Goal: Task Accomplishment & Management: Complete application form

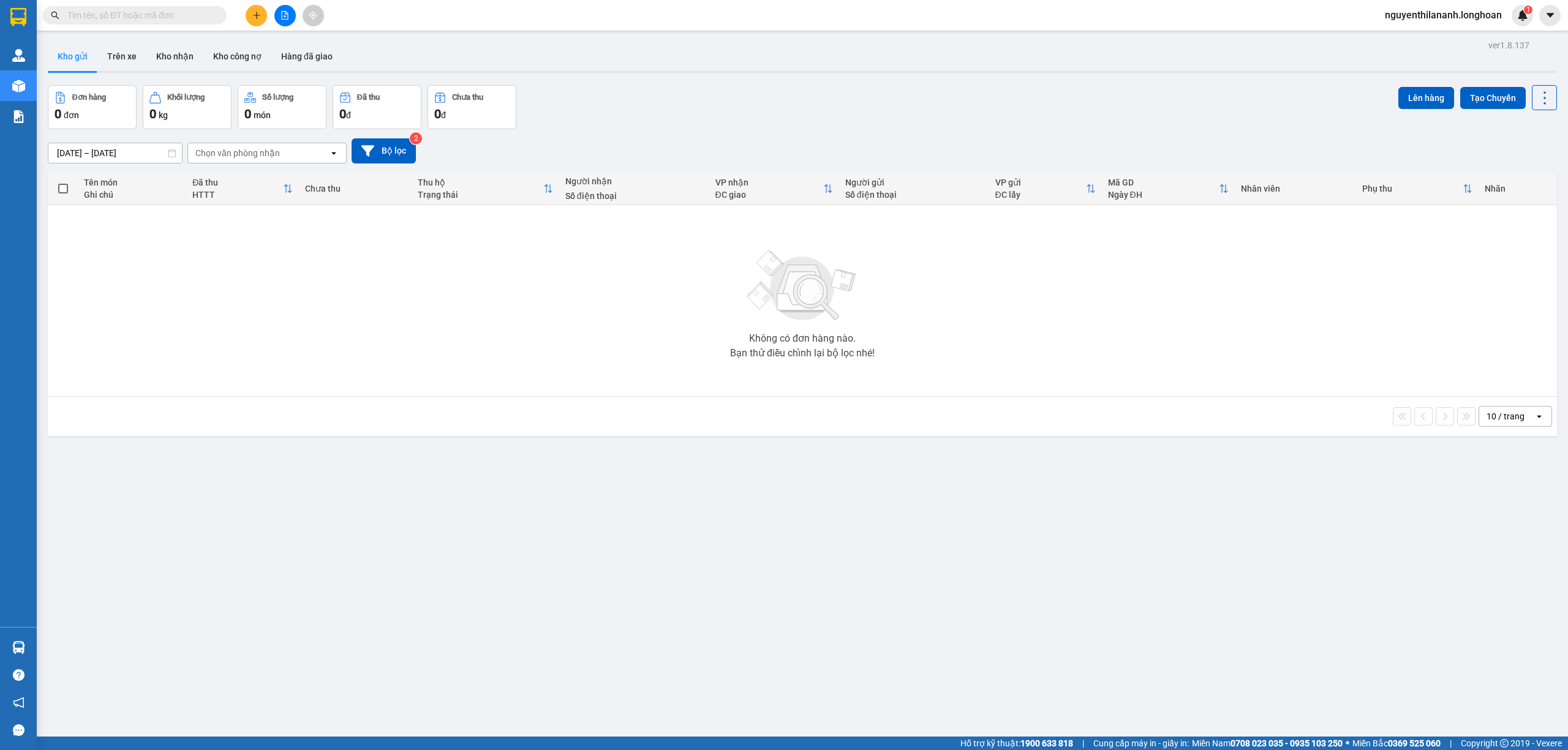
click at [148, 7] on span at bounding box center [134, 15] width 183 height 19
click at [152, 18] on input "text" at bounding box center [139, 16] width 144 height 14
paste input "0888885193"
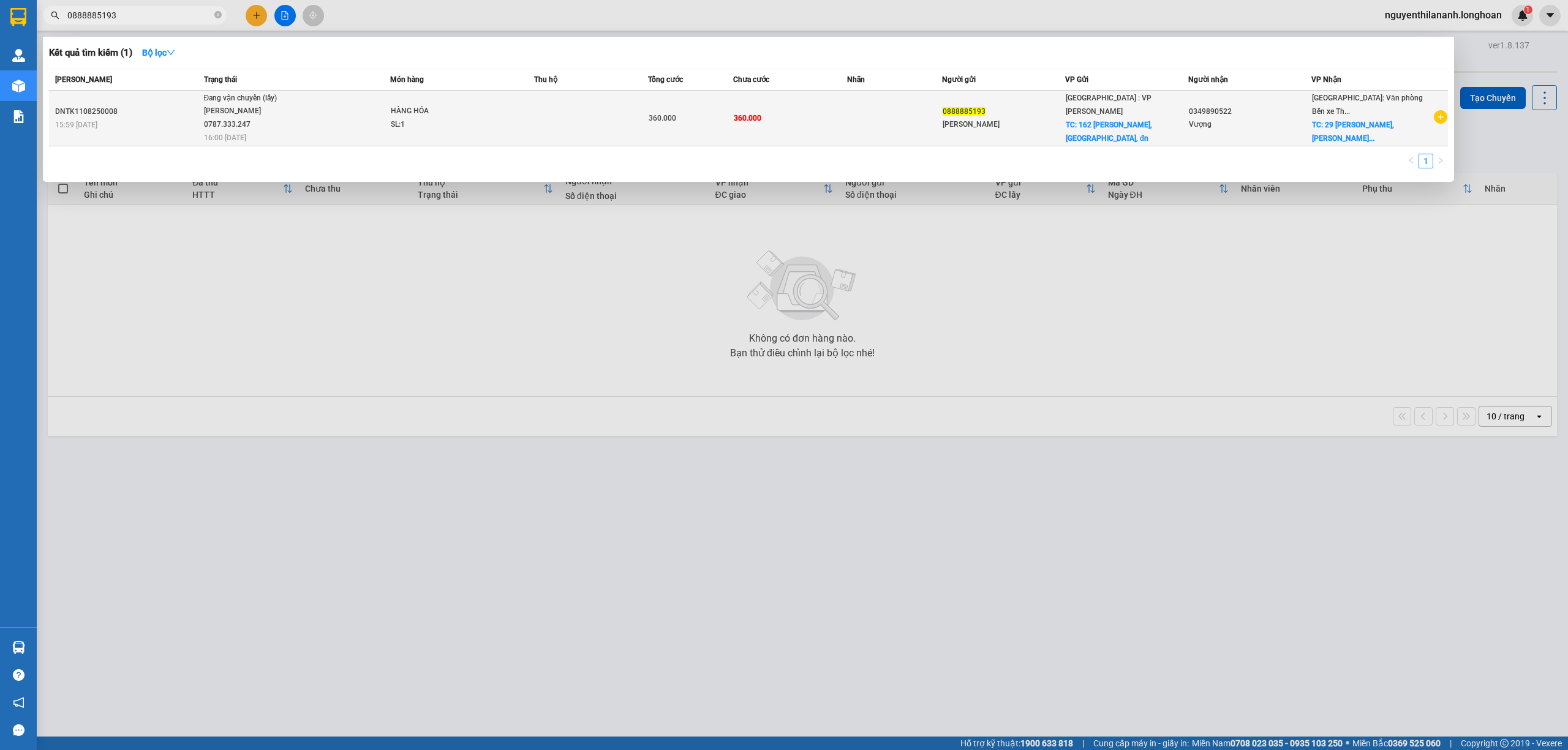
type input "0888885193"
click at [147, 113] on div "DNTK1108250008" at bounding box center [128, 111] width 145 height 13
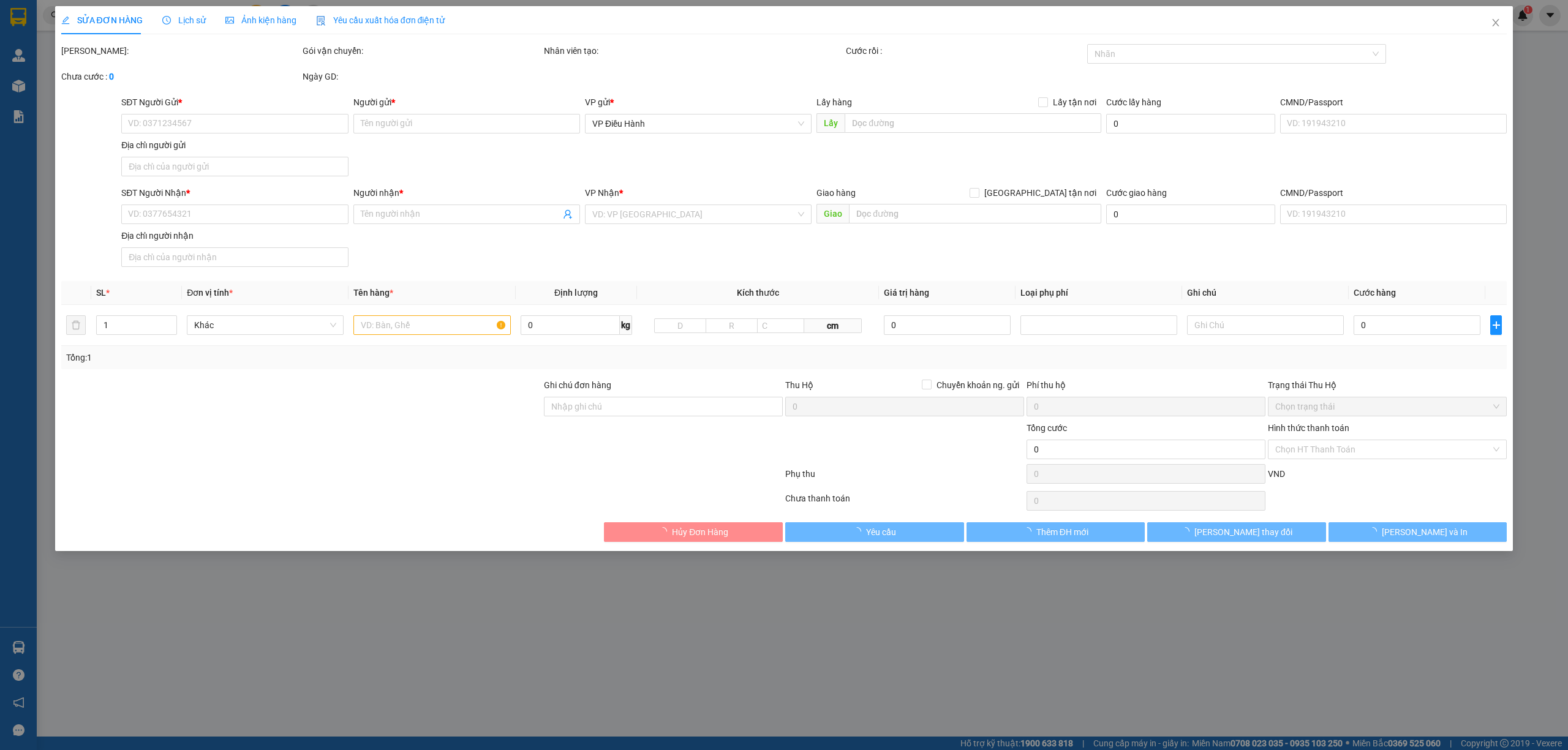
click at [182, 14] on div "Lịch sử" at bounding box center [183, 21] width 43 height 14
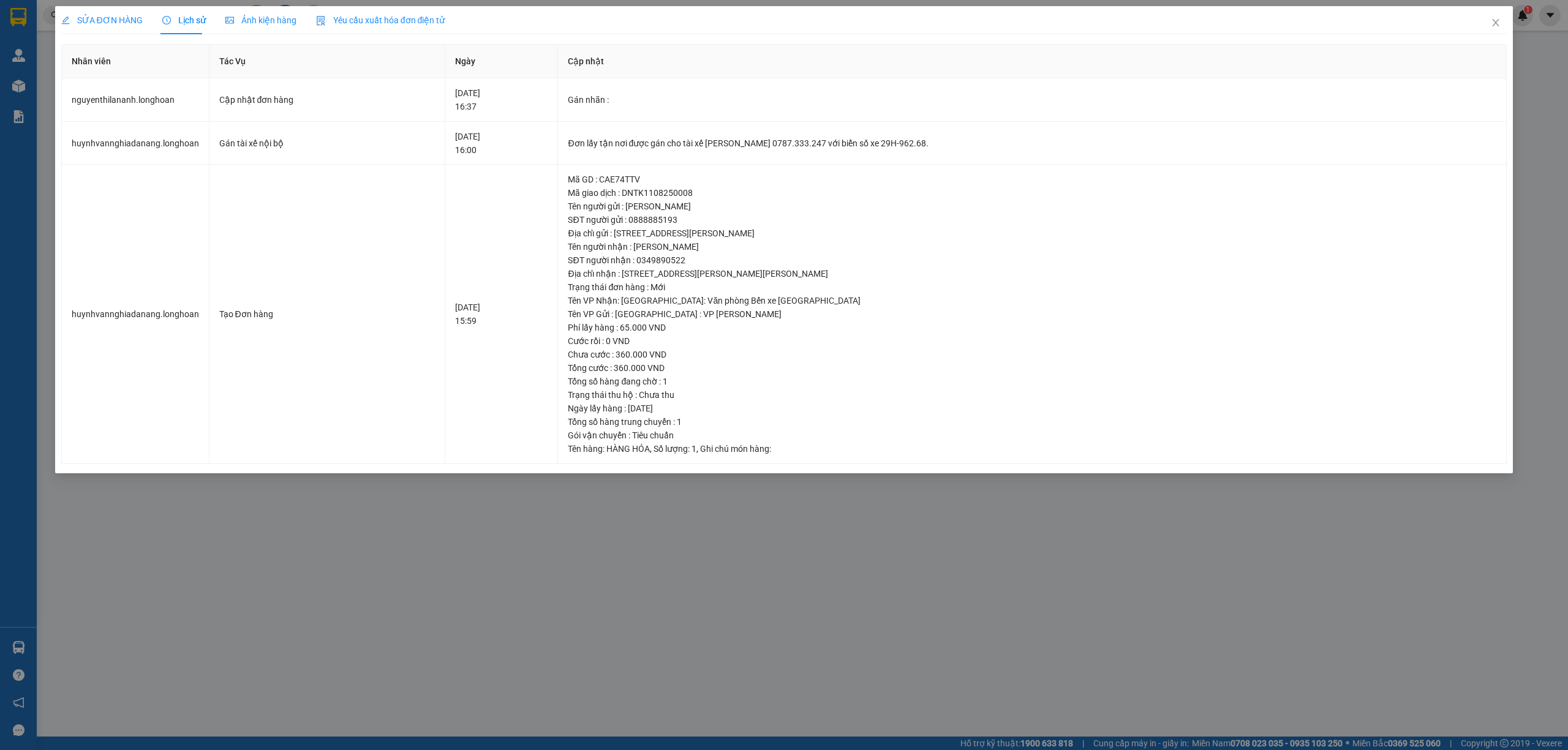
click at [88, 12] on div "SỬA ĐƠN HÀNG" at bounding box center [101, 20] width 81 height 28
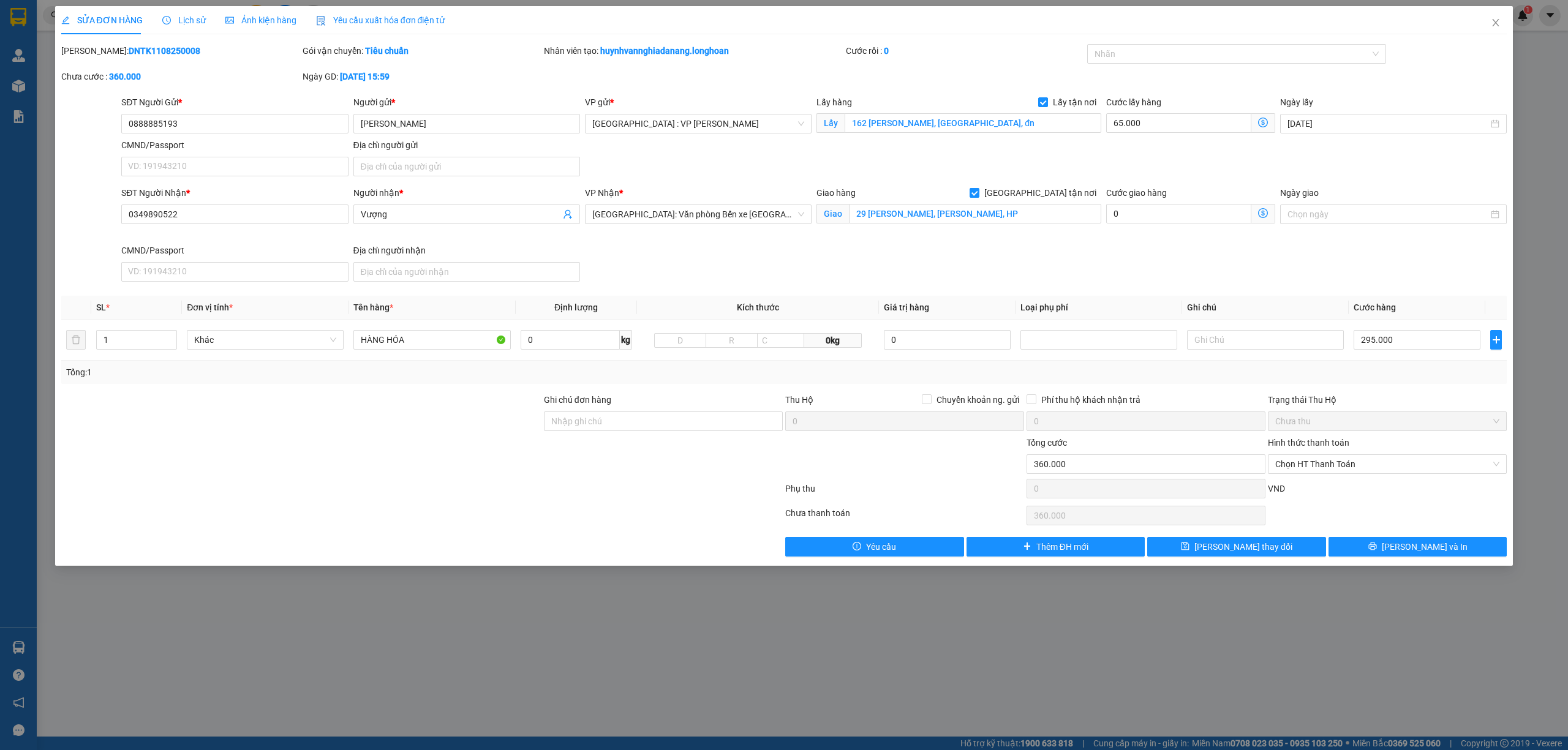
click at [175, 27] on div "Lịch sử" at bounding box center [183, 20] width 43 height 28
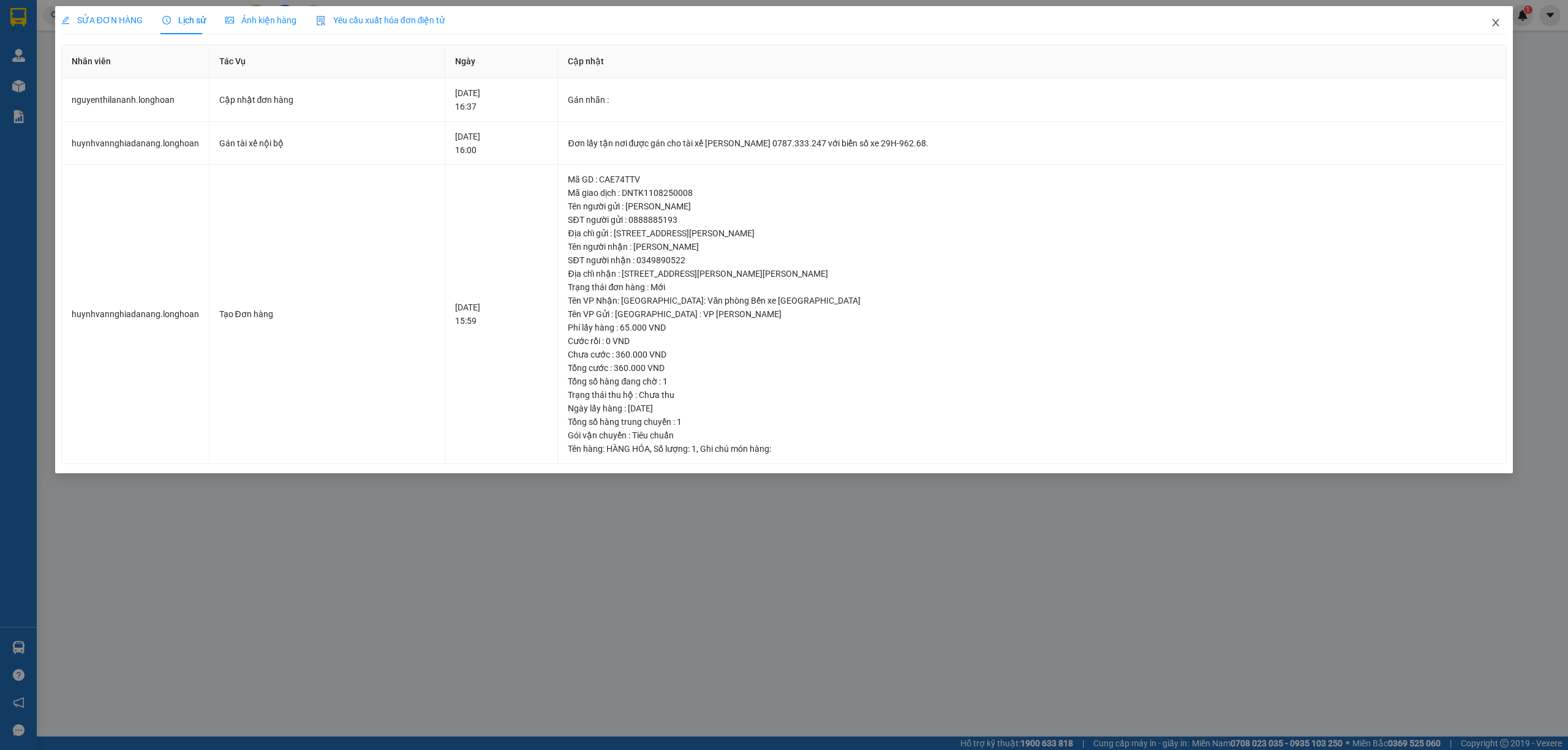
click at [1490, 28] on span "Close" at bounding box center [1494, 23] width 34 height 34
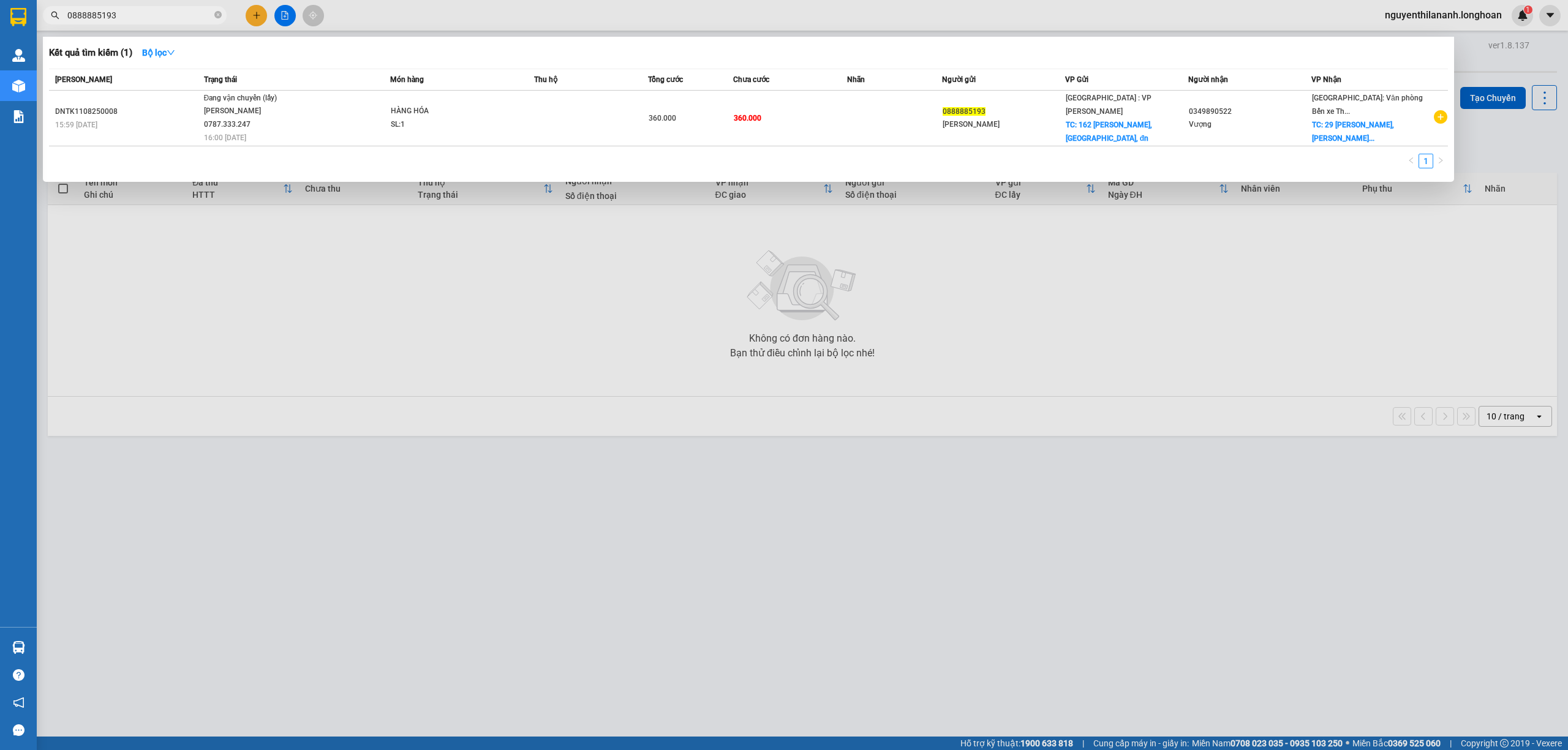
click at [150, 11] on input "0888885193" at bounding box center [139, 16] width 144 height 14
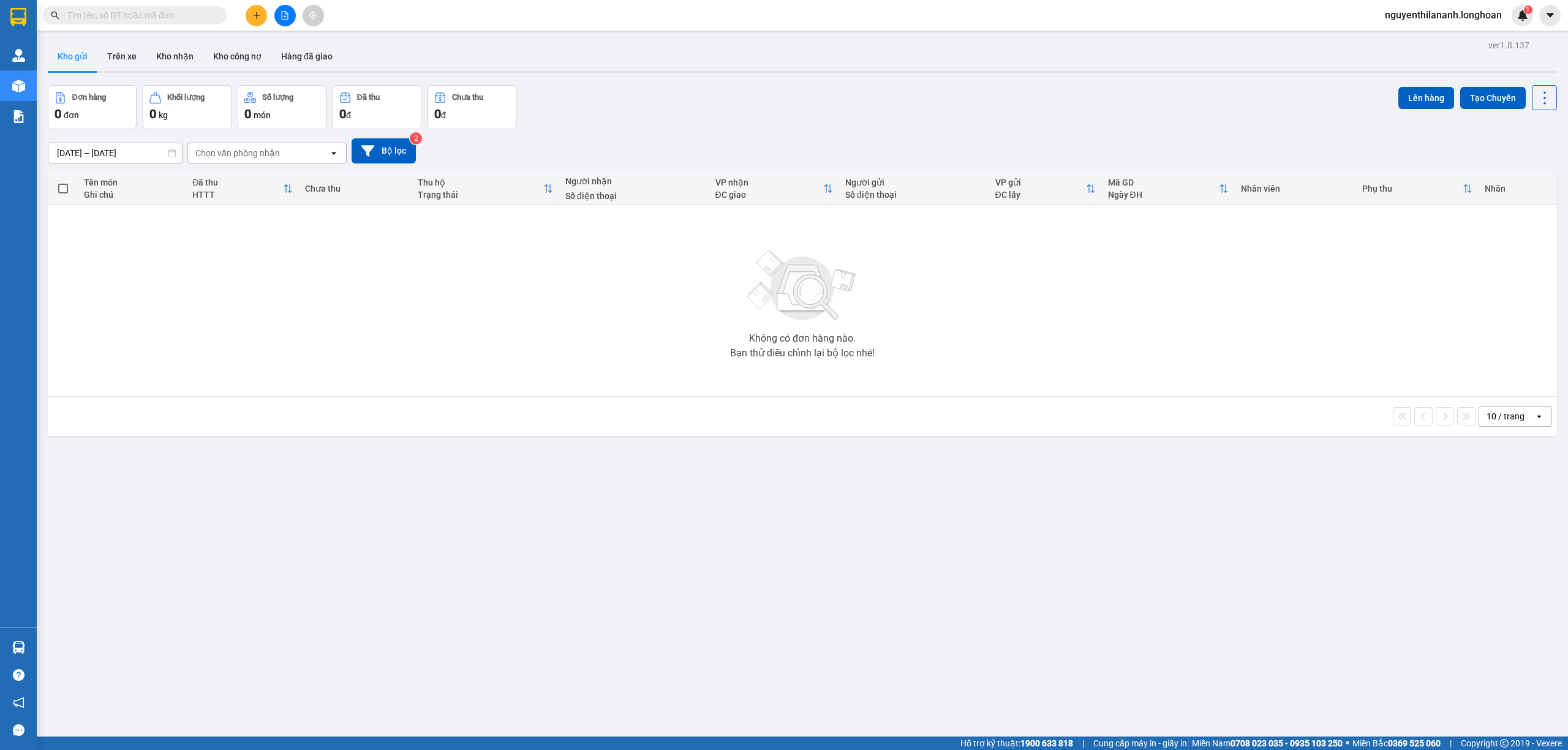
click at [131, 14] on input "text" at bounding box center [139, 16] width 144 height 14
paste input "0983617310 sau a gọi báo khách đơn này giúp em nhé ạ"
type input "0983617310 sau a gọi báo khách đơn này giúp em nhé ạ"
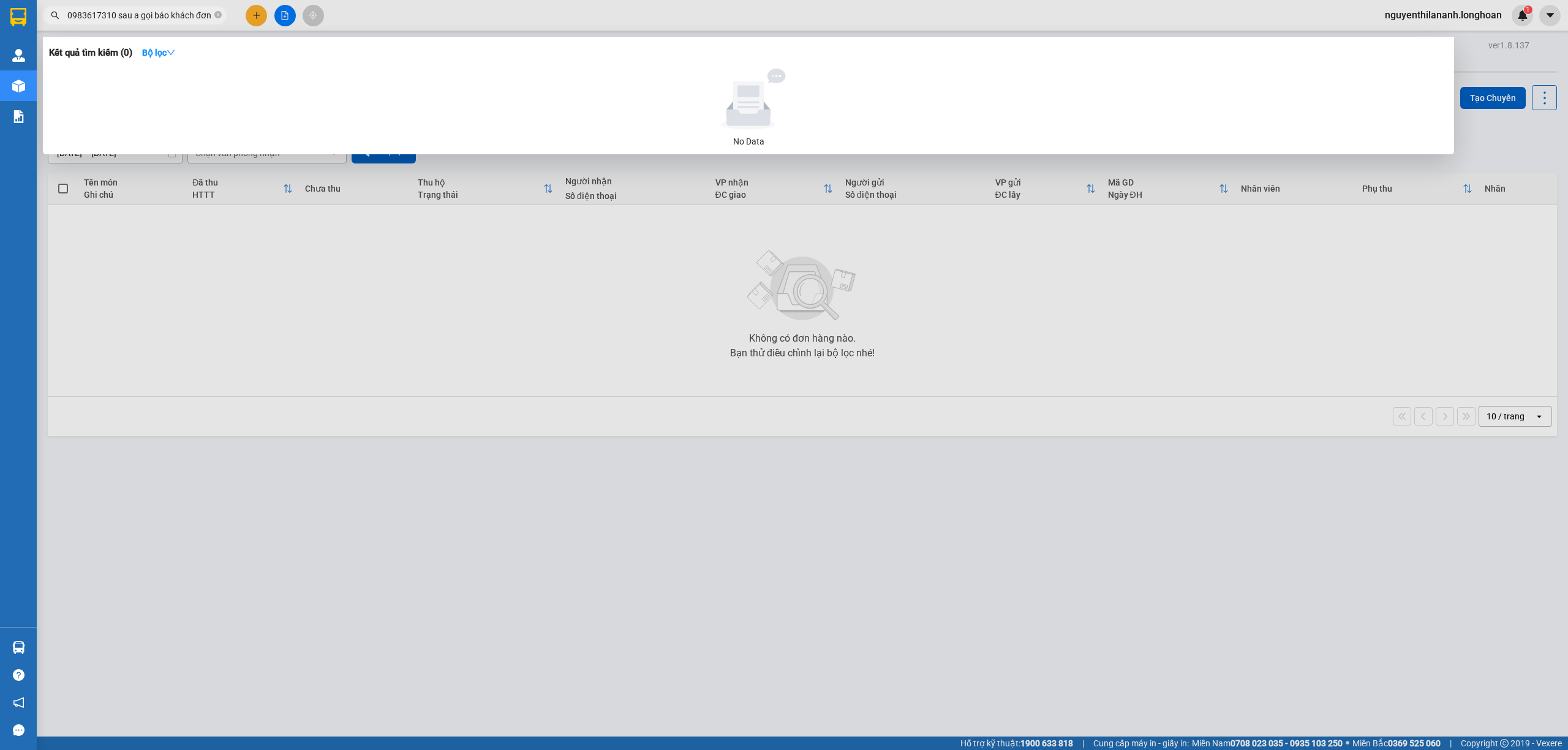
scroll to position [0, 70]
click at [218, 11] on span at bounding box center [217, 16] width 7 height 12
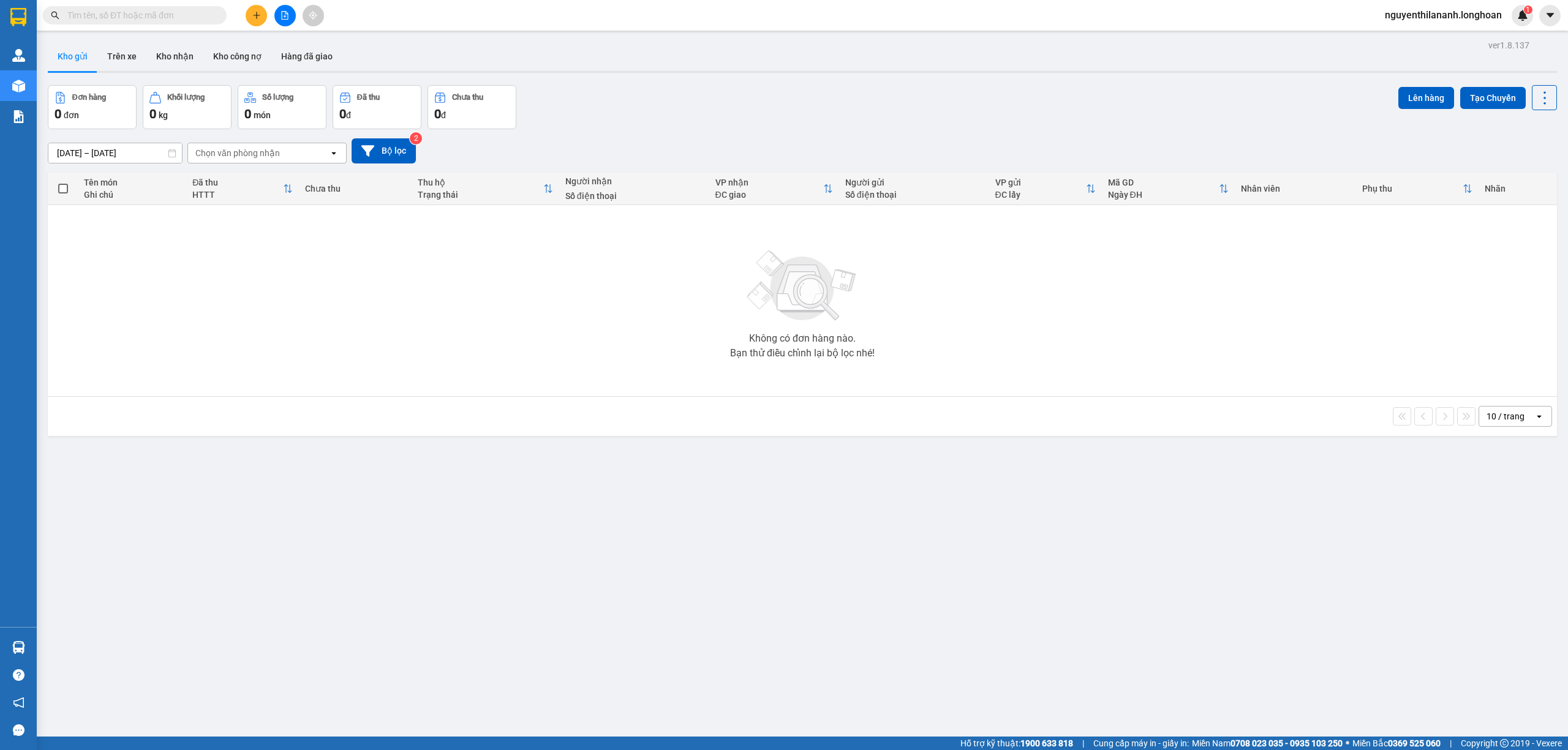
scroll to position [0, 0]
paste input "0983617310"
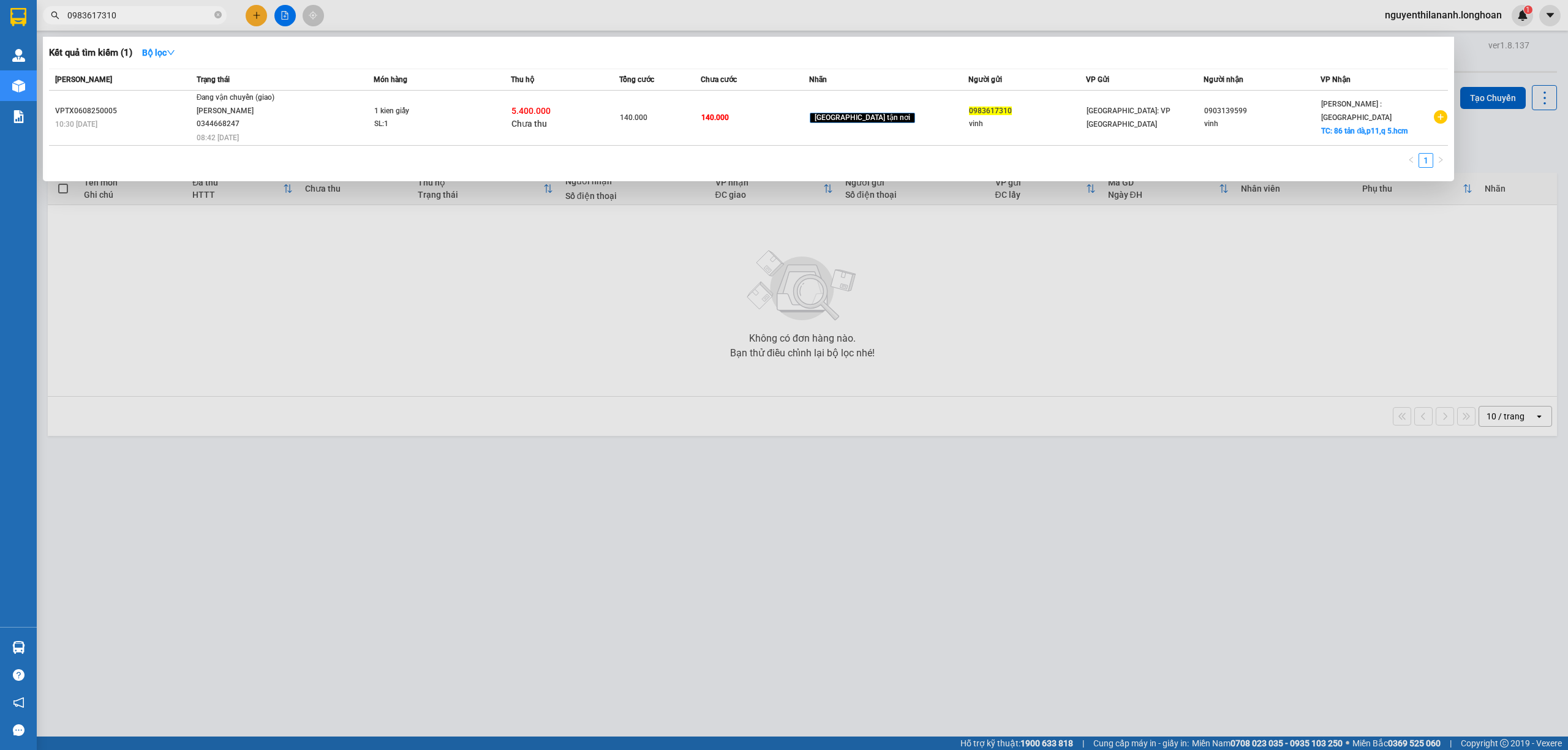
type input "0983617310"
click at [154, 13] on input "0983617310" at bounding box center [139, 16] width 144 height 14
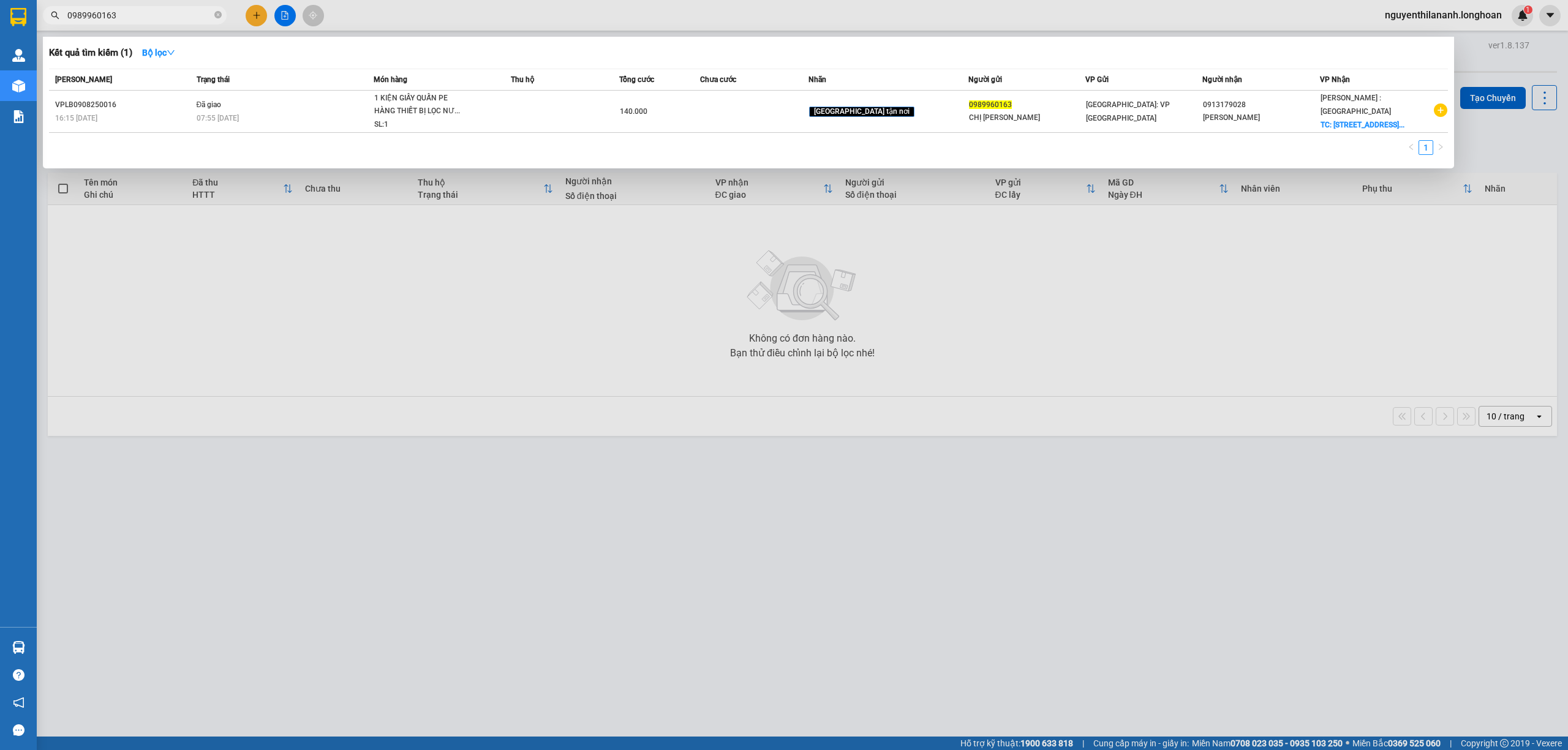
type input "0989960163"
click at [170, 13] on input "0989960163" at bounding box center [139, 16] width 144 height 14
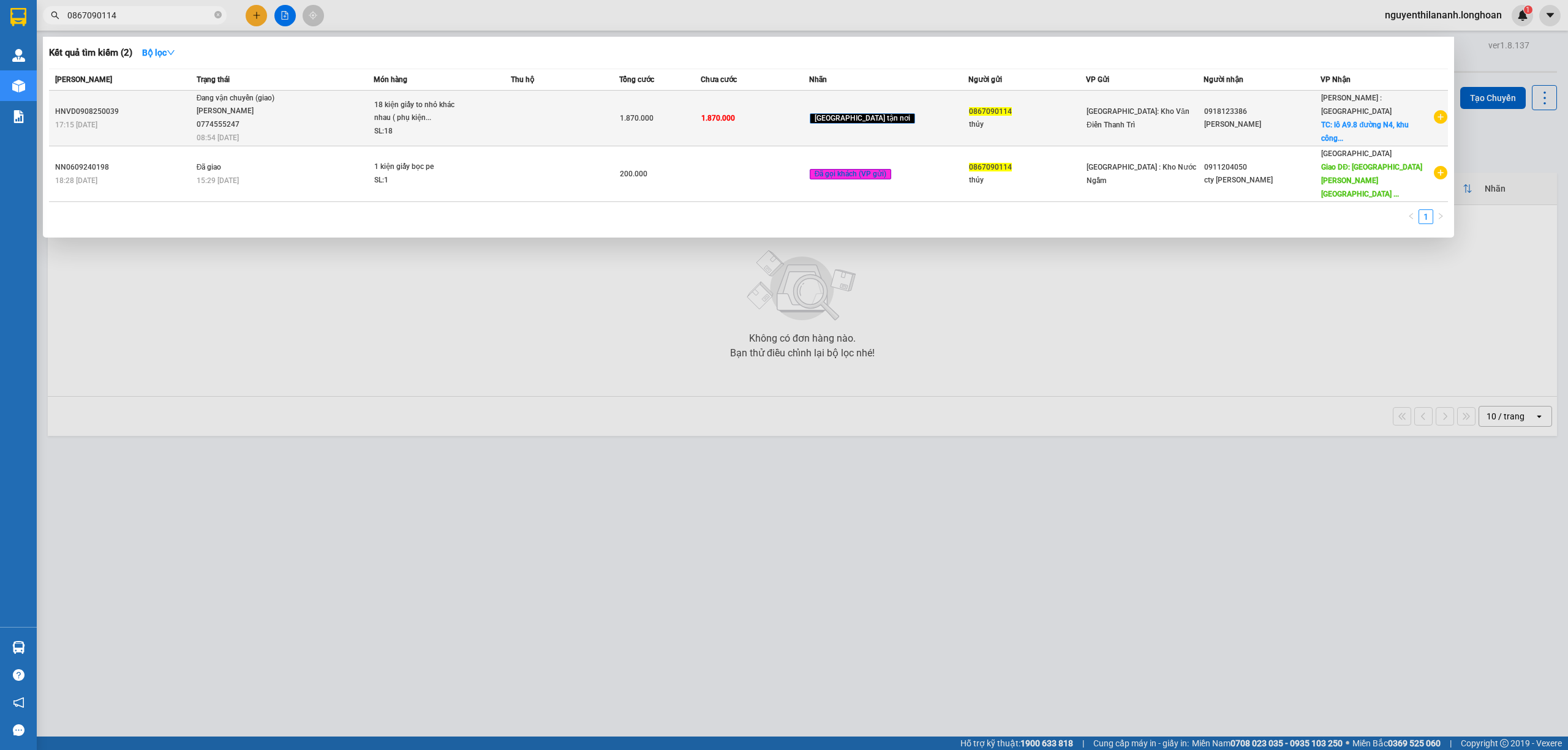
type input "0867090114"
click at [146, 108] on div "HNVD0908250039" at bounding box center [124, 111] width 137 height 13
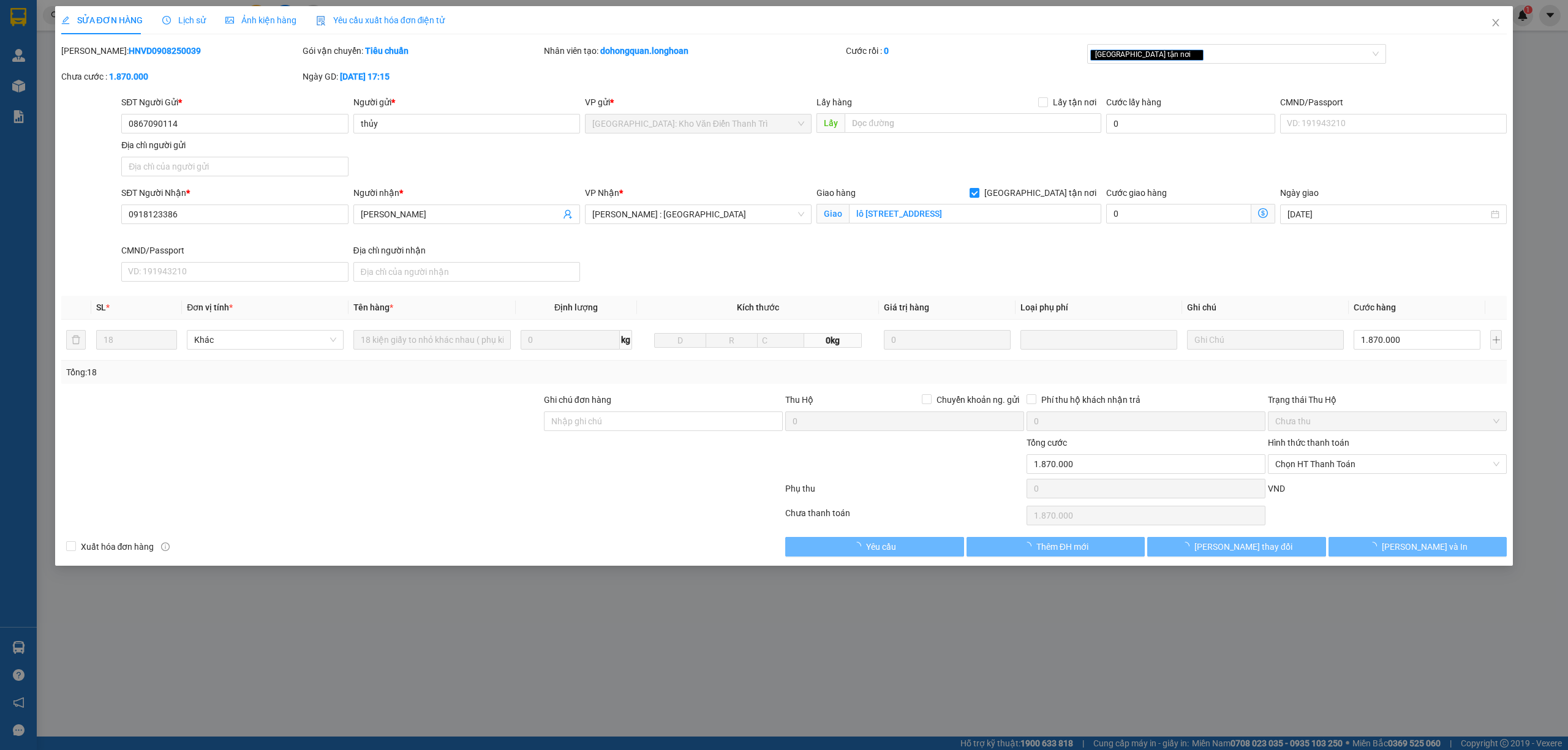
type input "0867090114"
type input "thủy"
type input "0918123386"
type input "anh vũ"
checkbox input "true"
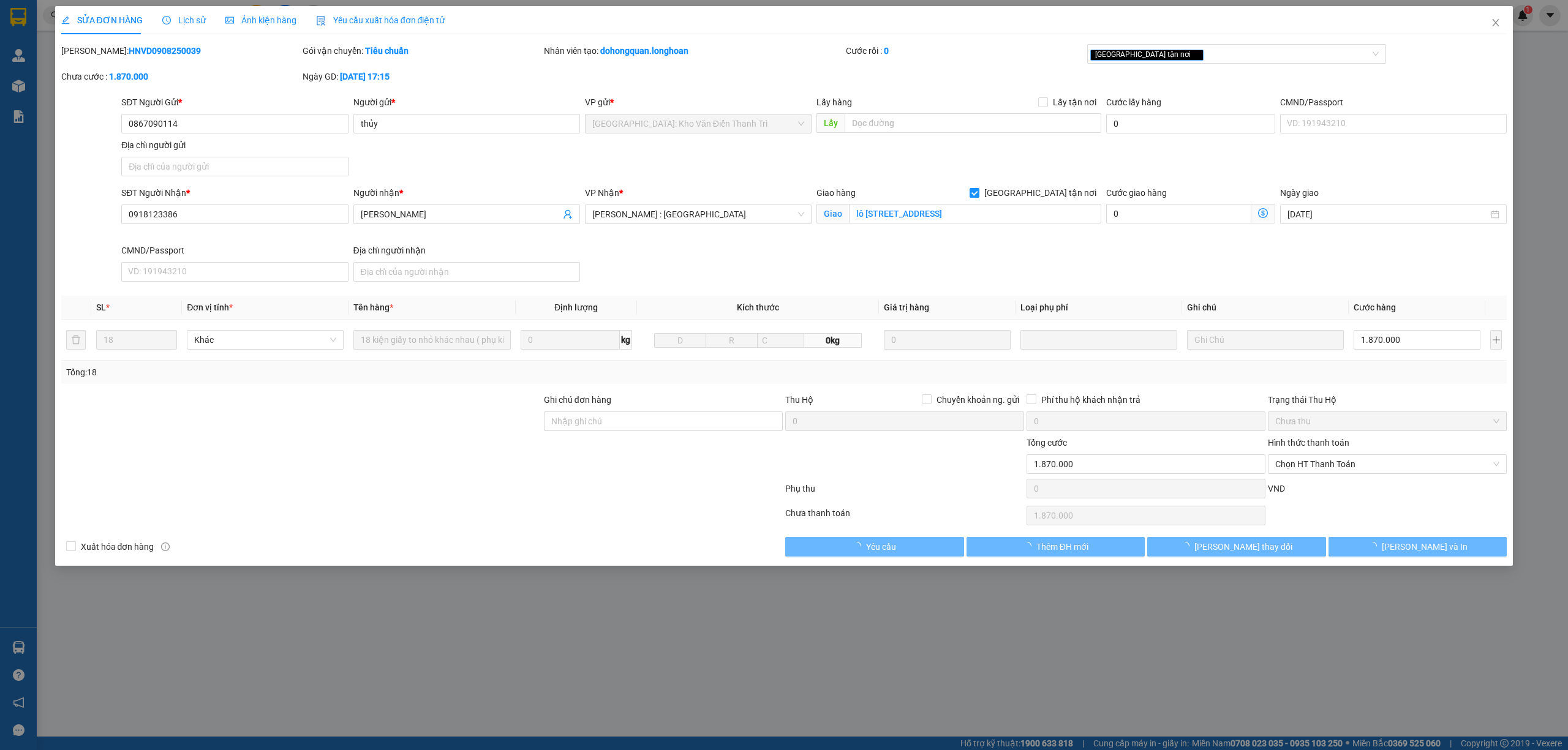
type input "lô A9.8 đường N4, khu công nghiệp thành thành công, phường trảng bàng, tây ninh"
type input "1.870.000"
click at [183, 21] on span "Lịch sử" at bounding box center [183, 21] width 43 height 10
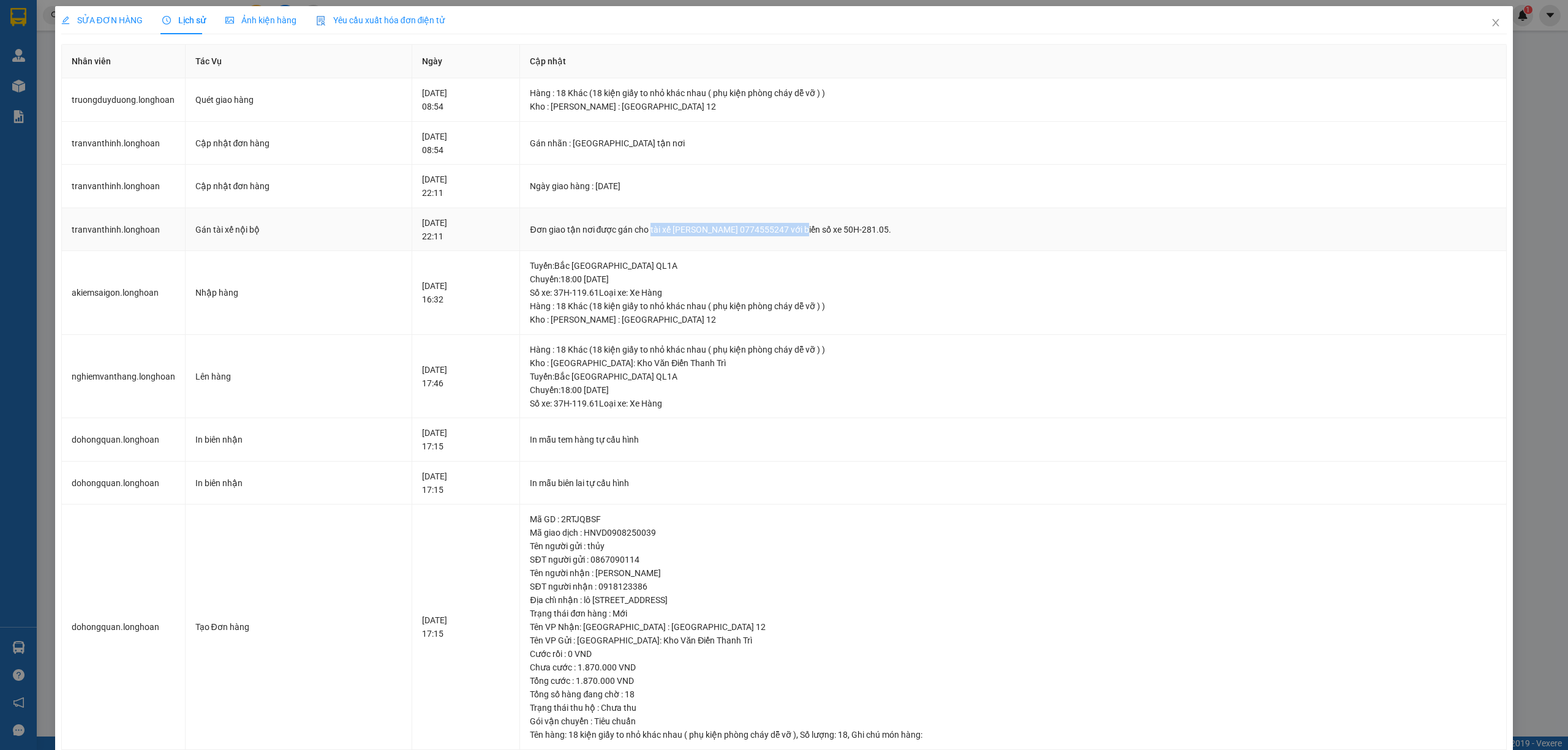
drag, startPoint x: 674, startPoint y: 227, endPoint x: 843, endPoint y: 209, distance: 170.0
click at [843, 209] on td "Đơn giao tận nơi được gán cho tài xế TRƯƠNG DUY DƯƠNG 0774555247 với biển số xe…" at bounding box center [1013, 230] width 986 height 43
click at [1490, 26] on icon "close" at bounding box center [1495, 23] width 10 height 10
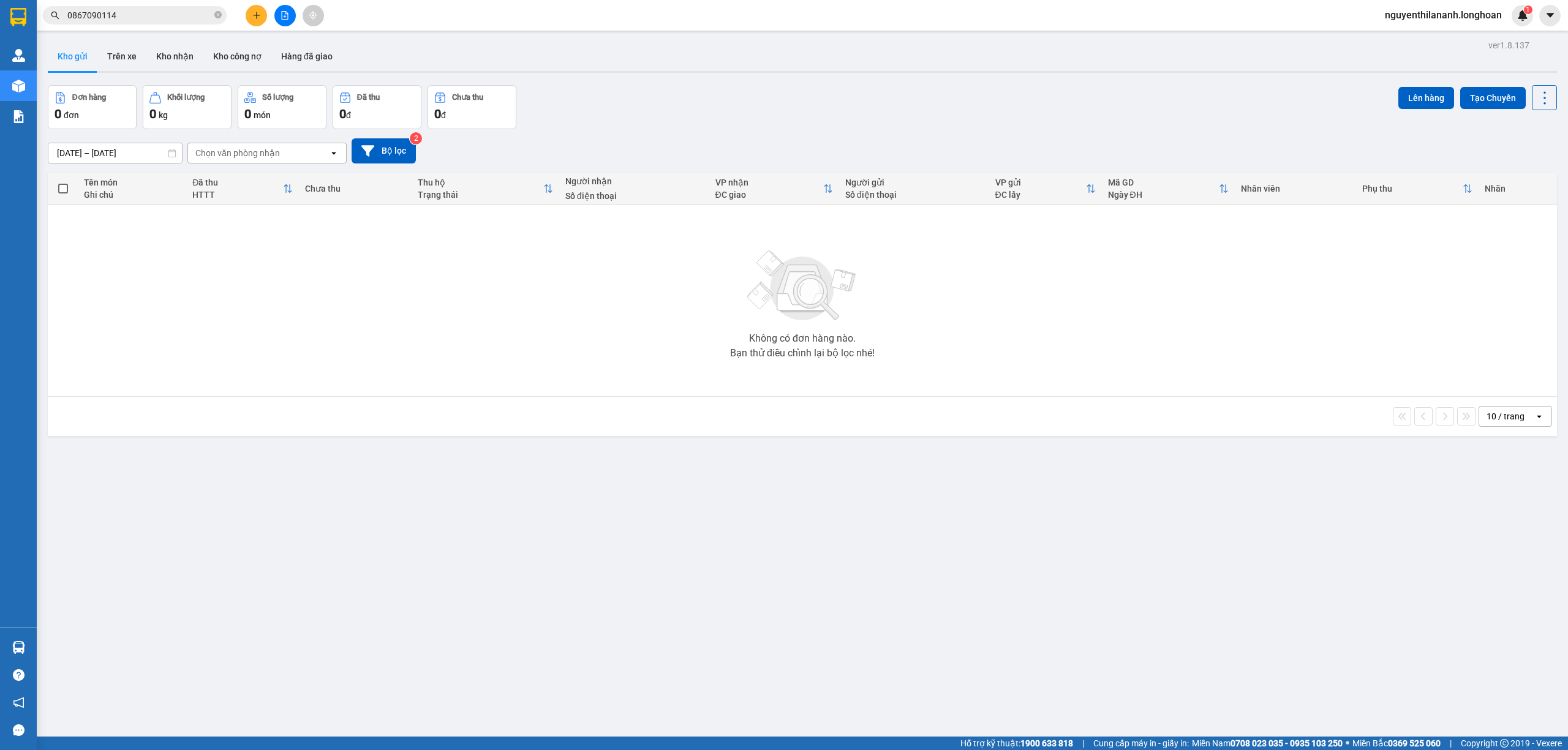
click at [137, 15] on input "0867090114" at bounding box center [139, 16] width 144 height 14
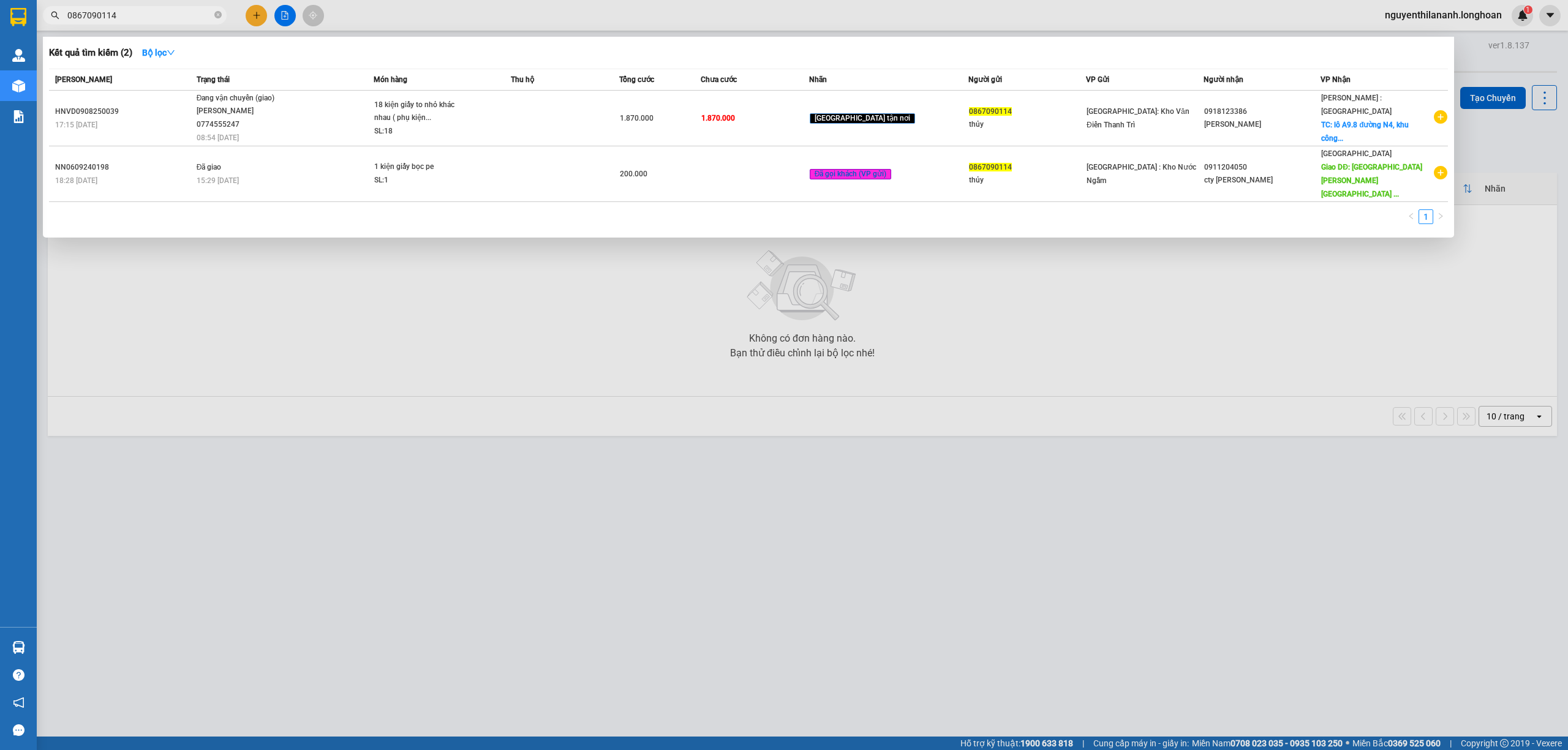
click at [137, 15] on input "0867090114" at bounding box center [139, 16] width 144 height 14
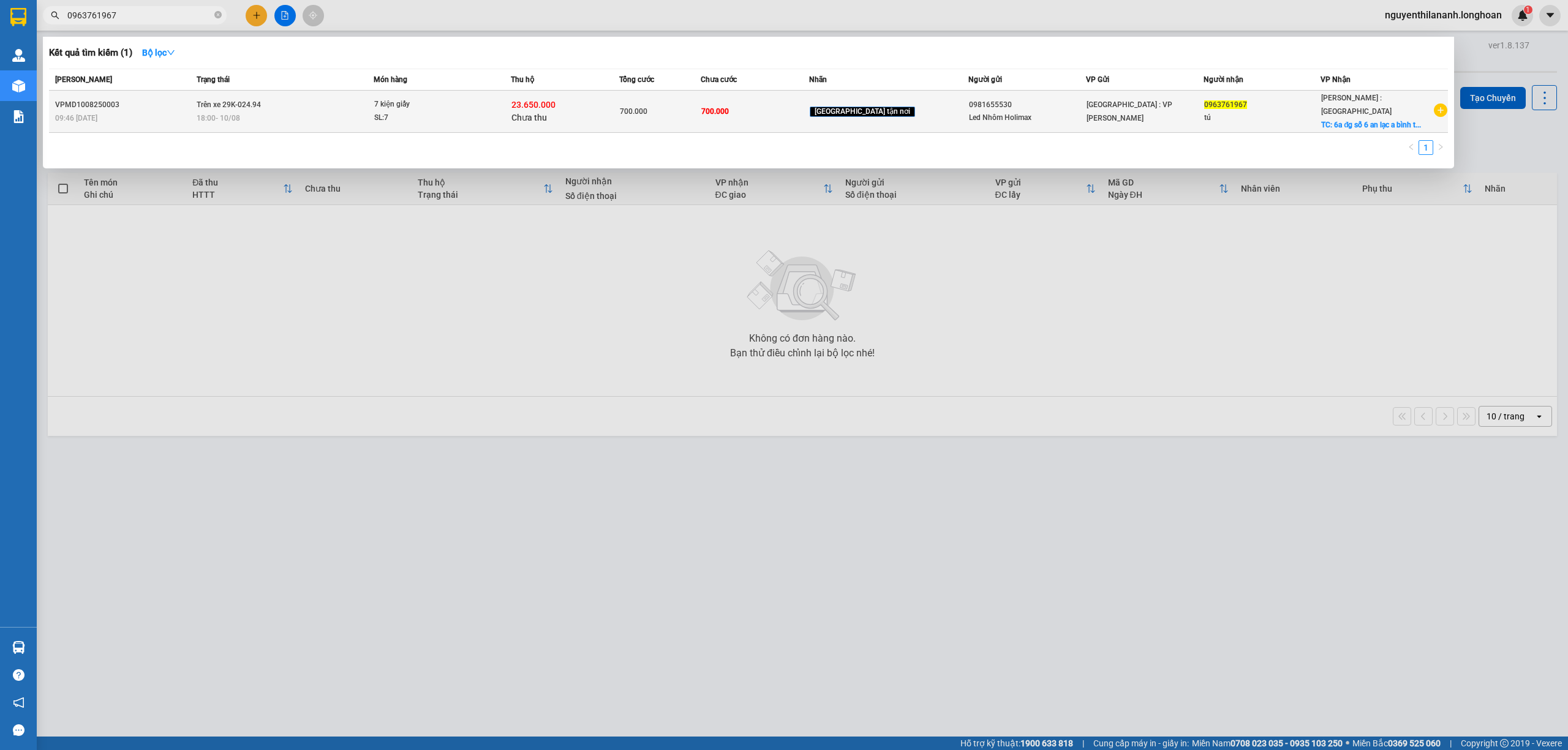
type input "0963761967"
click at [142, 98] on div "VPMD1008250003" at bounding box center [124, 104] width 137 height 13
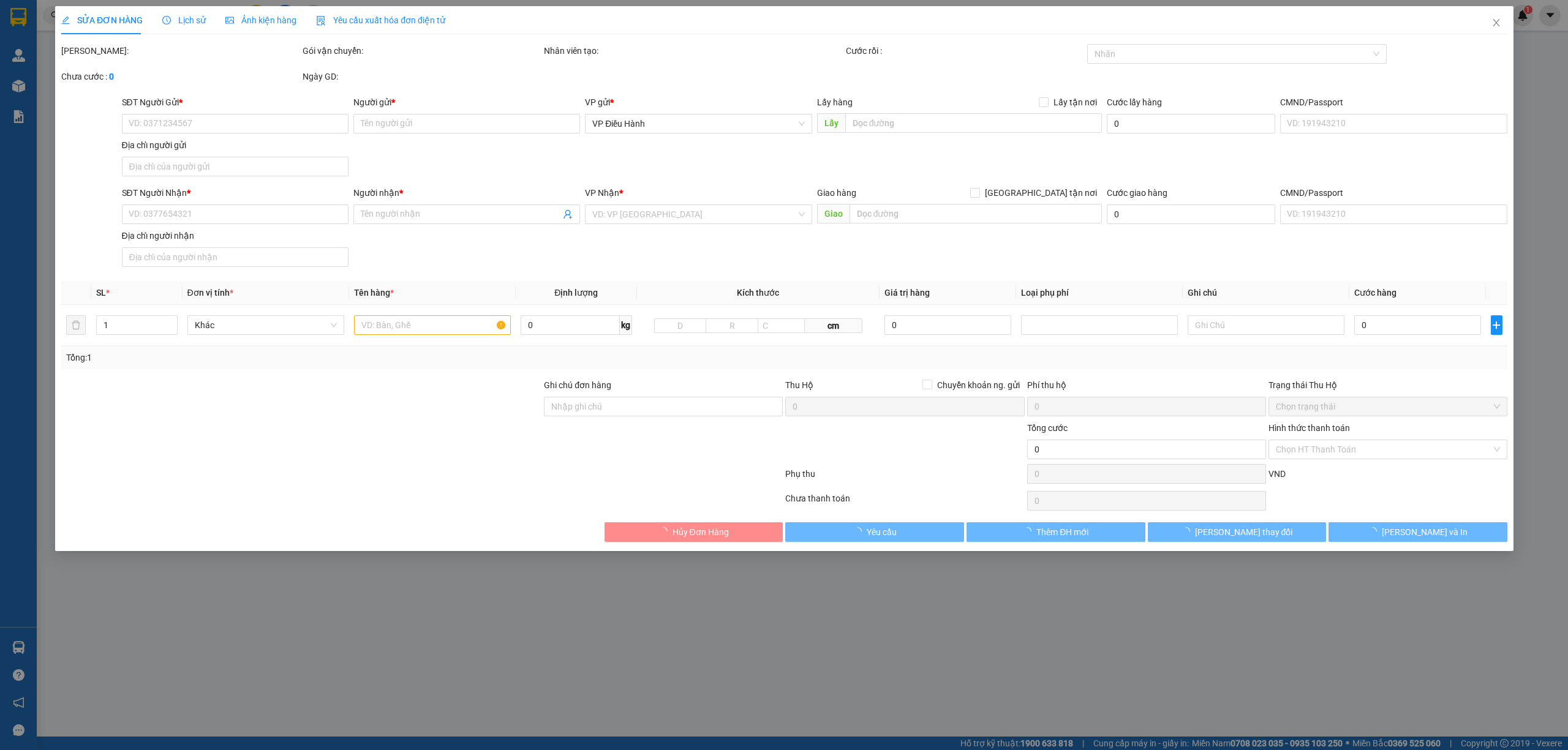
type input "0981655530"
type input "Led Nhôm Holimax"
type input "0963761967"
type input "tú"
checkbox input "true"
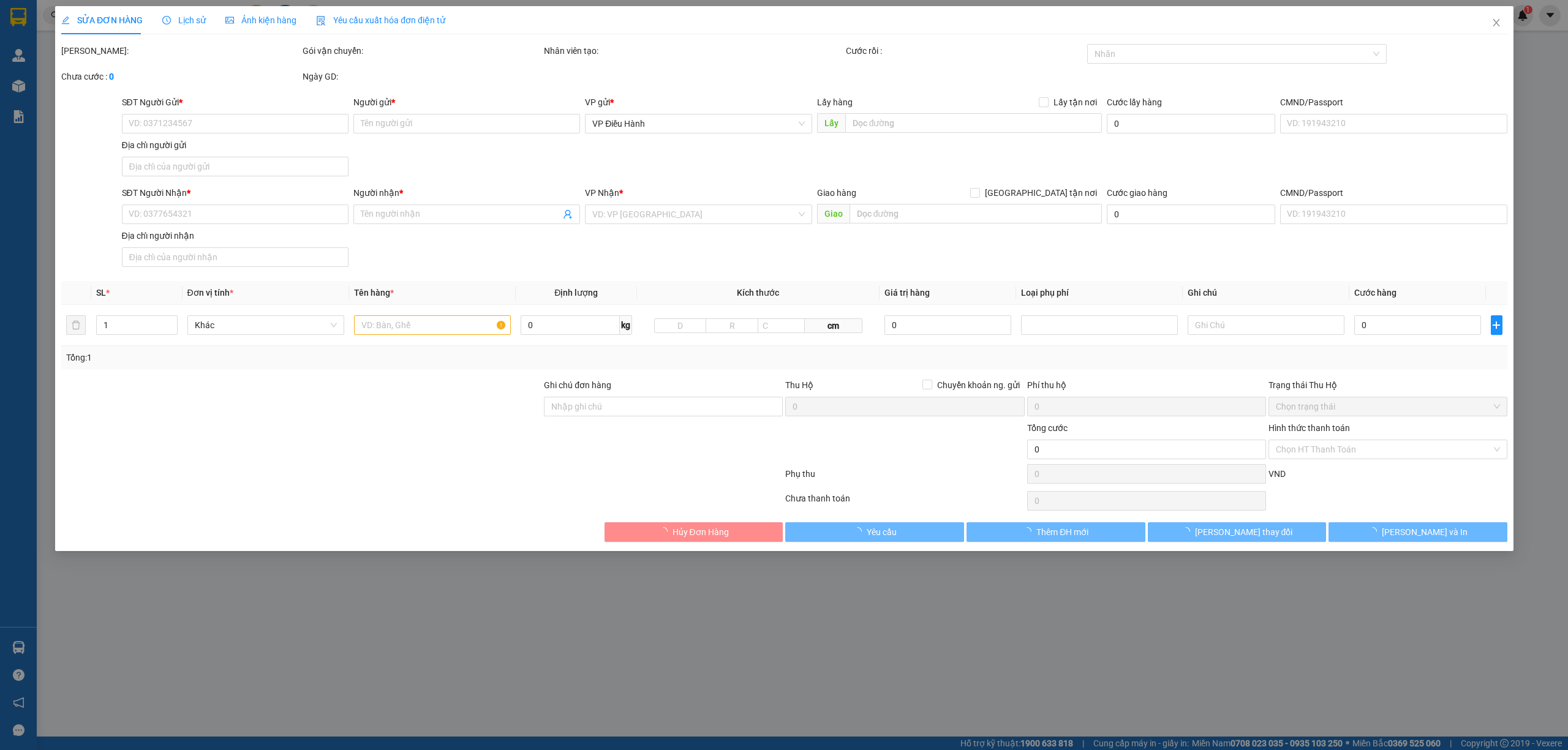
type input "6a đg số 6 an lạc a bình tân hcm"
type input "hàng ko đồng kiểm giao nguyên kiện hư vỡ k đền"
type input "700.000"
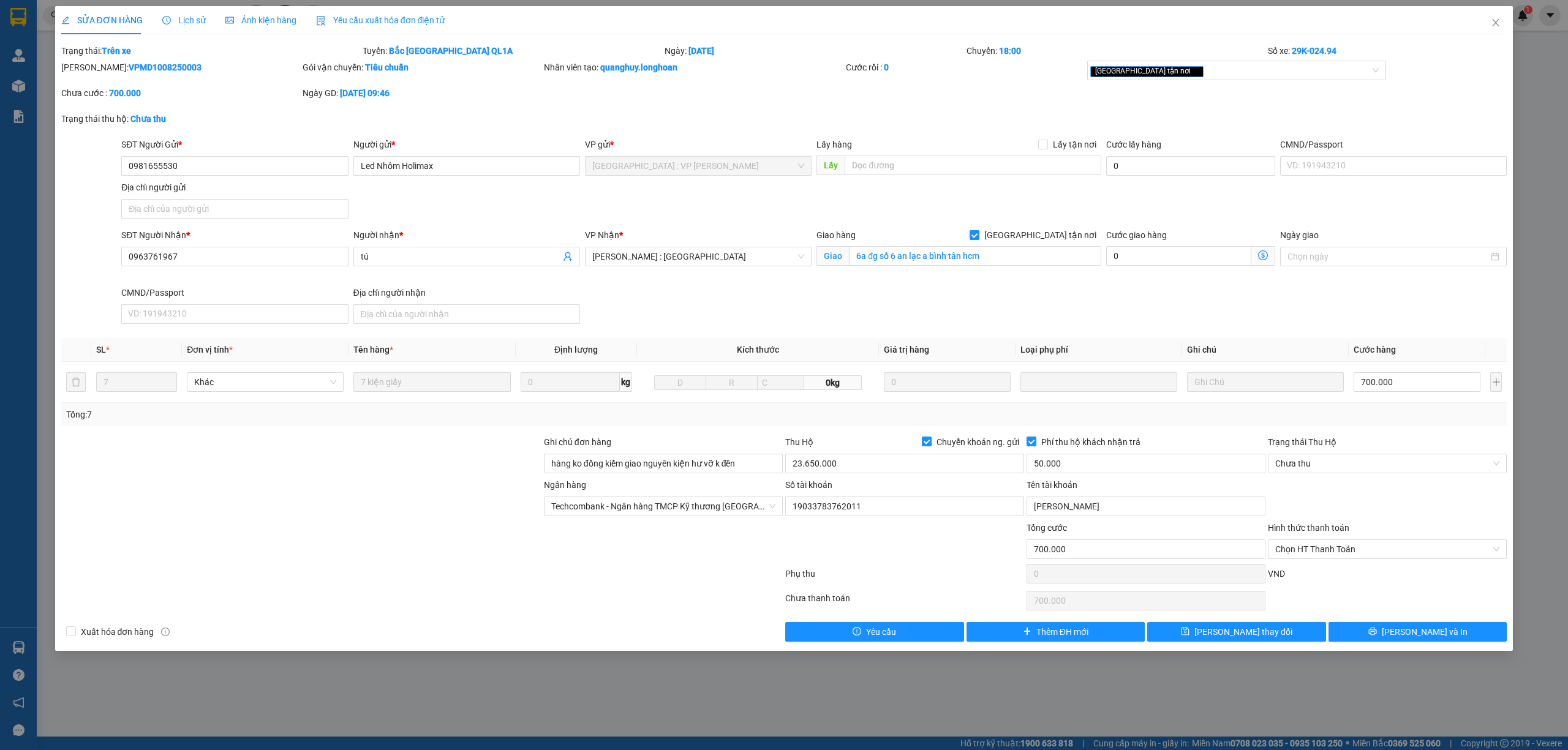
click at [191, 18] on span "Lịch sử" at bounding box center [183, 21] width 43 height 10
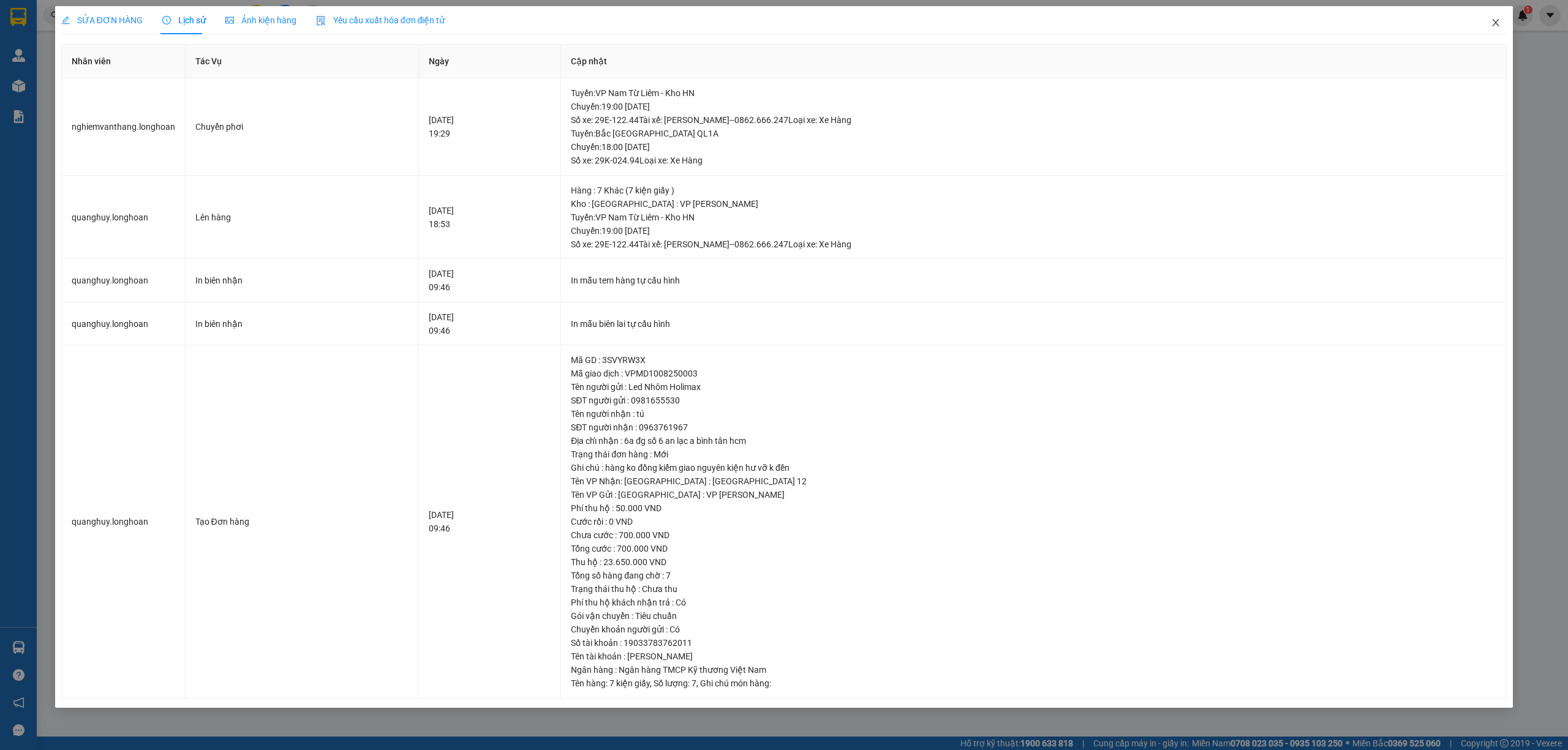
click at [1496, 27] on icon "close" at bounding box center [1495, 23] width 10 height 10
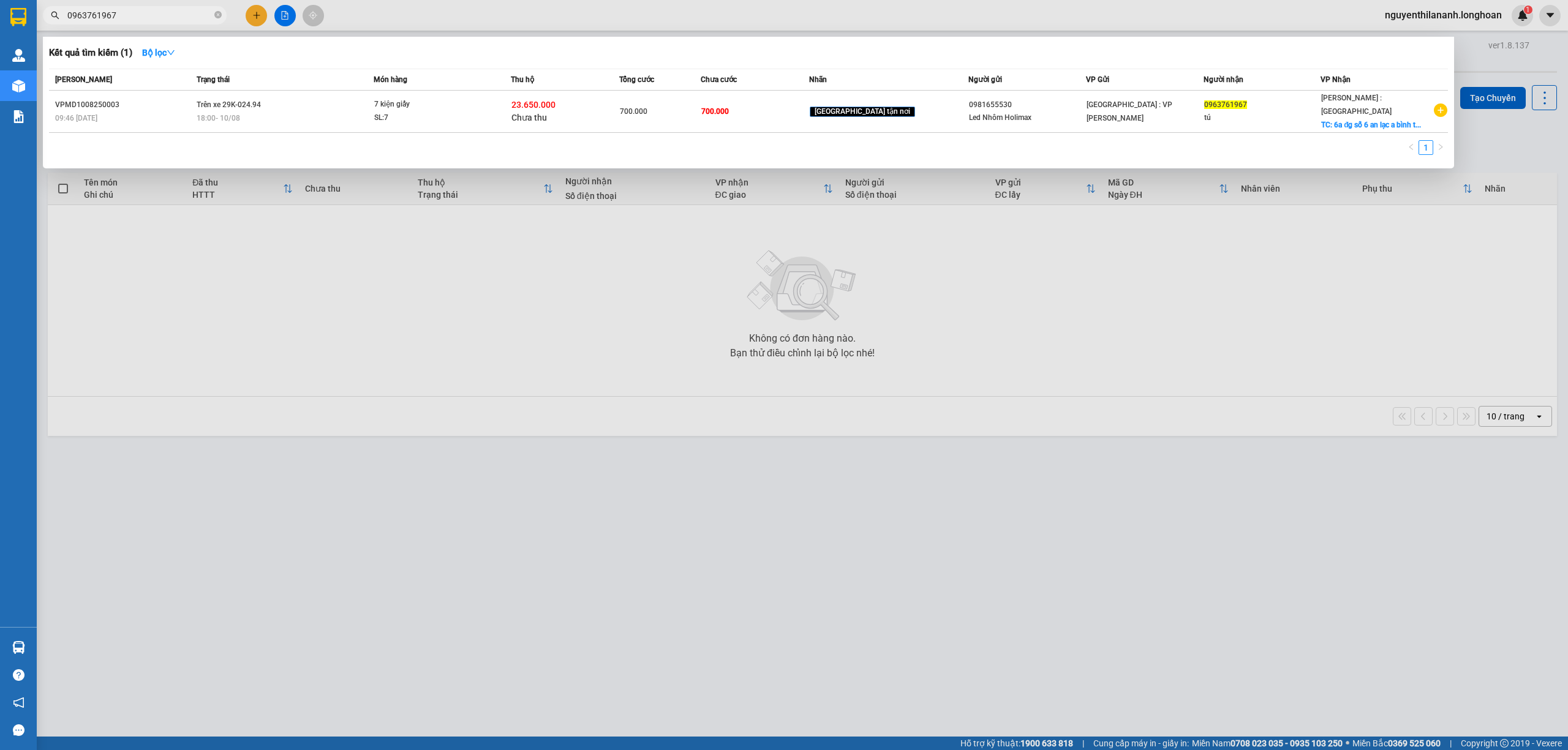
click at [194, 19] on input "0963761967" at bounding box center [139, 16] width 144 height 14
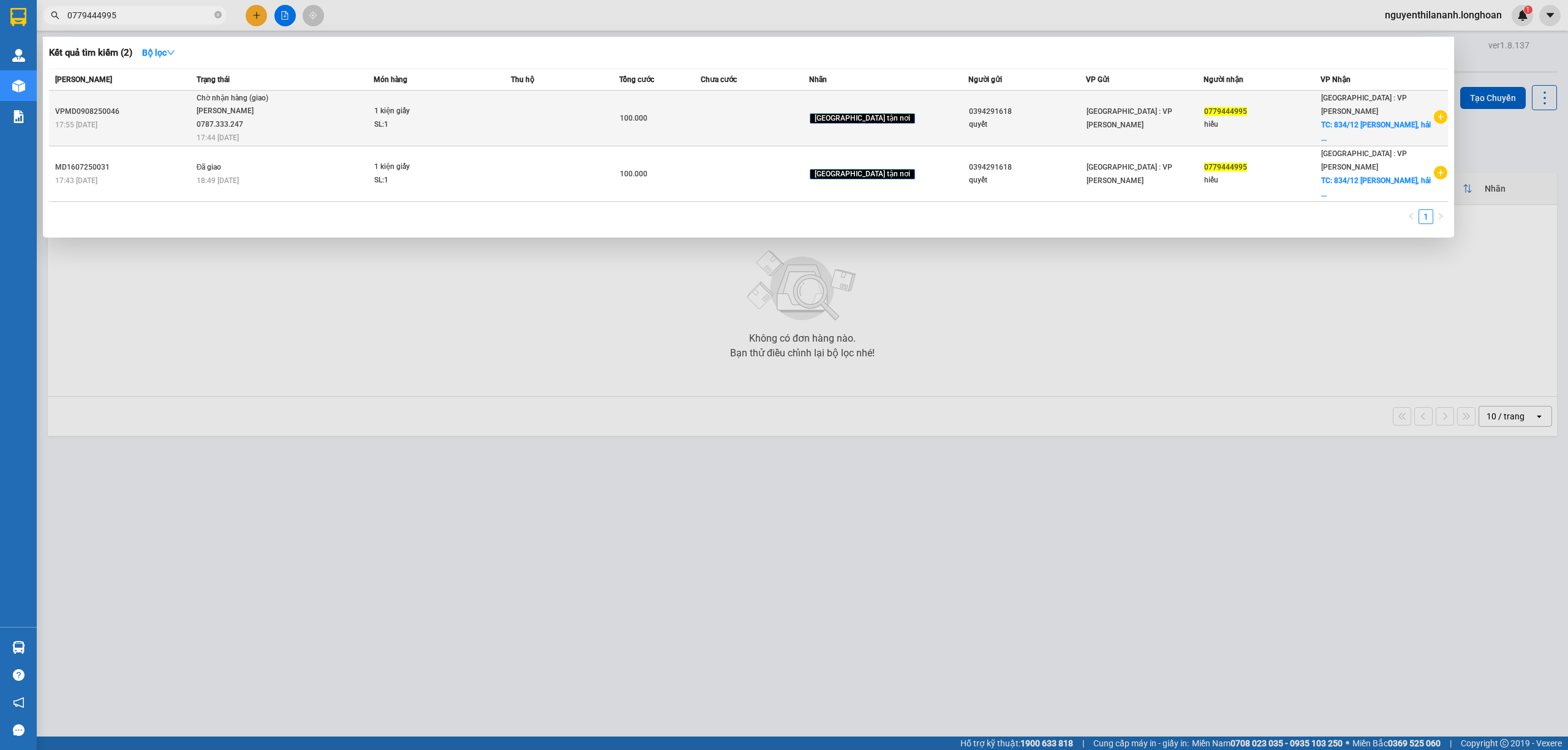
type input "0779444995"
click at [153, 130] on div "17:55 [DATE]" at bounding box center [124, 125] width 137 height 14
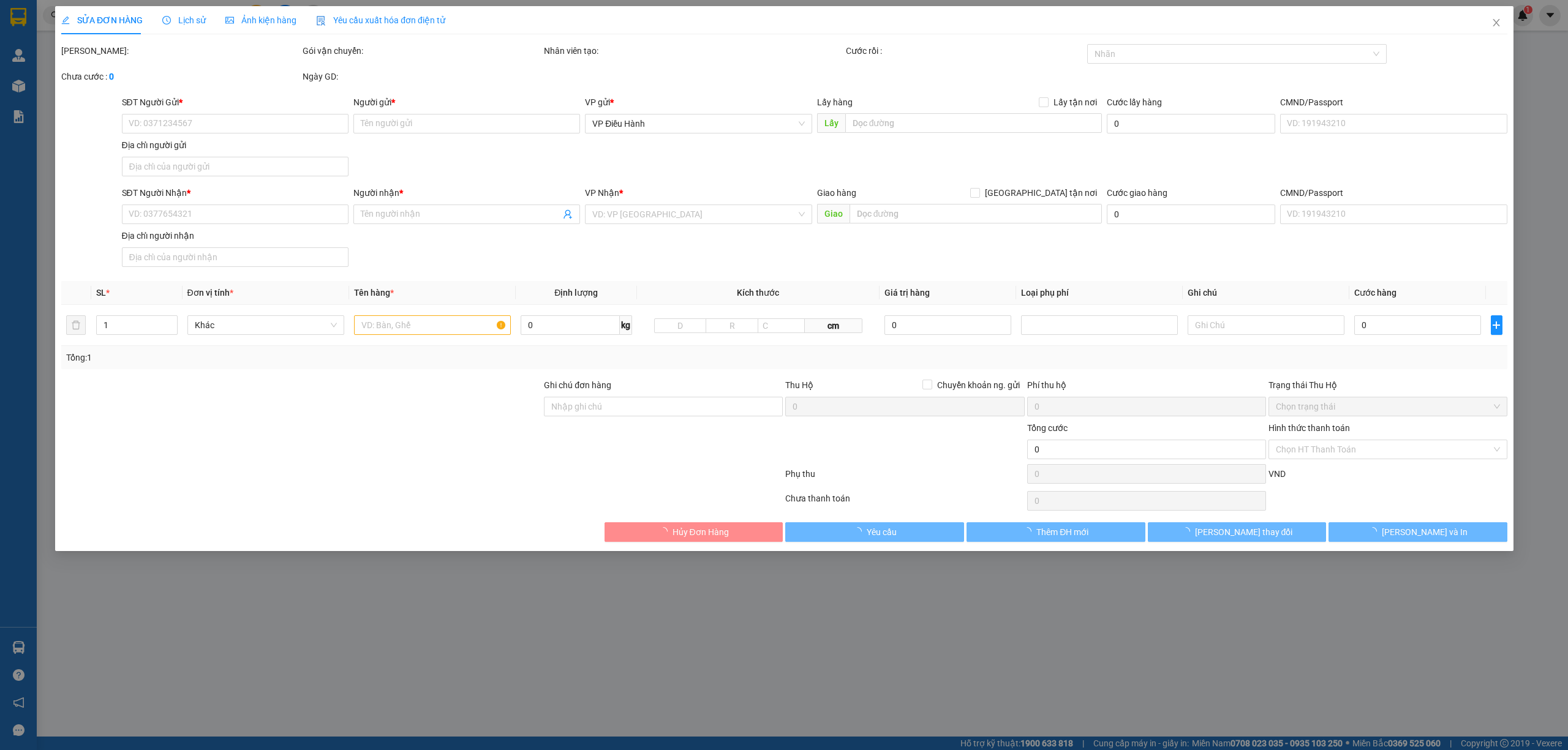
type input "0394291618"
type input "quyết"
type input "0779444995"
type input "hiếu"
checkbox input "true"
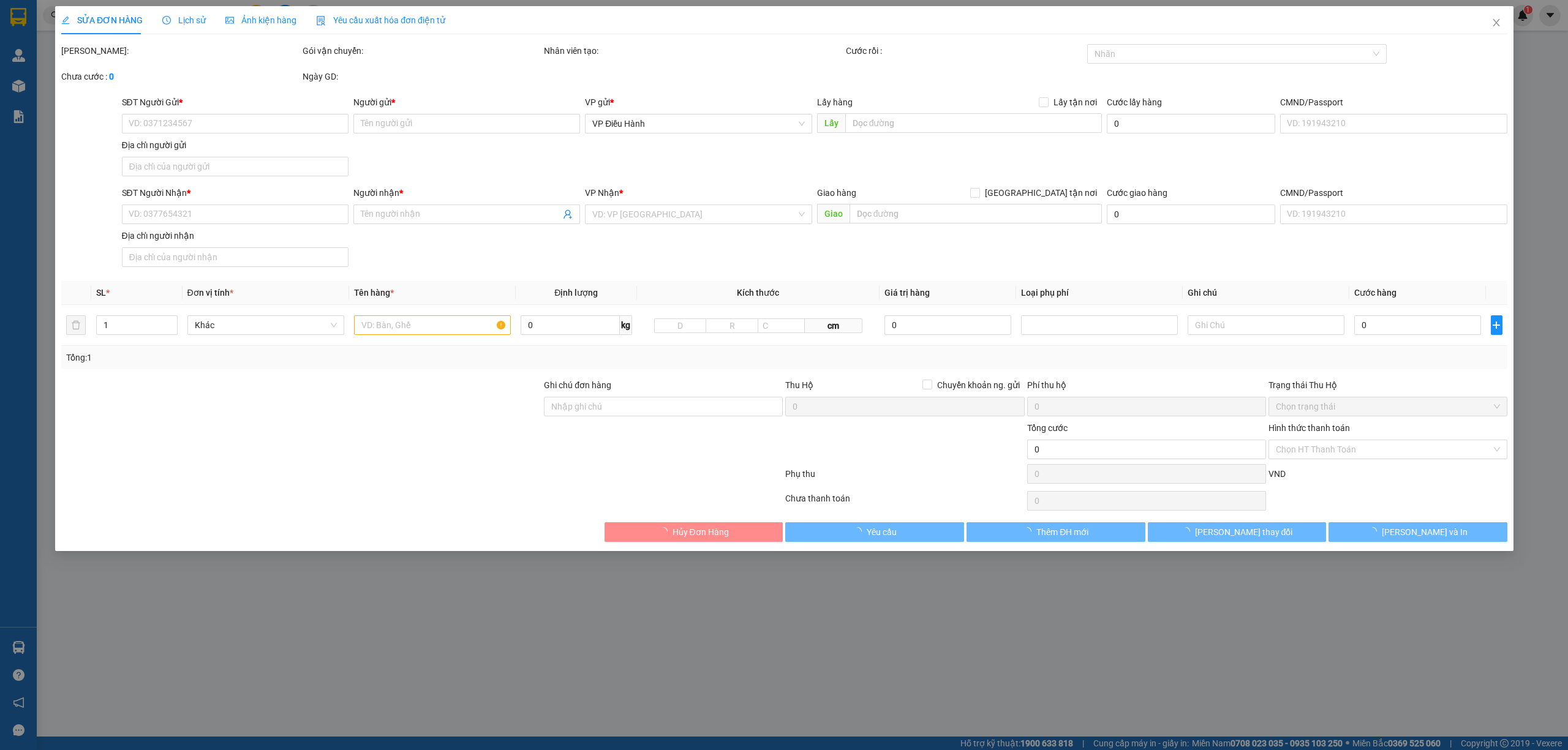
type input "834/12 lê văn hiến p, hải hòa ngũ hàng sơn đà nẵng"
type input "hàng ko đồng kiểm giao nguyên kiện hư vỡ k đền ( đã báo khách gửi )"
type input "100.000"
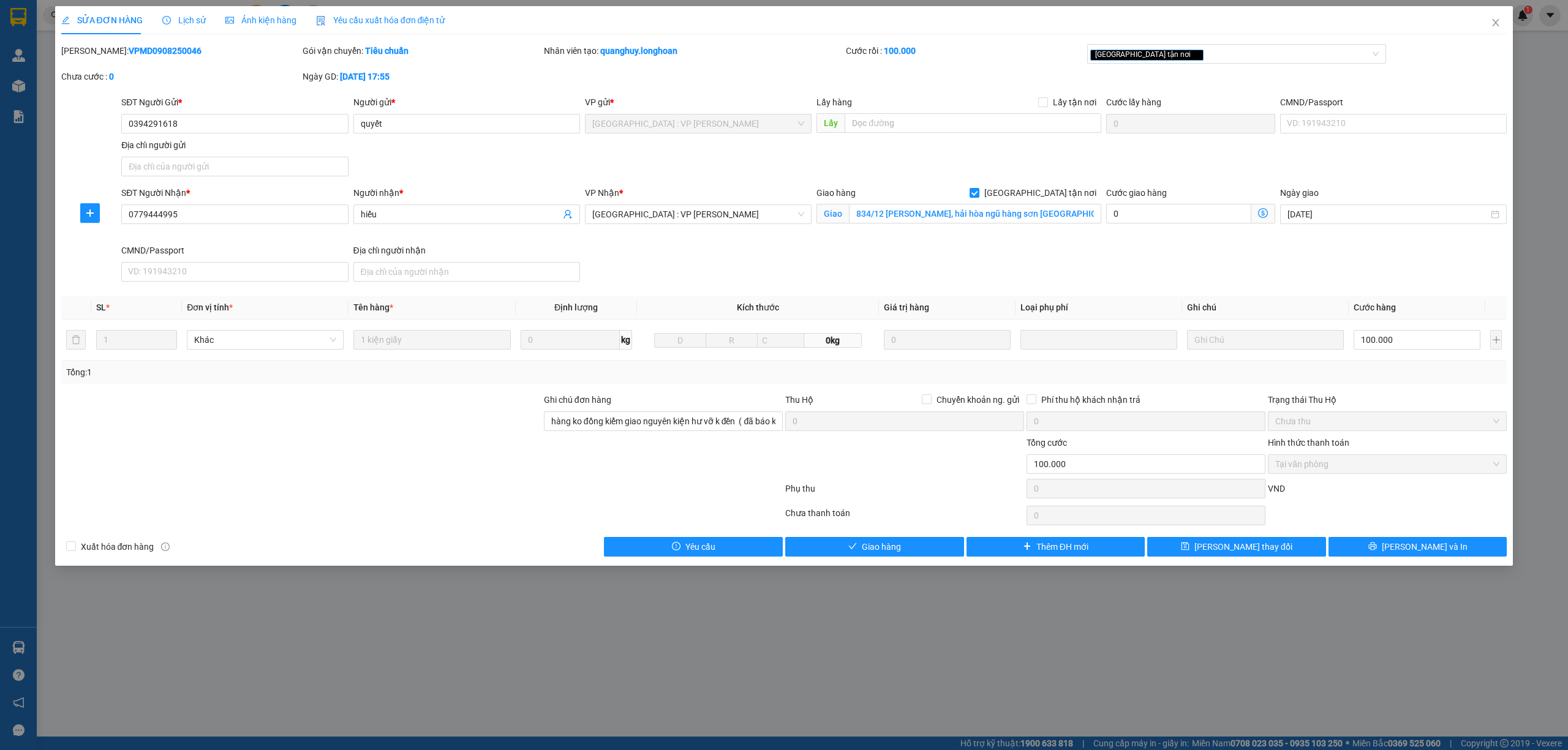
click at [187, 20] on span "Lịch sử" at bounding box center [183, 21] width 43 height 10
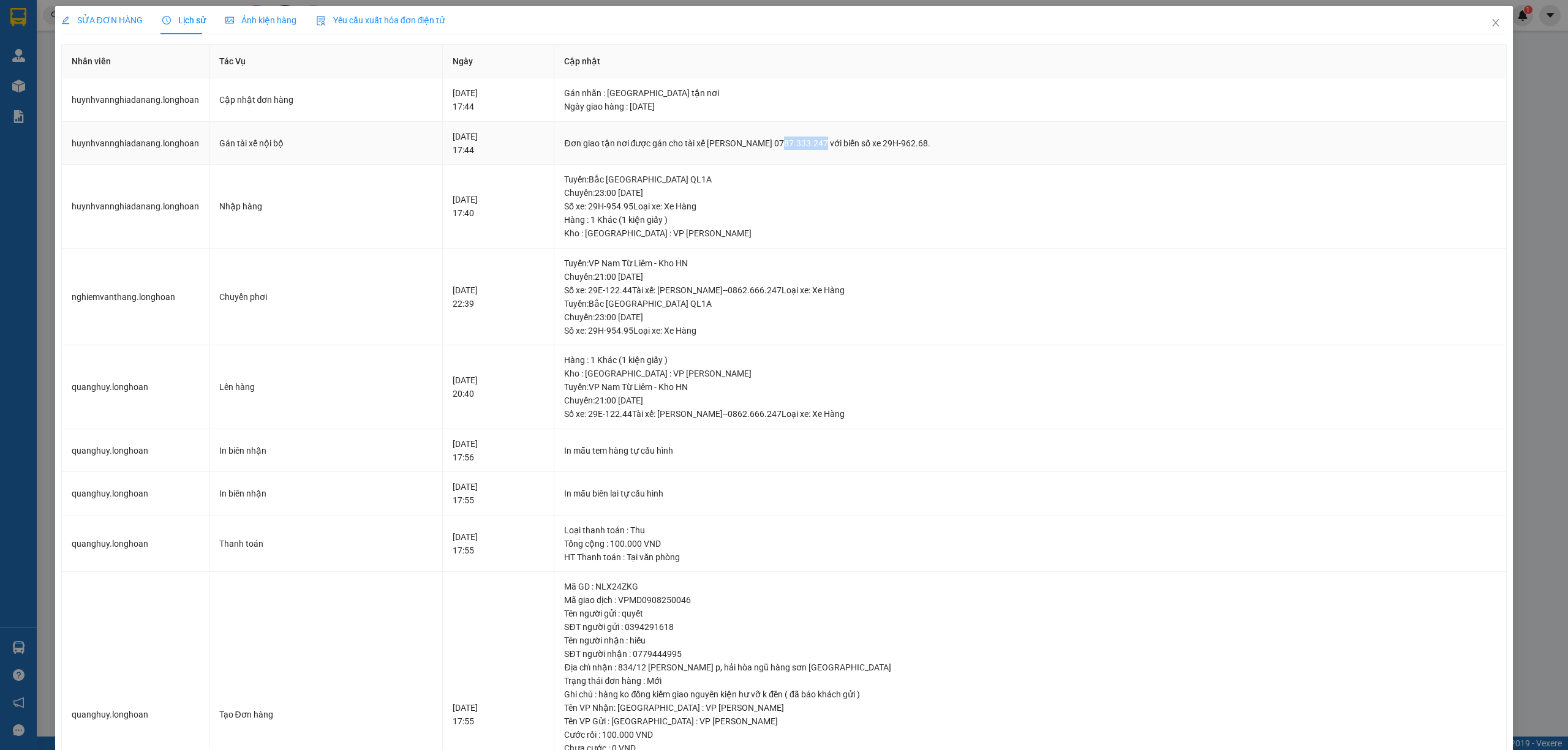
drag, startPoint x: 805, startPoint y: 146, endPoint x: 843, endPoint y: 137, distance: 39.1
click at [843, 137] on div "Đơn giao tận nơi được gán cho tài xế Phạm Thanh Tuấn 0787.333.247 với biển số x…" at bounding box center [1030, 143] width 932 height 14
click at [812, 142] on div "Đơn giao tận nơi được gán cho tài xế Phạm Thanh Tuấn 0787.333.247 với biển số x…" at bounding box center [1030, 143] width 932 height 14
click at [1490, 26] on span "Close" at bounding box center [1494, 23] width 34 height 34
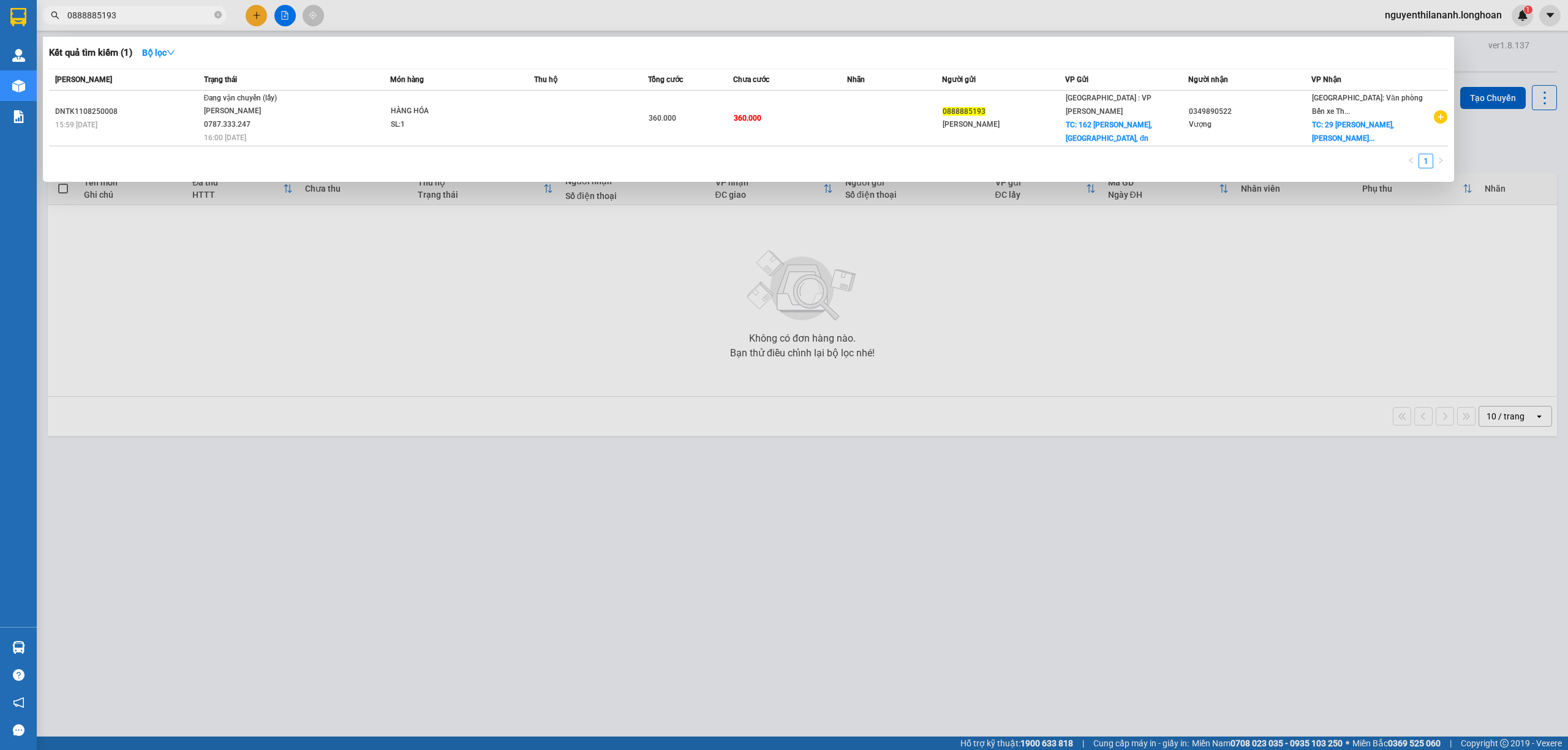
click at [142, 17] on input "0888885193" at bounding box center [139, 16] width 144 height 14
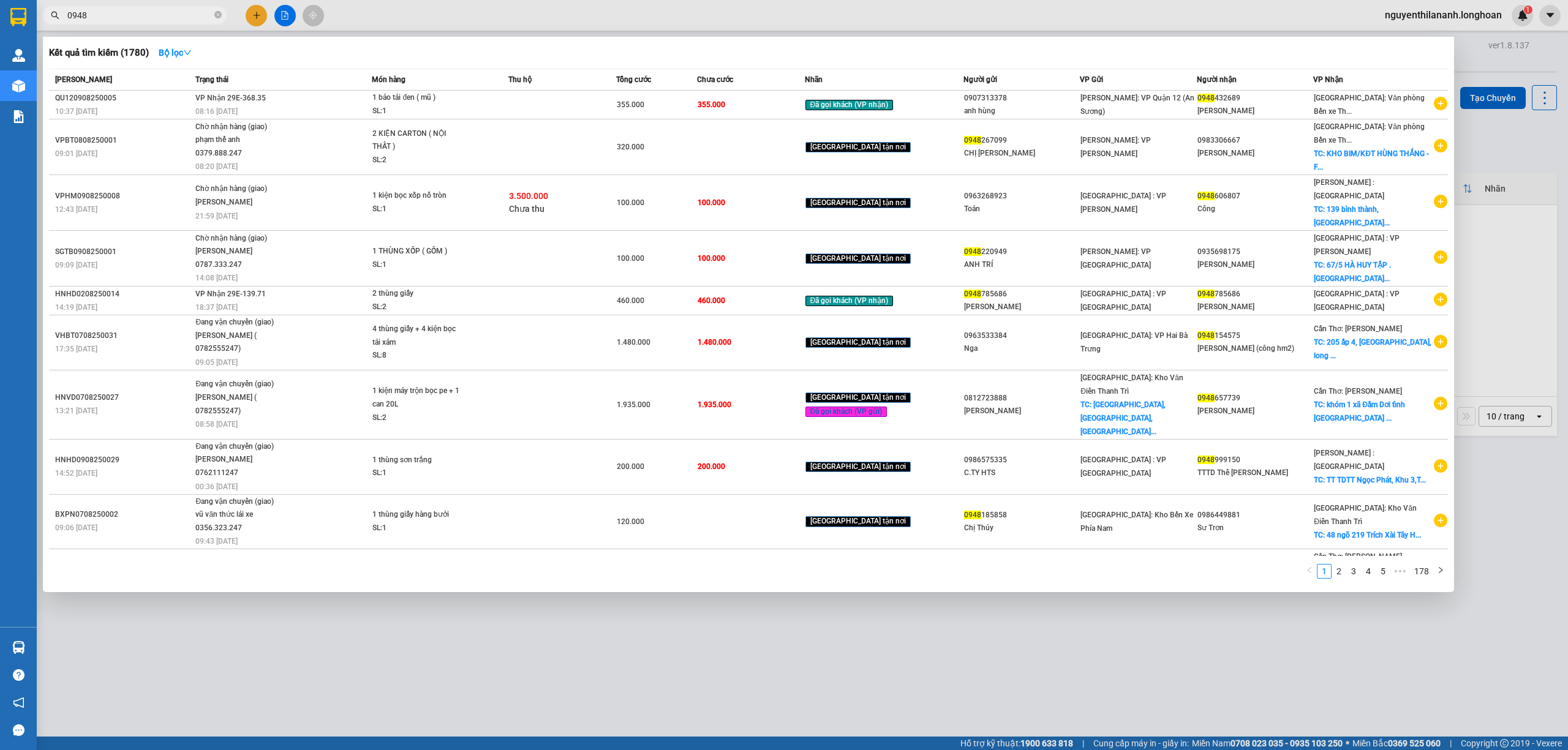
click at [140, 16] on input "0948" at bounding box center [139, 16] width 144 height 14
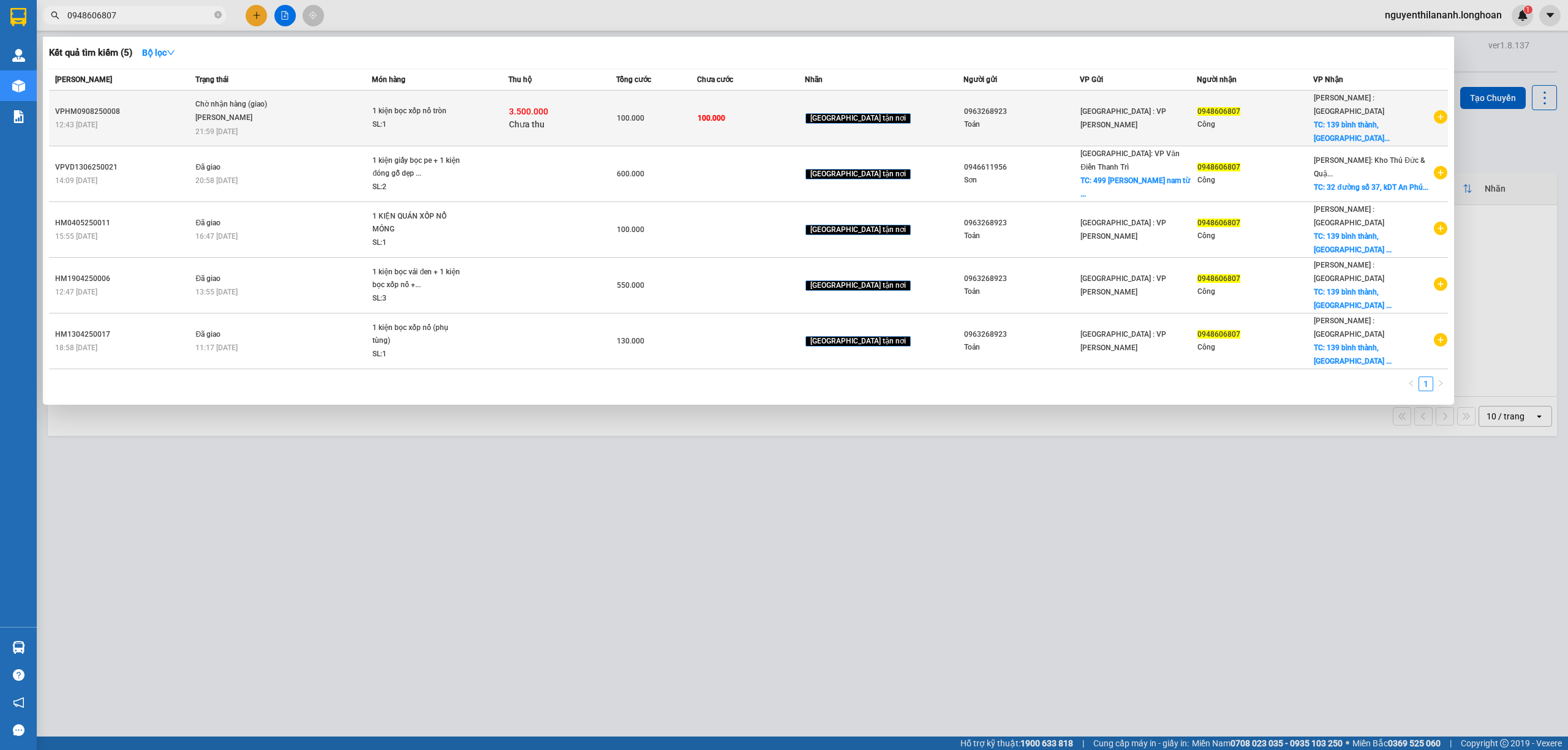
type input "0948606807"
click at [128, 106] on div "VPHM0908250008" at bounding box center [123, 111] width 136 height 13
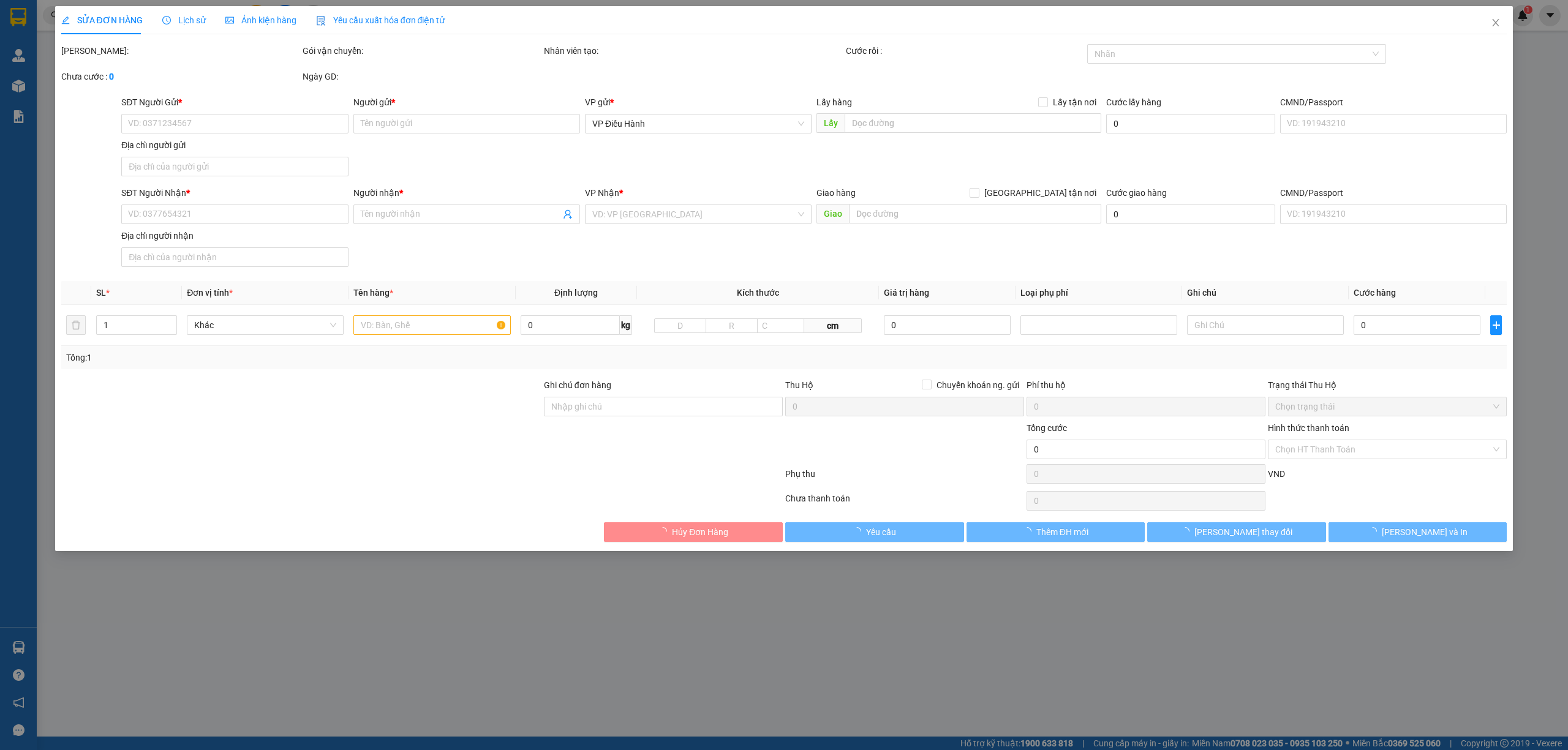
click at [192, 21] on span "Lịch sử" at bounding box center [183, 21] width 43 height 10
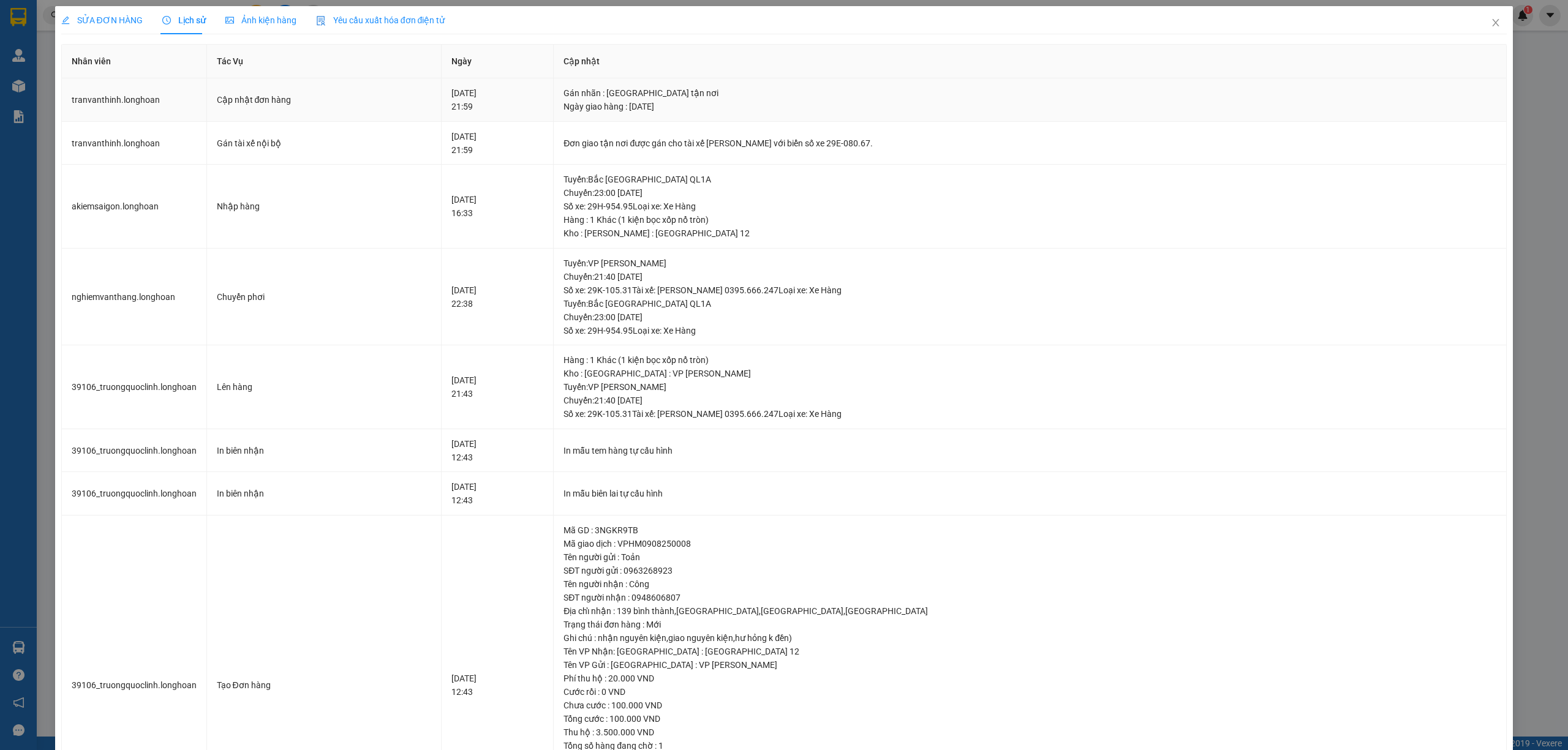
drag, startPoint x: 954, startPoint y: 144, endPoint x: 628, endPoint y: 99, distance: 329.1
click at [628, 99] on tbody "tranvanthinh.longhoan Cập nhật đơn hàng 11-08-2025 21:59 Gán nhãn : Giao tận …" at bounding box center [784, 466] width 1445 height 777
click at [99, 26] on div "SỬA ĐƠN HÀNG" at bounding box center [101, 21] width 81 height 14
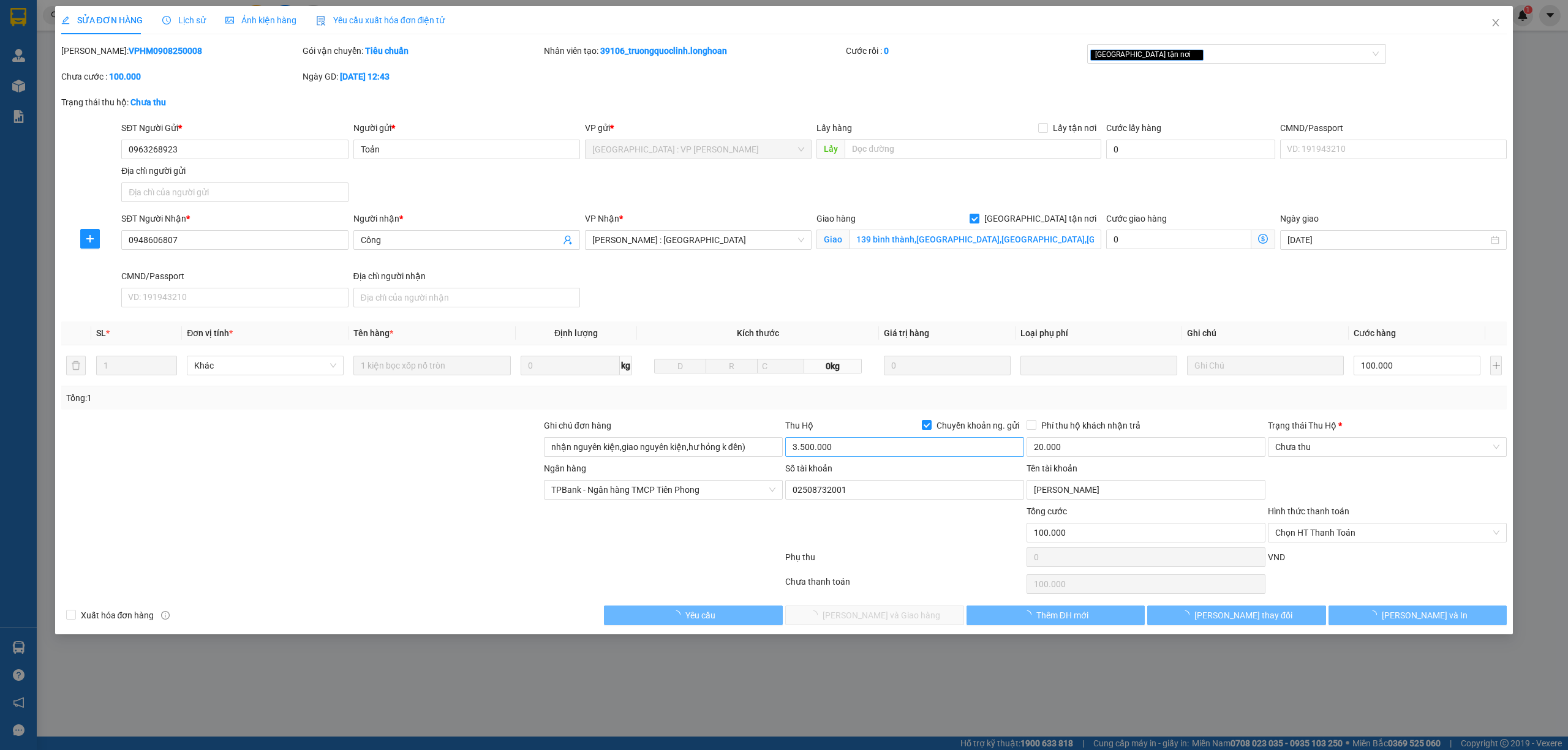
type input "0963268923"
type input "Toản"
type input "0948606807"
type input "Công"
checkbox input "true"
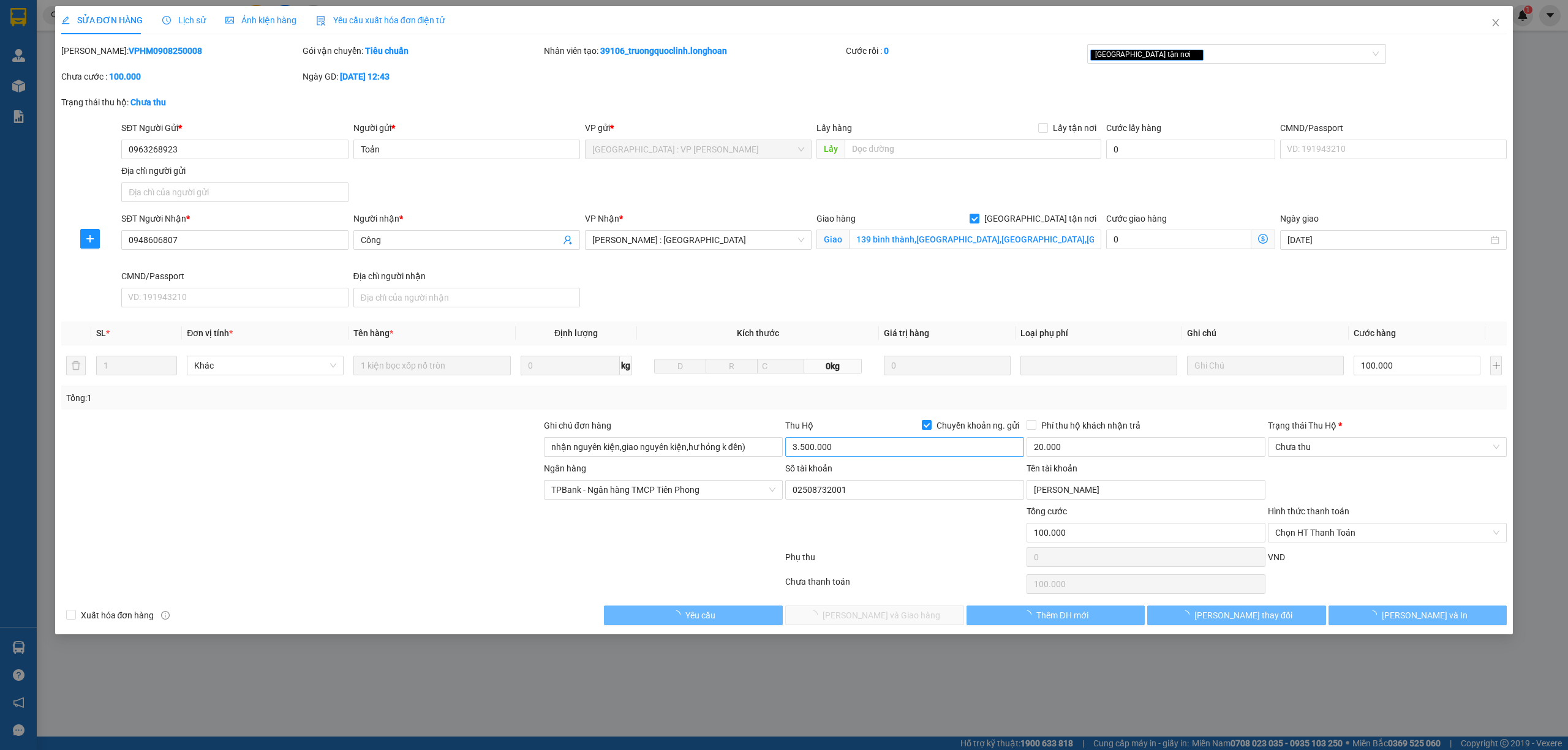
type input "139 bình thành,bình hưng hoà,bình tân,hcm"
type input "nhận nguyên kiện,giao nguyên kiện,hư hỏng k đền)"
type input "100.000"
checkbox input "true"
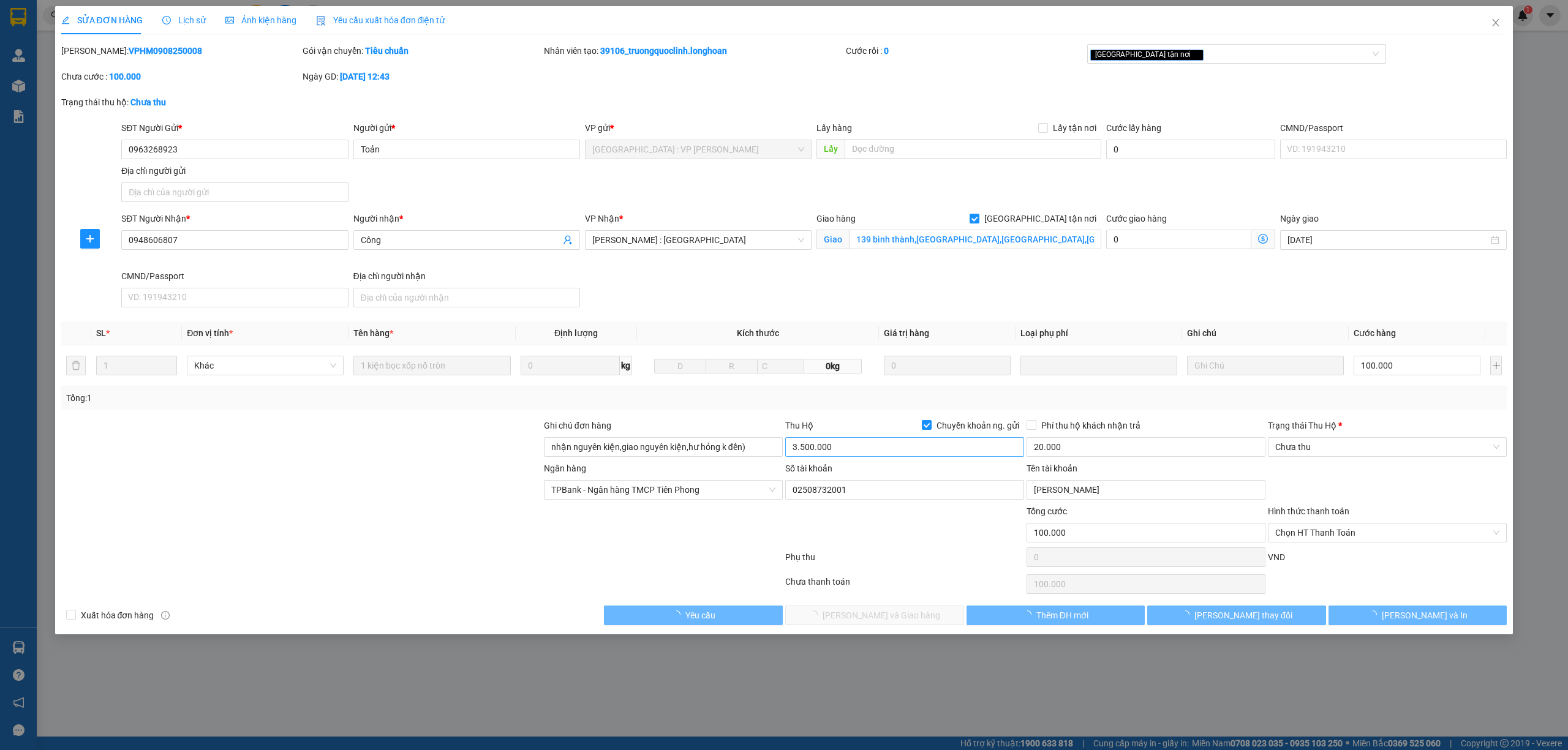
type input "3.500.000"
type input "20.000"
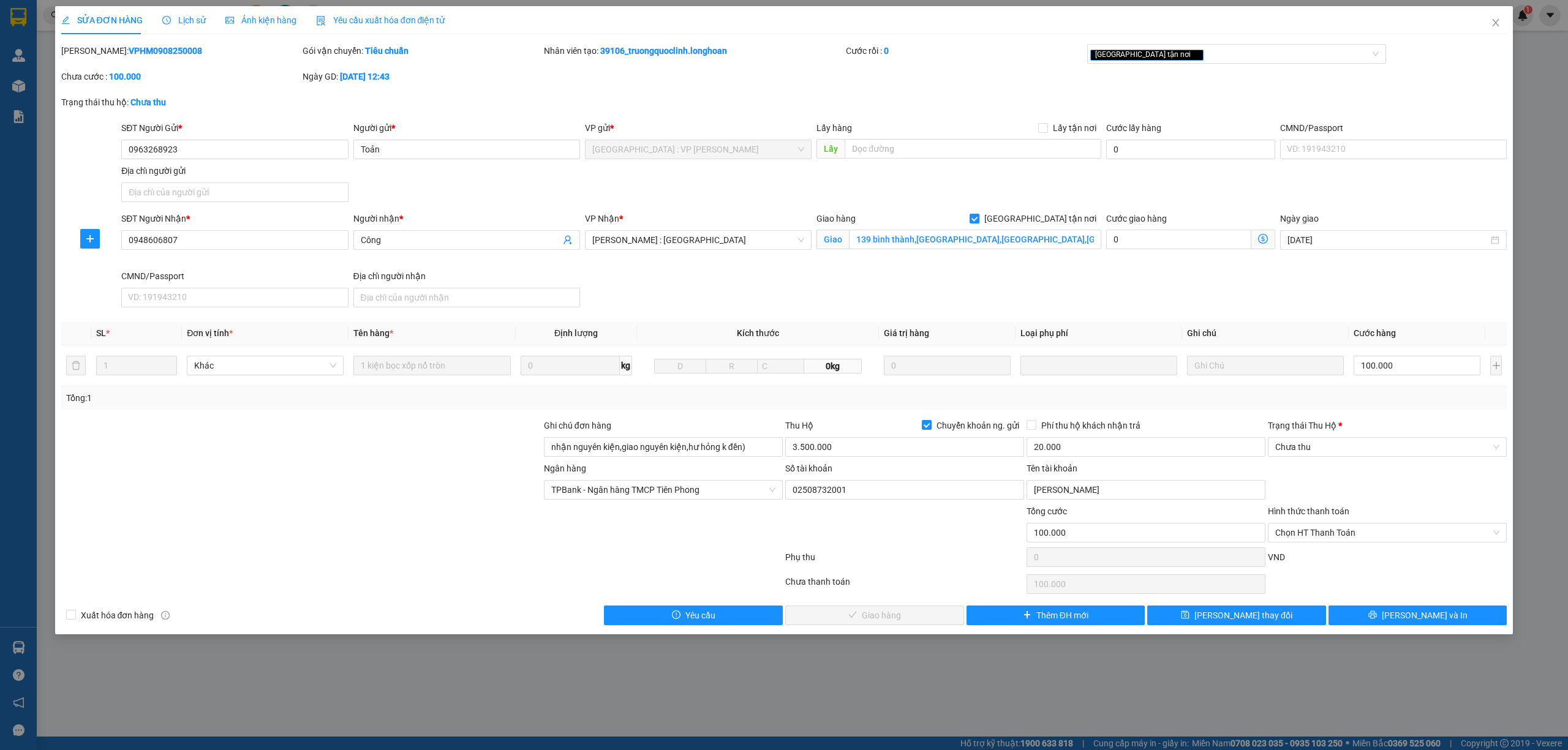
click at [411, 463] on div at bounding box center [301, 484] width 483 height 43
click at [194, 26] on span "Lịch sử" at bounding box center [183, 21] width 43 height 10
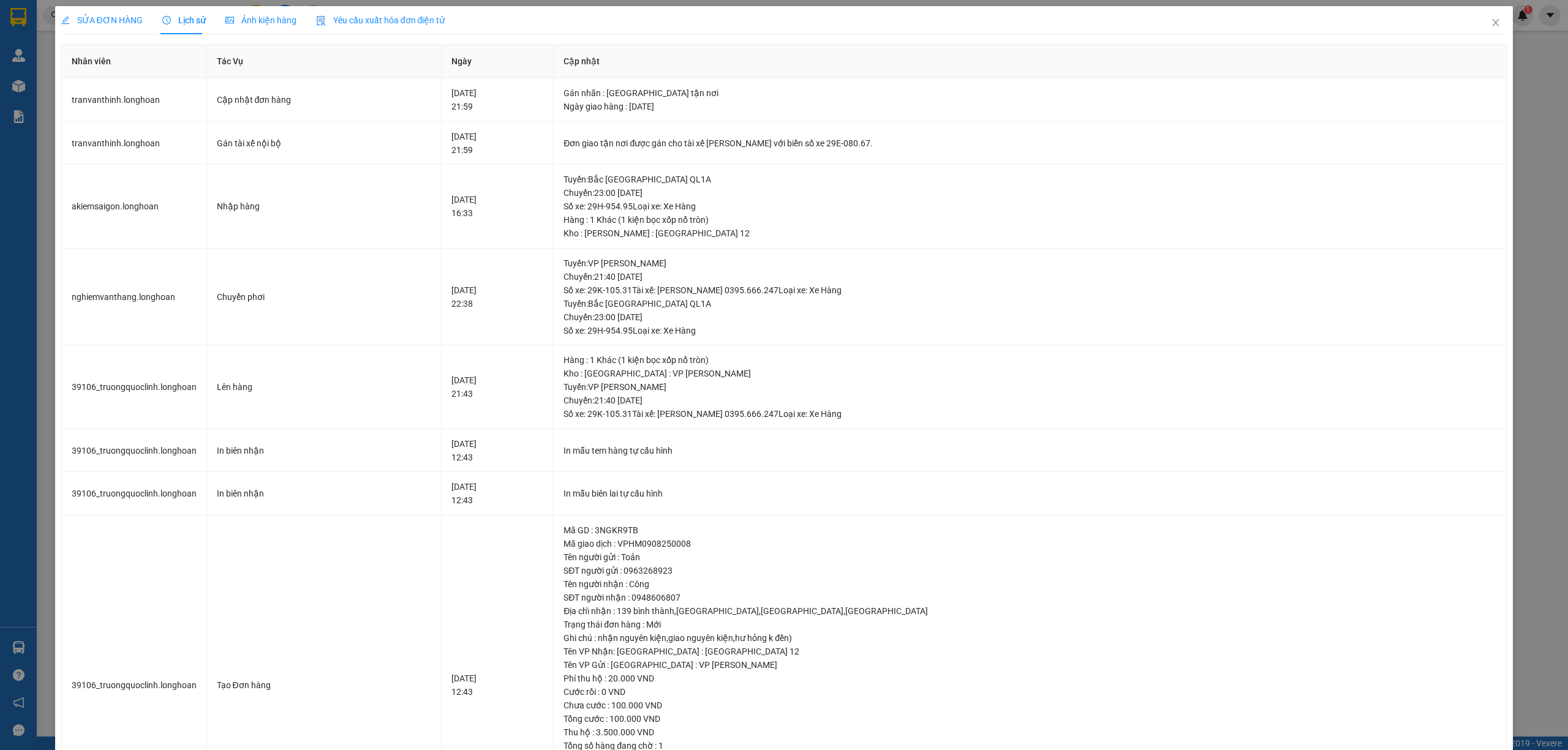
click at [87, 16] on span "SỬA ĐƠN HÀNG" at bounding box center [101, 21] width 81 height 10
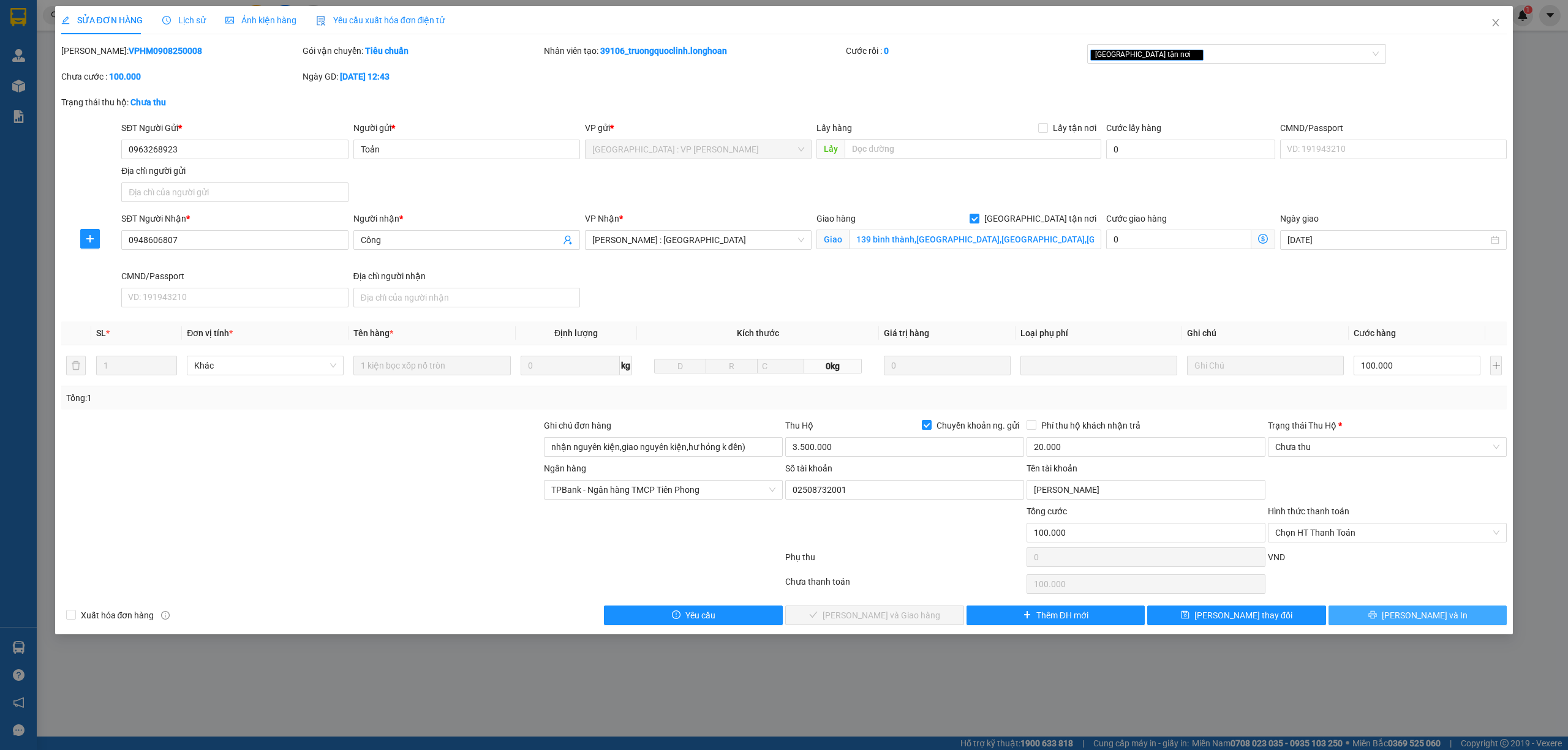
click at [1393, 625] on button "Lưu và In" at bounding box center [1418, 616] width 179 height 20
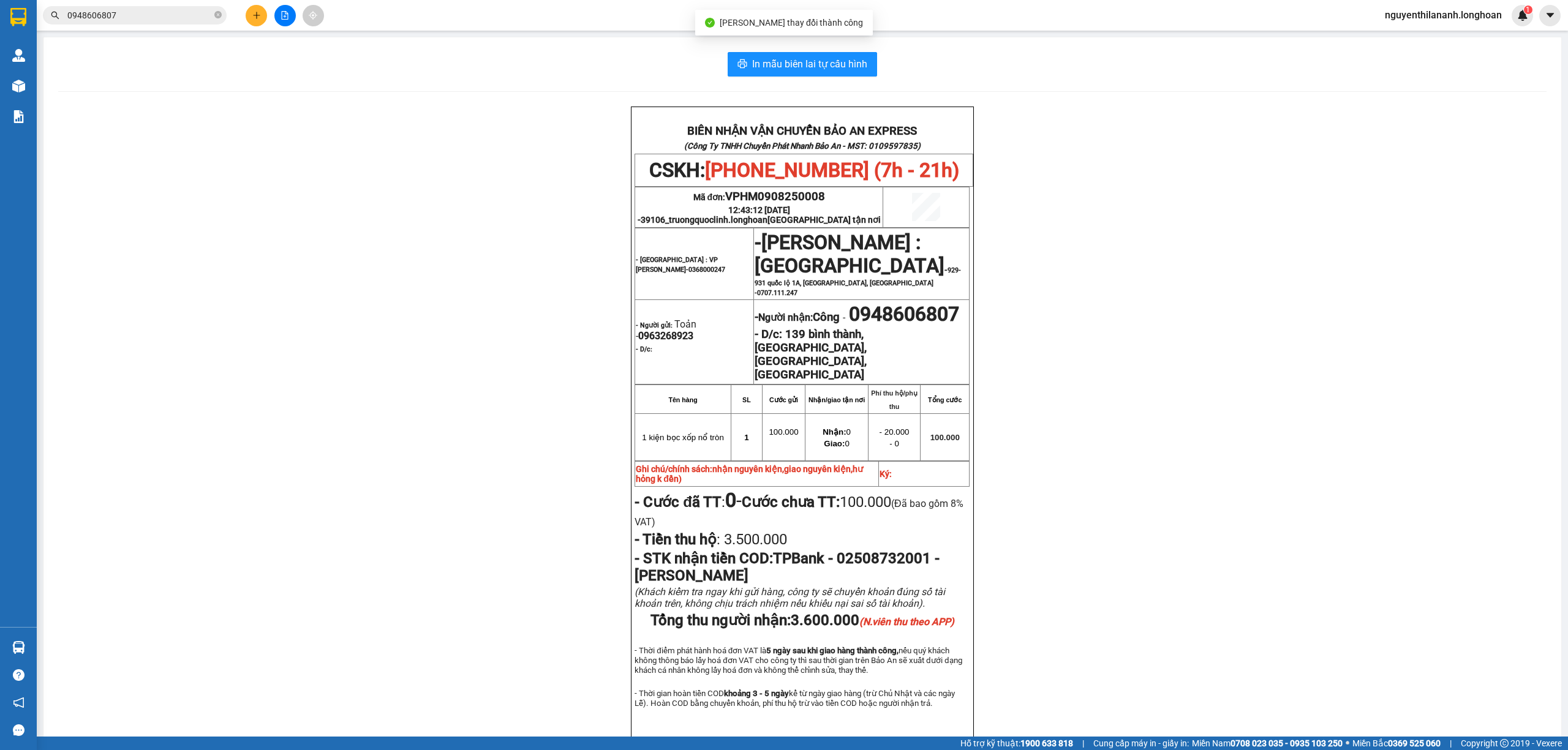
click at [1325, 584] on div "BIÊN NHẬN VẬN CHUYỂN BẢO AN EXPRESS (Công Ty TNHH Chuyển Phát Nhanh Bảo An - MS…" at bounding box center [802, 439] width 1488 height 664
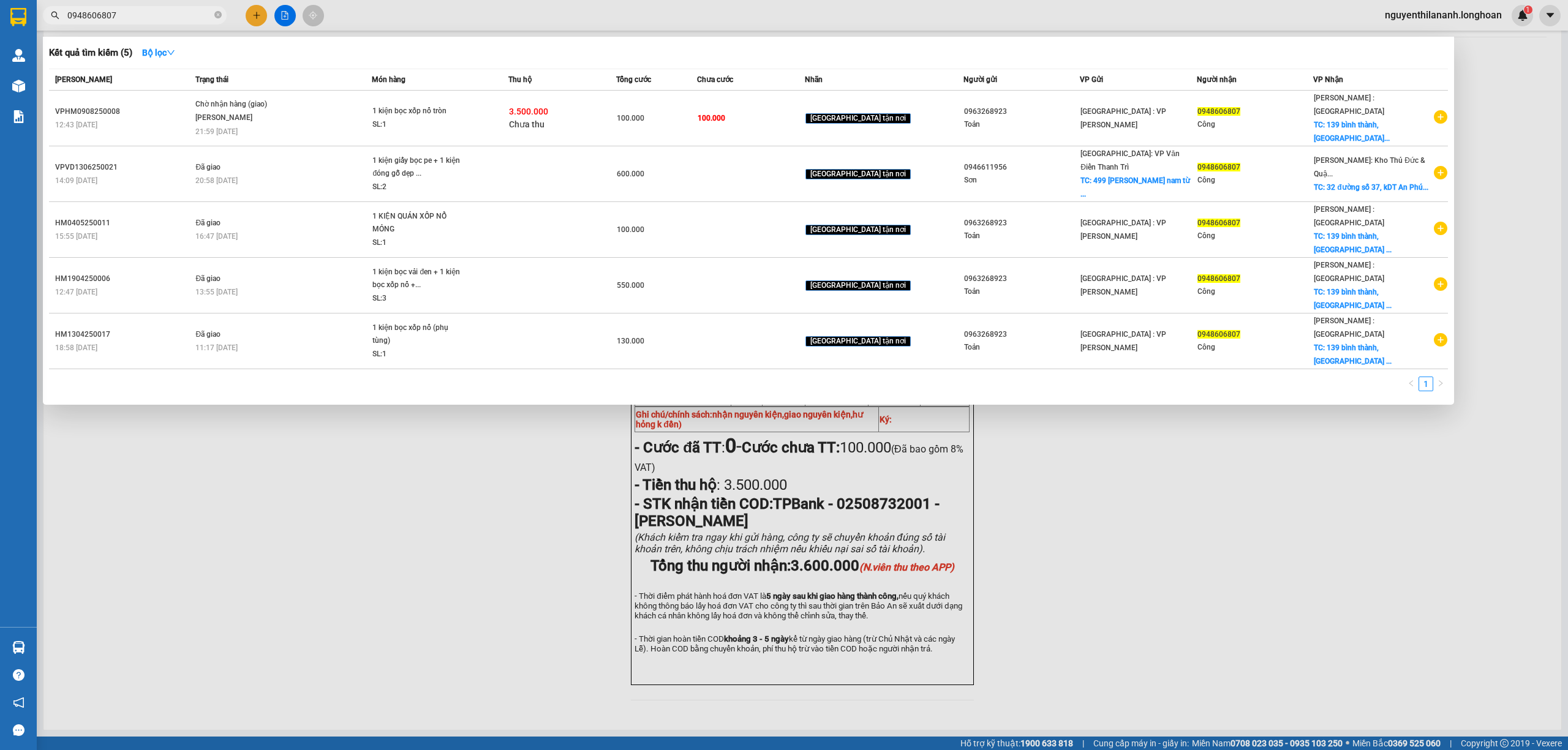
click at [149, 21] on input "0948606807" at bounding box center [139, 16] width 144 height 14
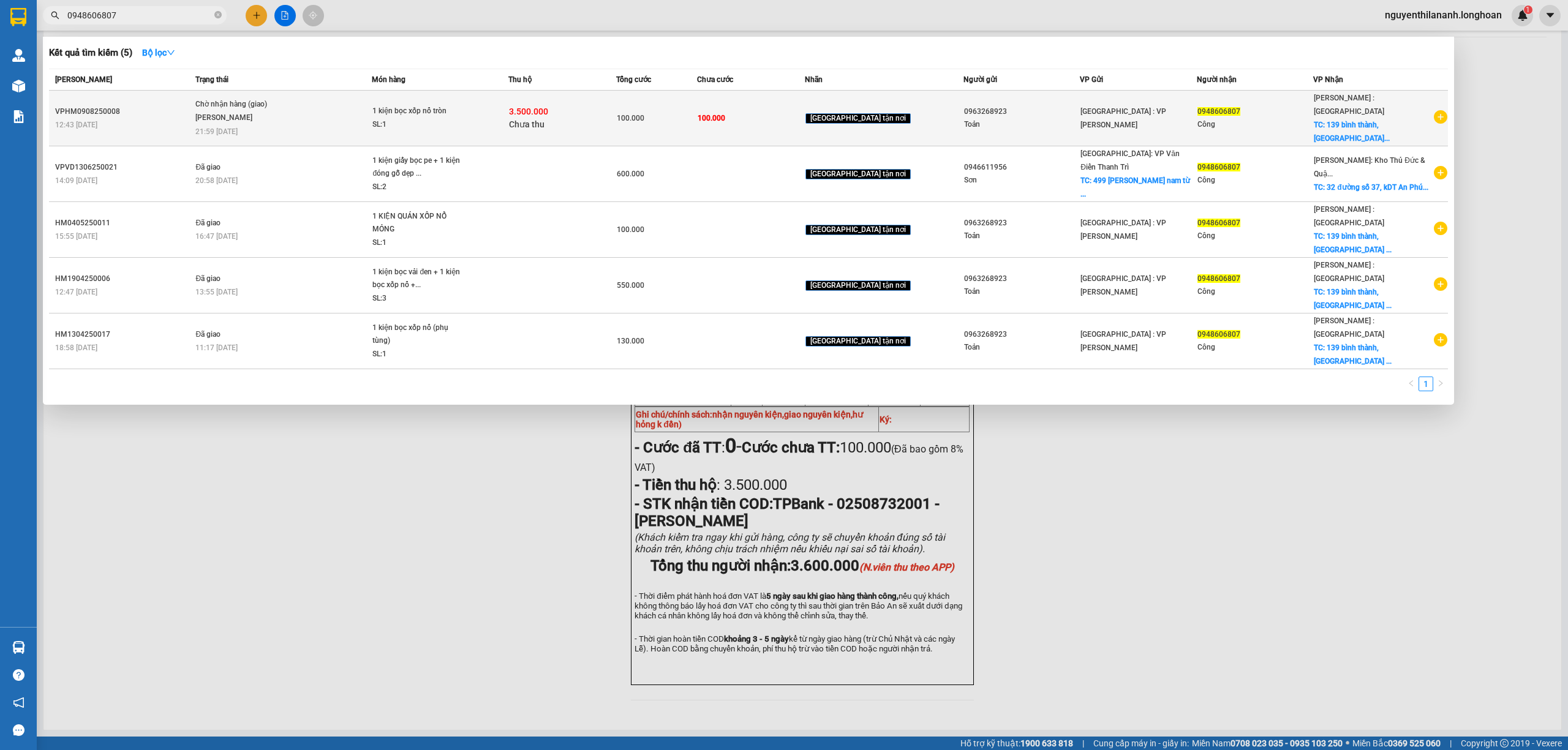
click at [150, 118] on div "12:43 - 09/08" at bounding box center [123, 125] width 136 height 14
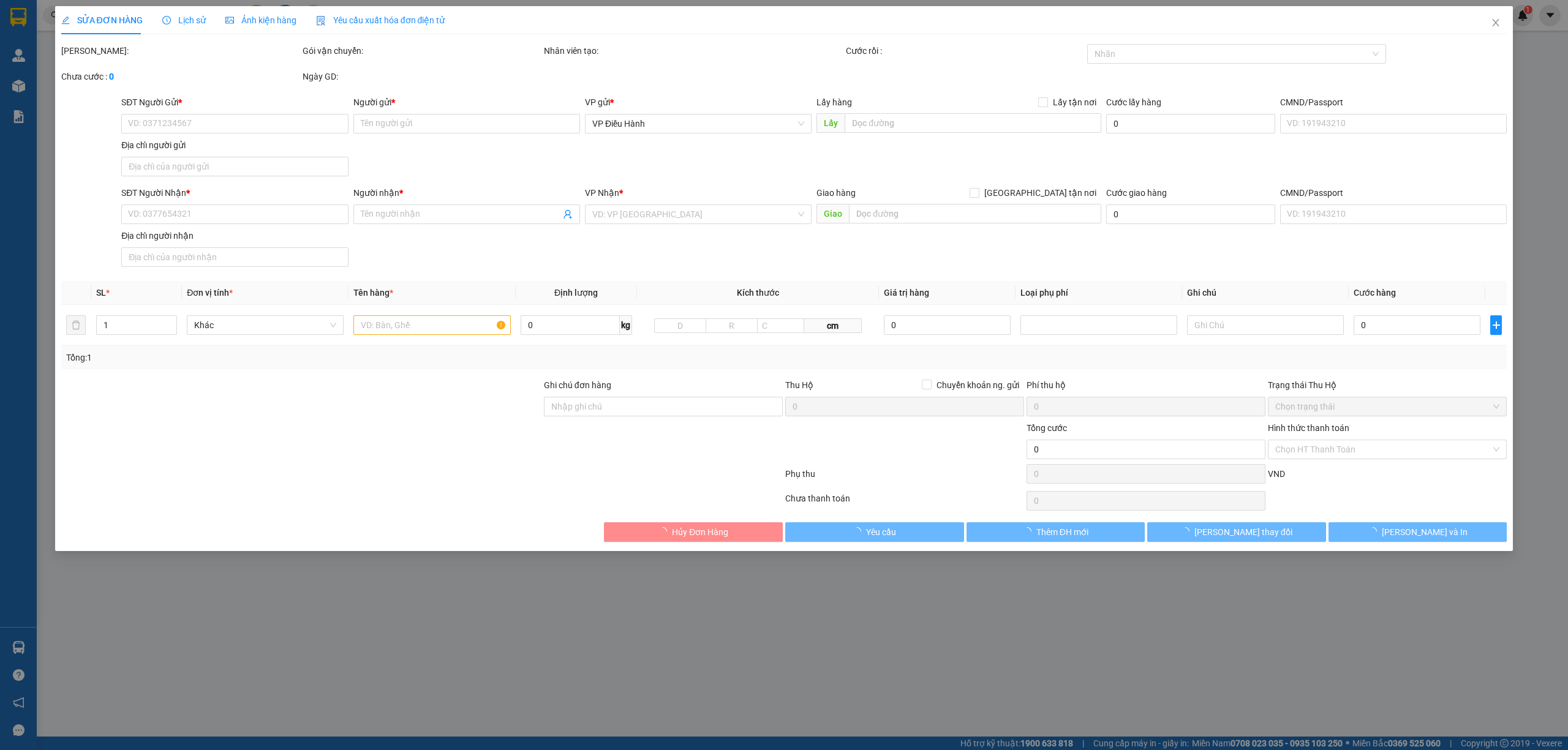
click at [191, 25] on span "Lịch sử" at bounding box center [183, 21] width 43 height 10
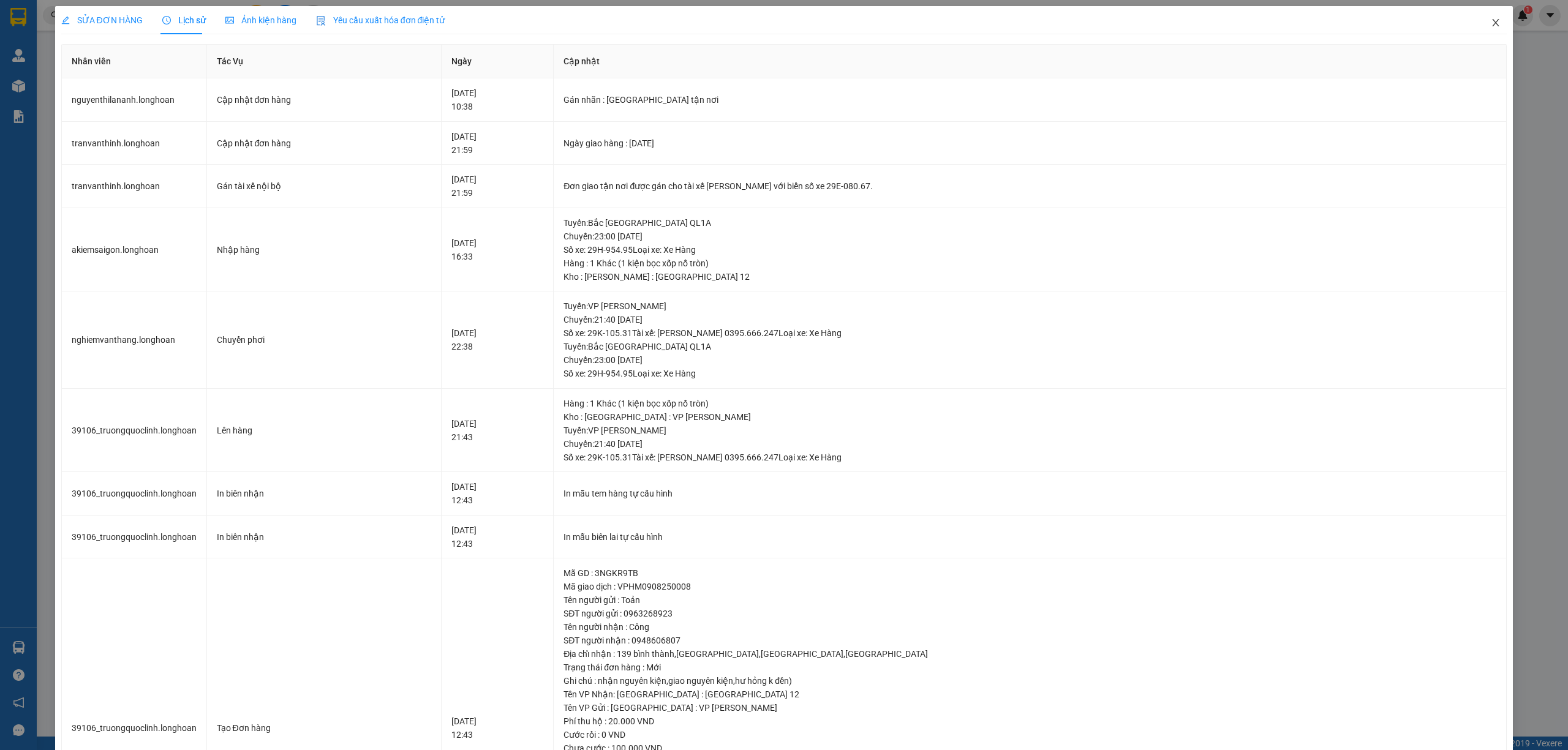
click at [1490, 26] on icon "close" at bounding box center [1495, 23] width 10 height 10
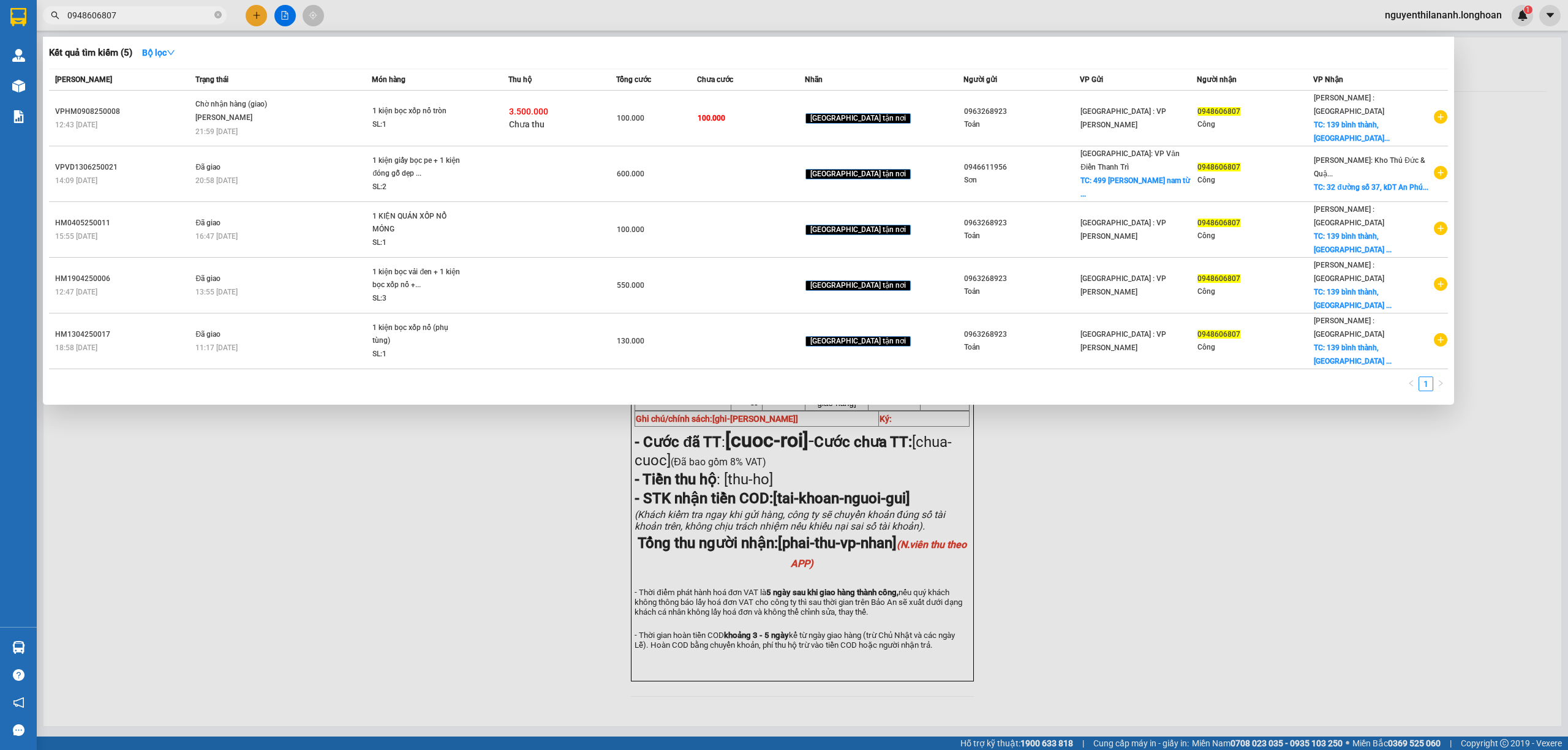
click at [122, 11] on input "0948606807" at bounding box center [139, 16] width 144 height 14
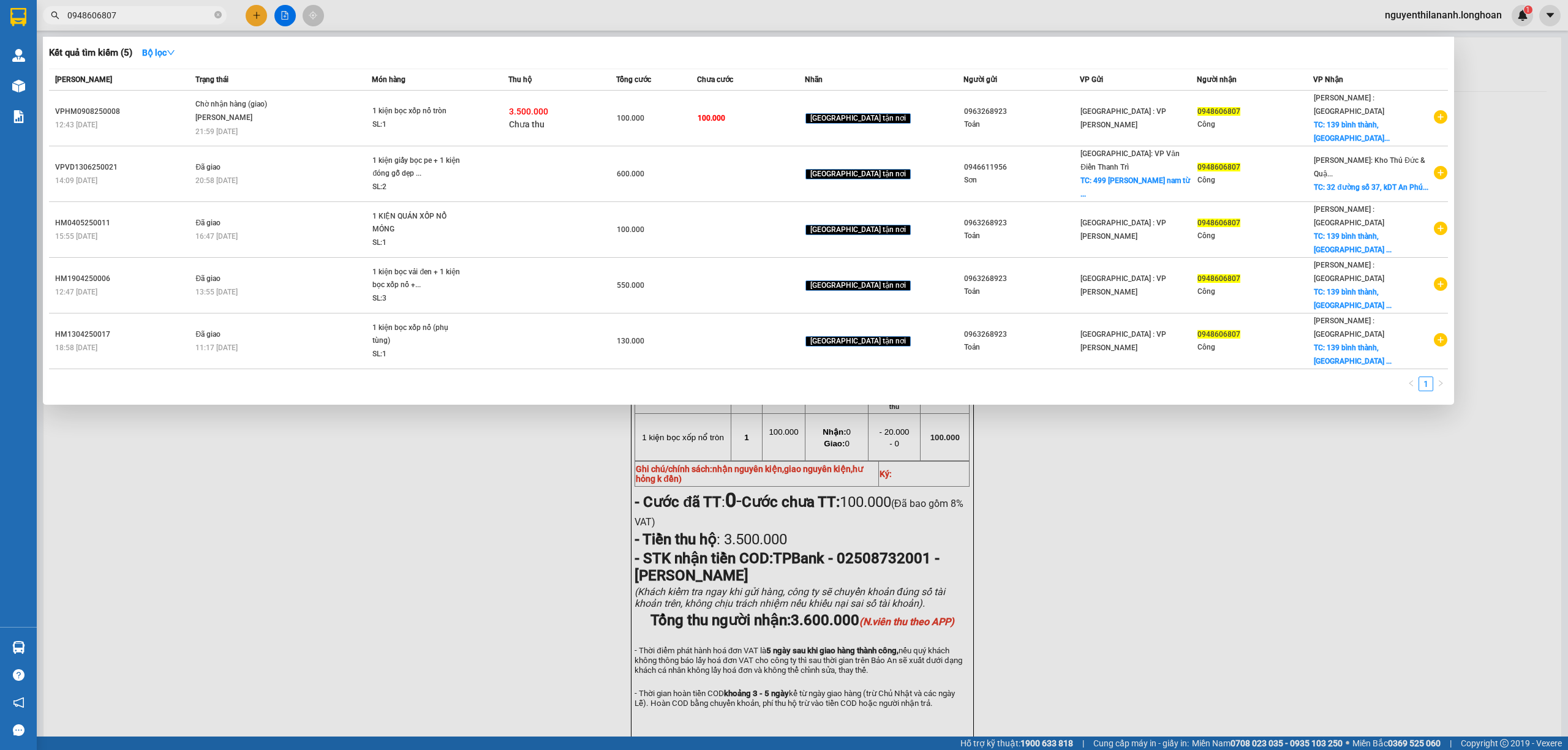
click at [122, 11] on input "0948606807" at bounding box center [139, 16] width 144 height 14
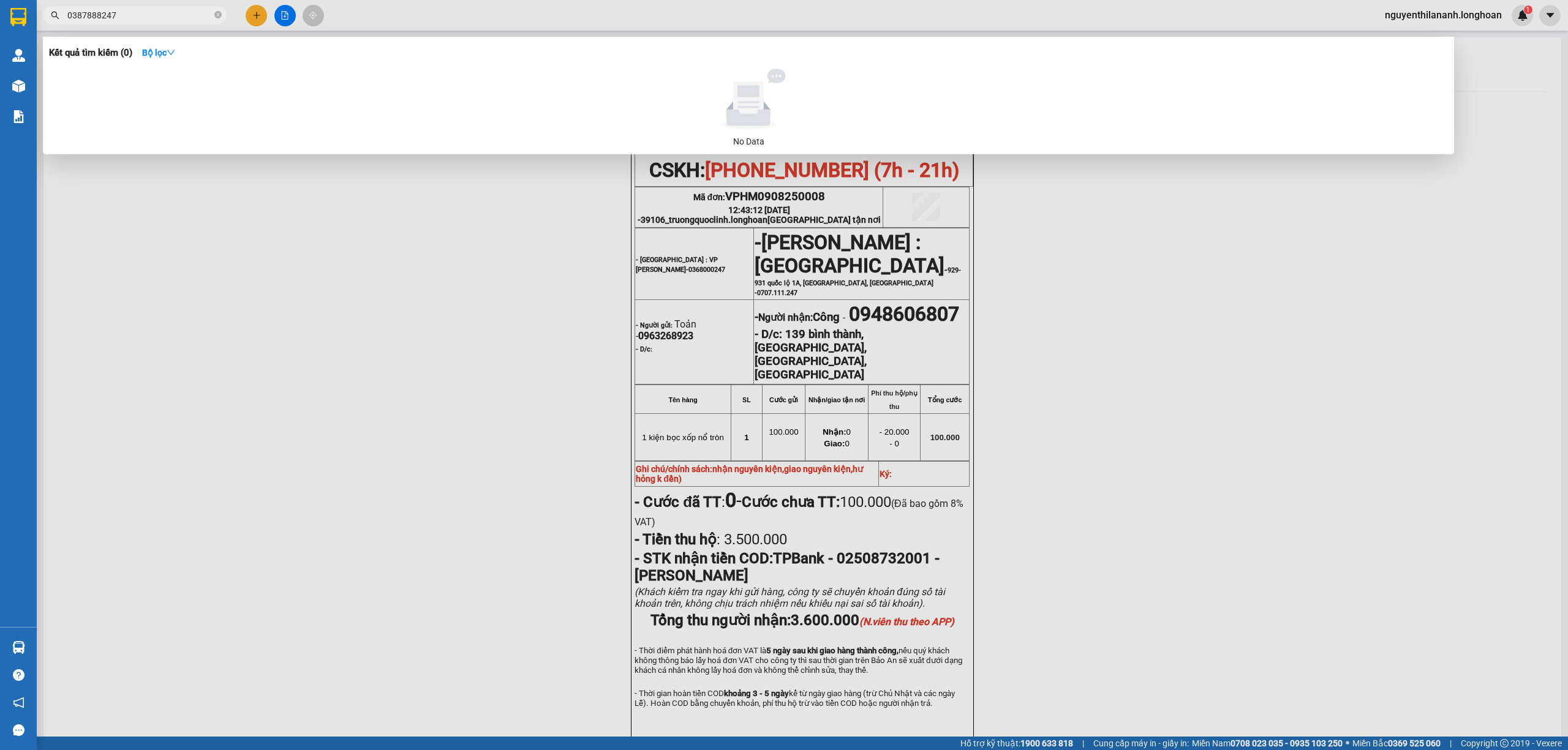
type input "0387888247"
click at [137, 18] on input "0387888247" at bounding box center [139, 16] width 144 height 14
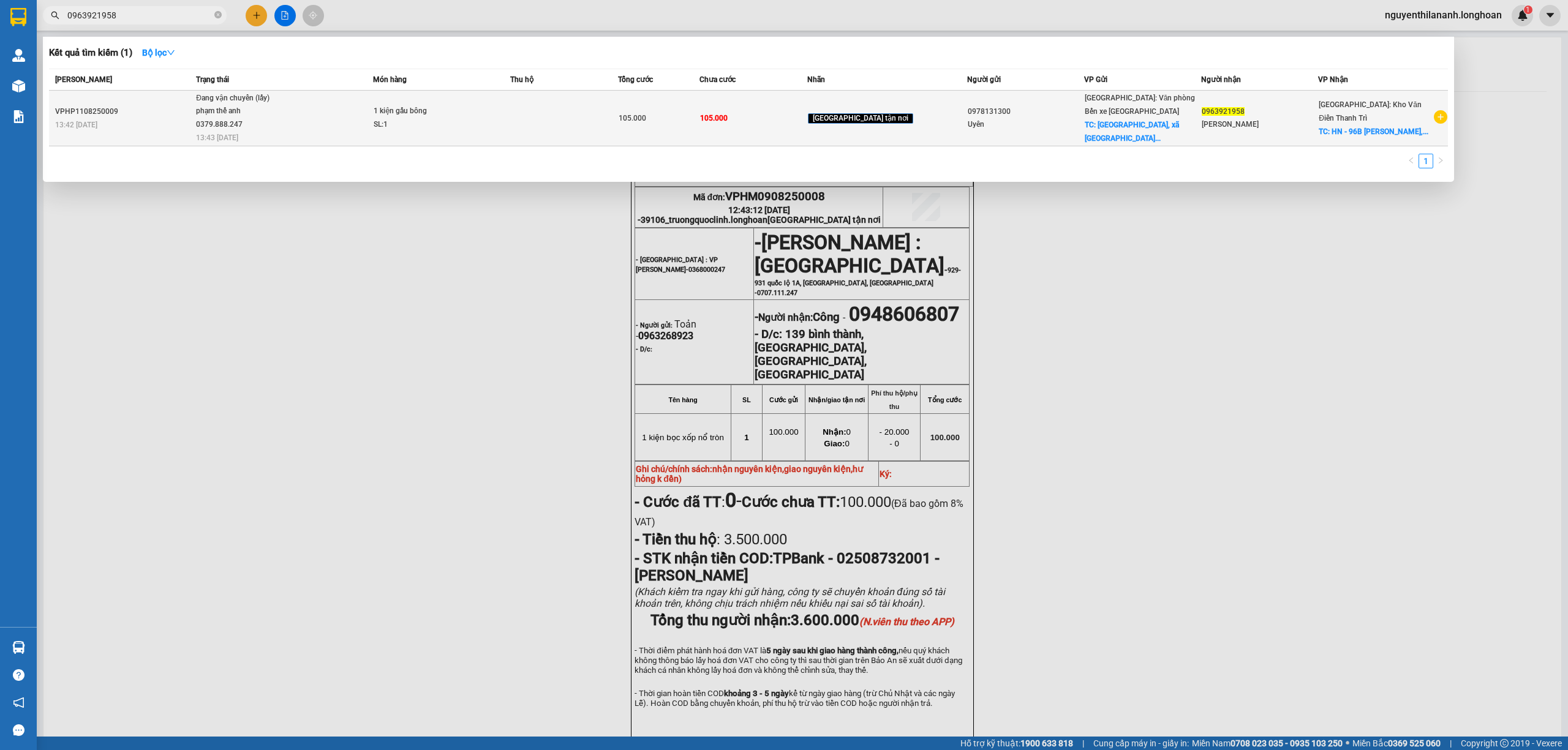
type input "0963921958"
click at [129, 113] on div "VPHP1108250009" at bounding box center [124, 111] width 137 height 13
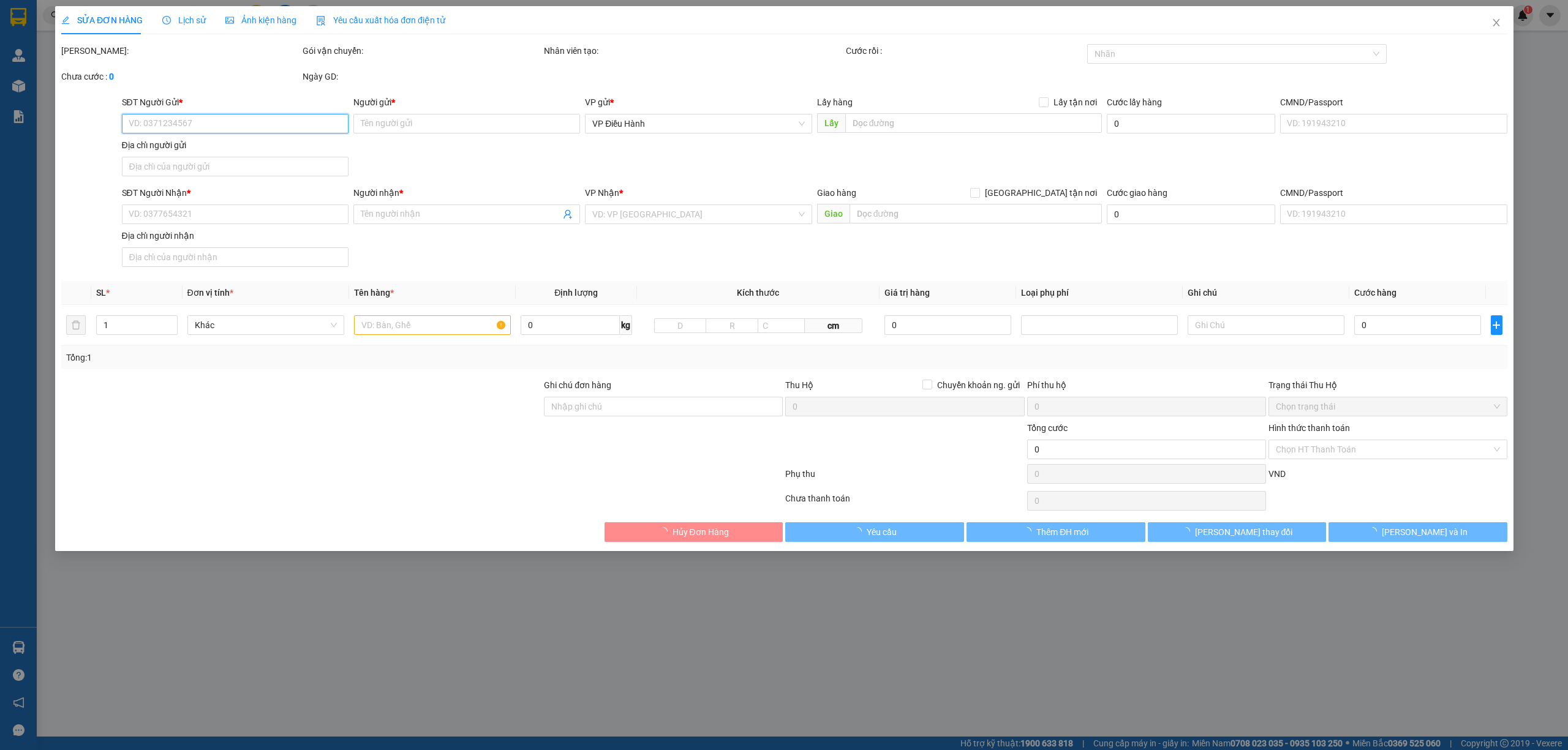
type input "0978131300"
type input "Uyên"
checkbox input "true"
type input "phường Hòa Lạc, xã Móng Cái, tỉnh Quảng Ninh"
type input "0963921958"
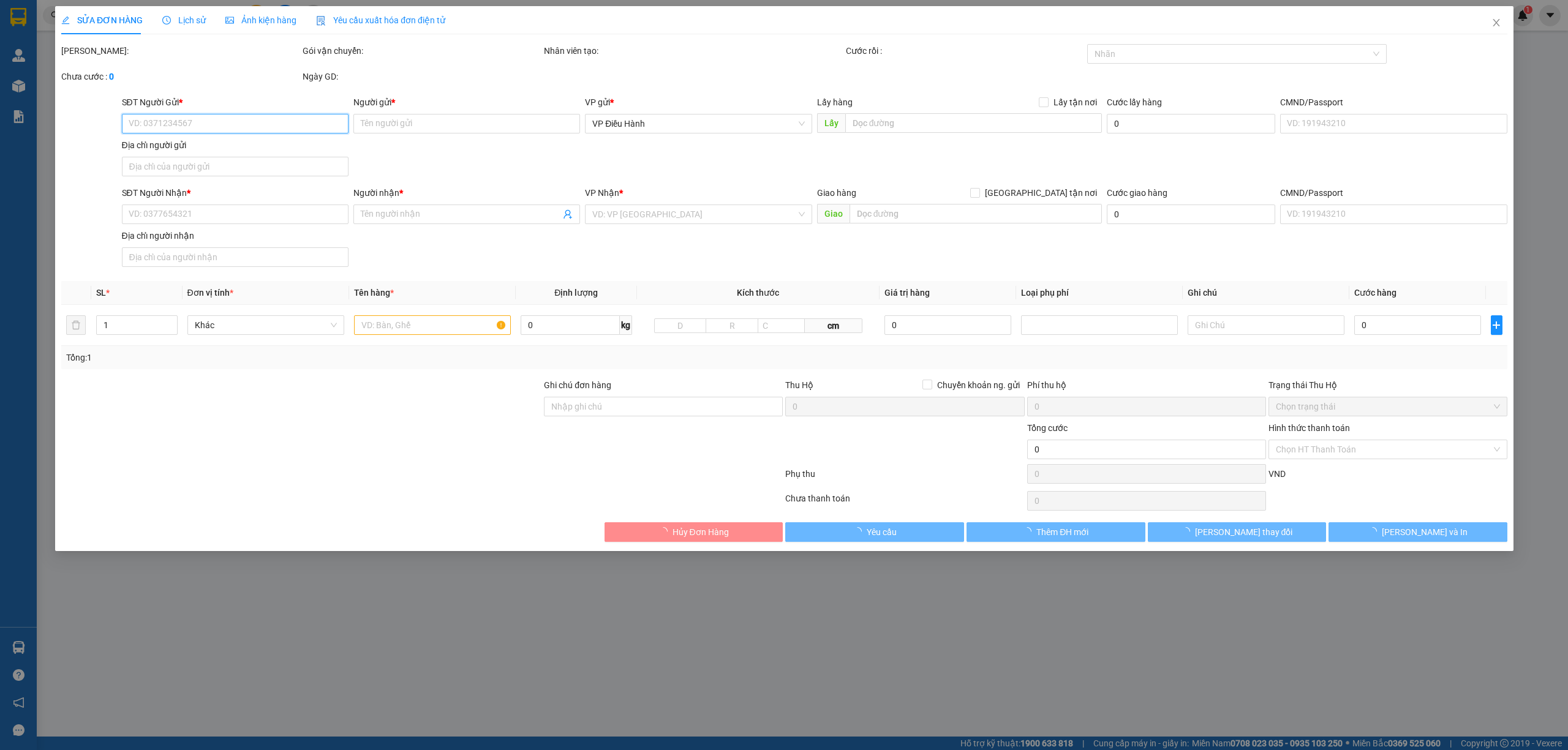
type input "Hữu Anh"
checkbox input "true"
type input "HN - 96B Nguyễn Huy Tưởng, Thanh Xuân"
type input "105.000"
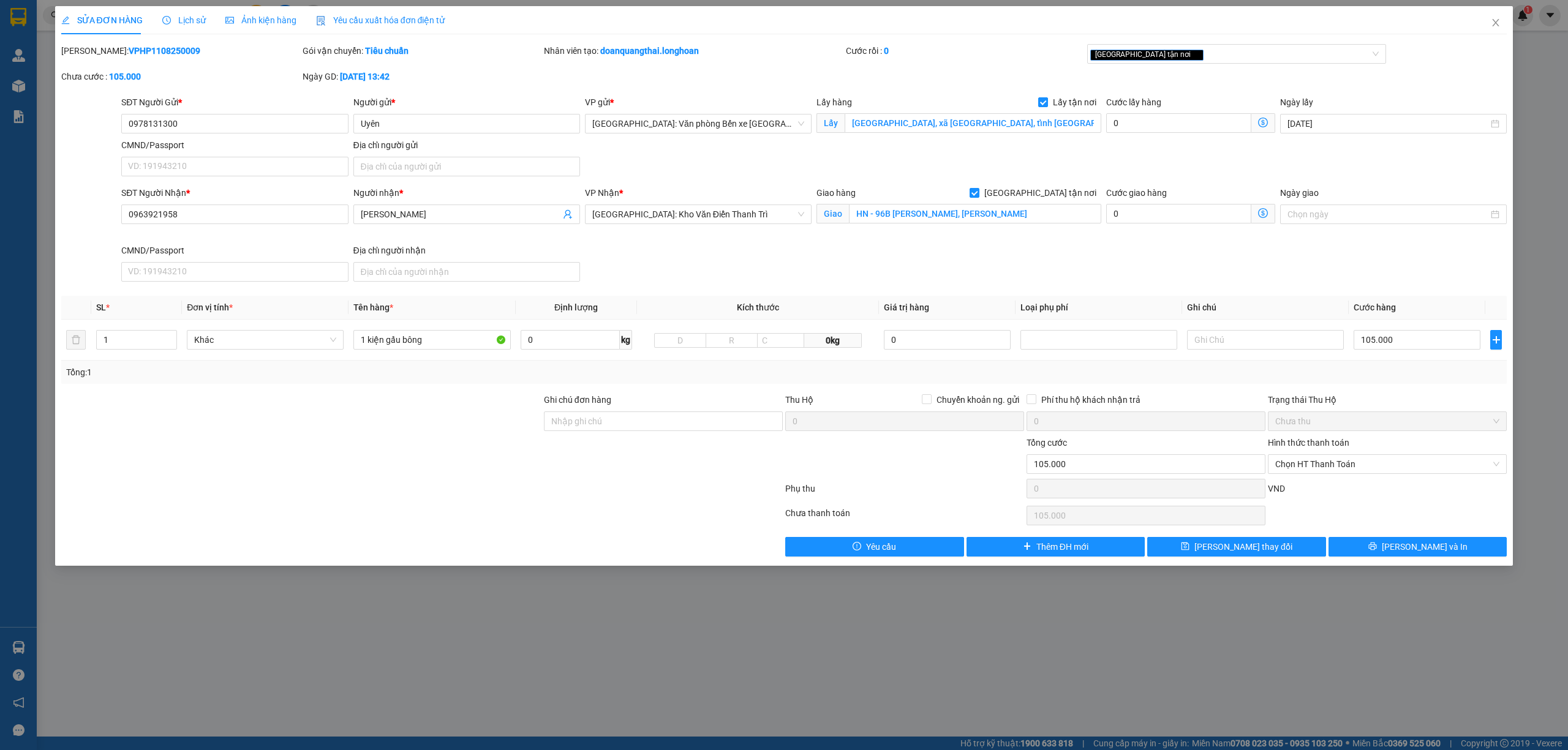
click at [186, 21] on span "Lịch sử" at bounding box center [183, 21] width 43 height 10
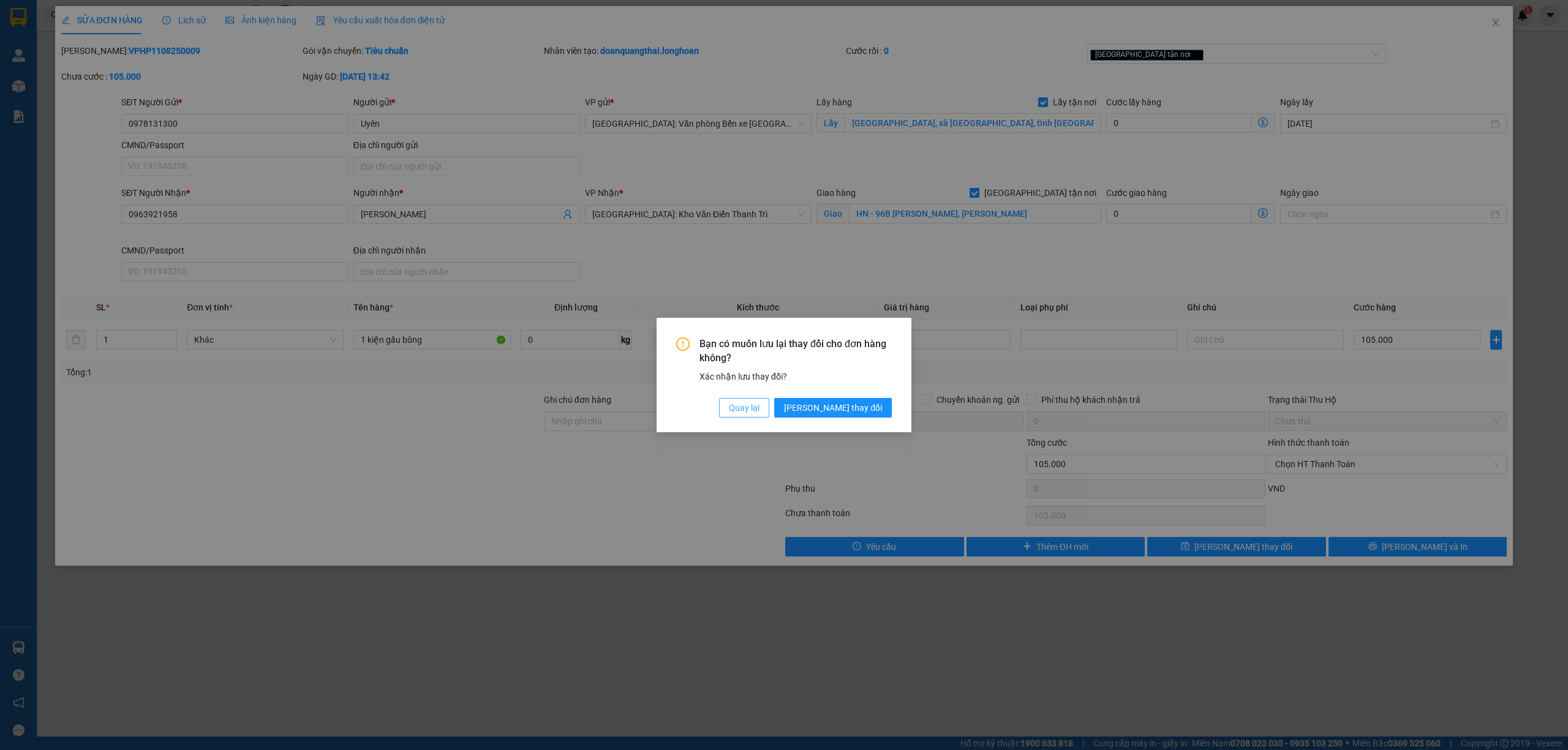
click at [759, 414] on span "Quay lại" at bounding box center [744, 408] width 30 height 14
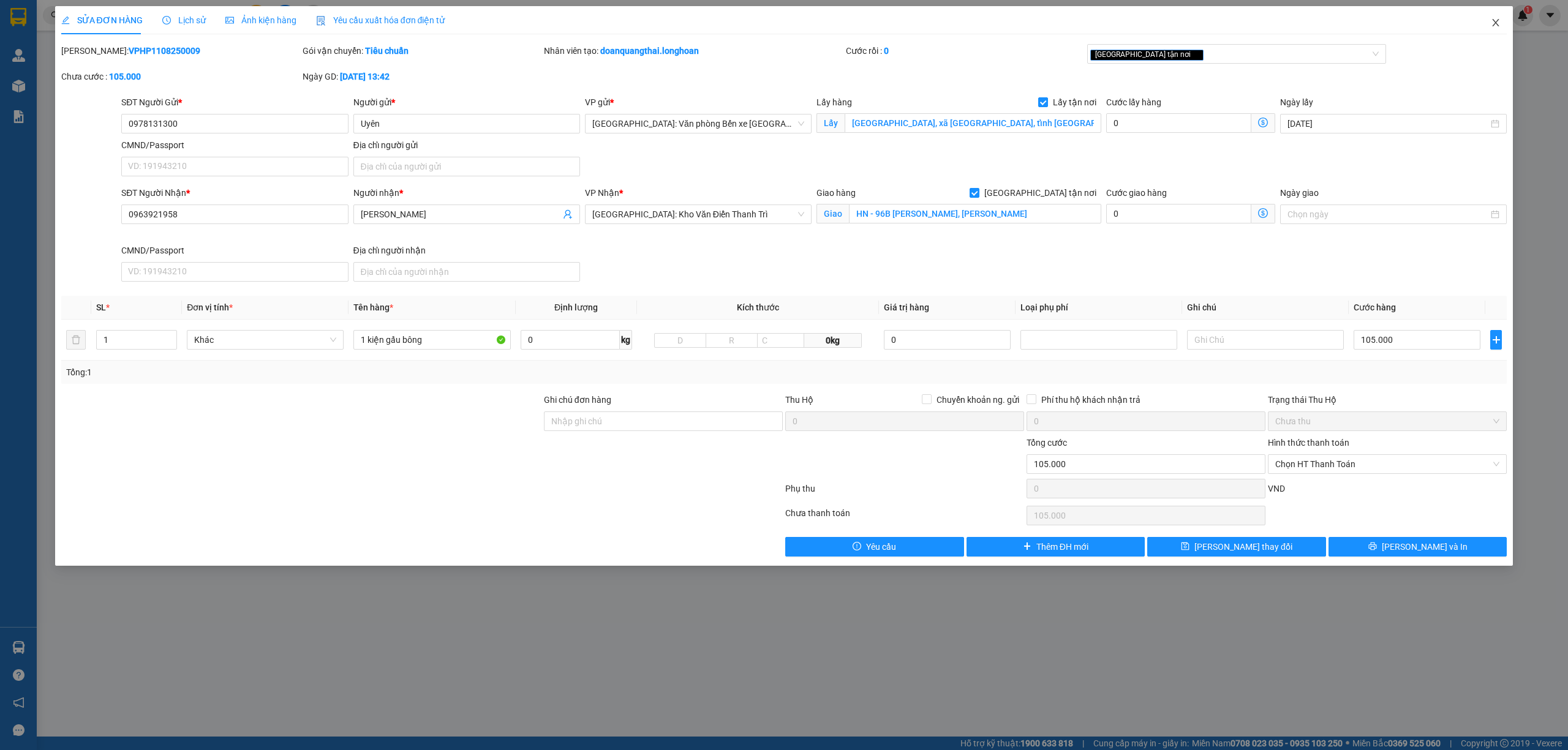
click at [1491, 21] on icon "close" at bounding box center [1495, 23] width 10 height 10
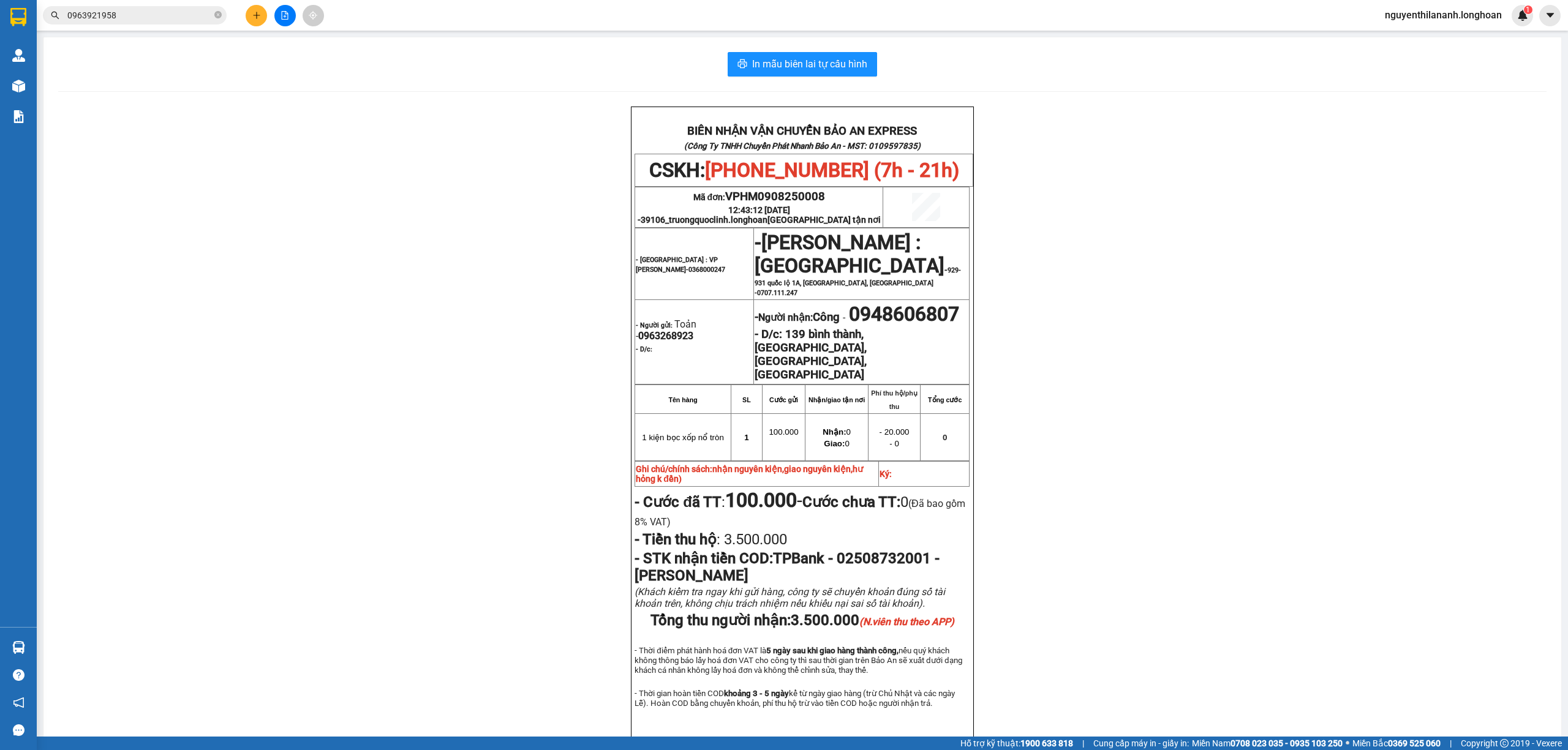
click at [137, 15] on input "0963921958" at bounding box center [139, 16] width 144 height 14
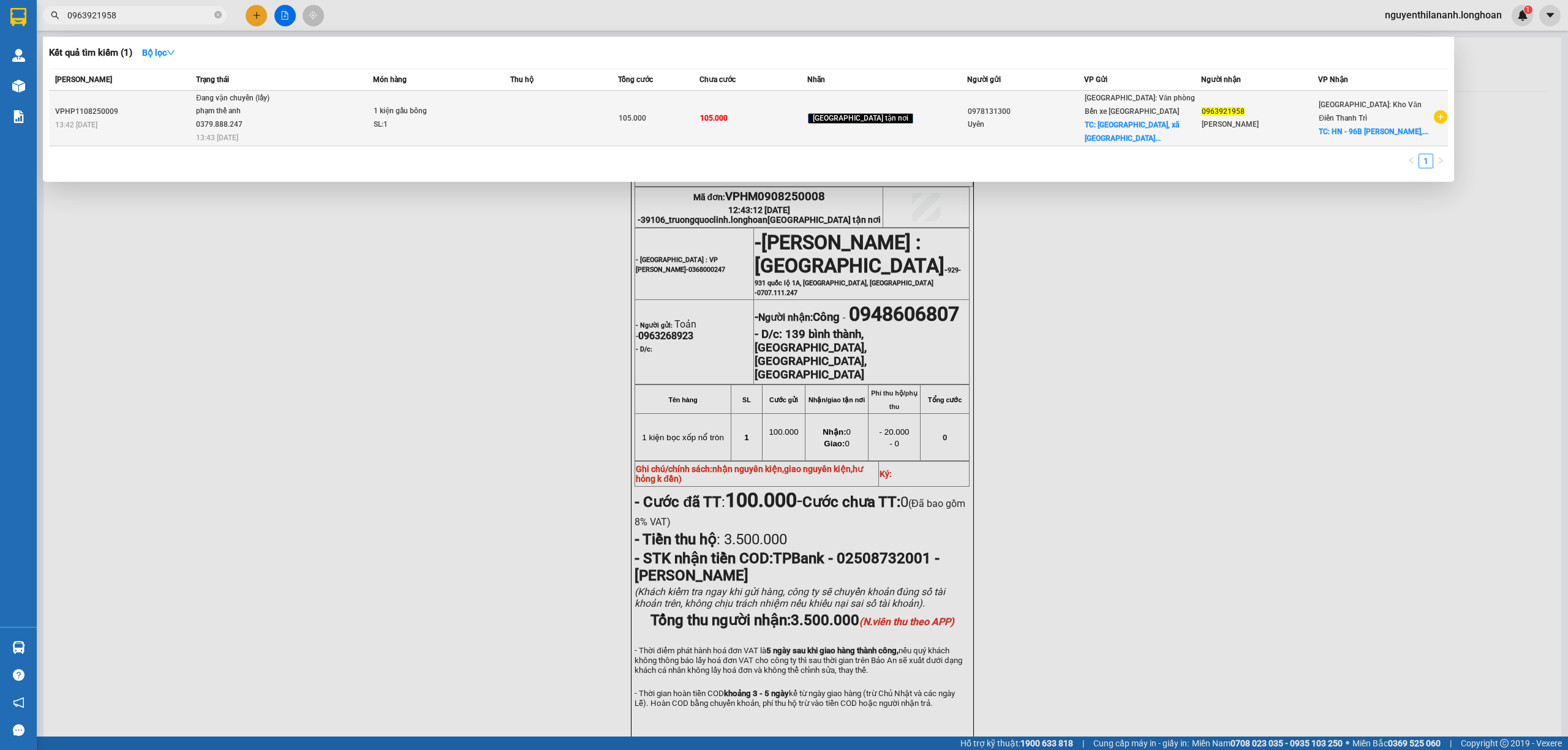
click at [167, 129] on div "13:42 - 11/08" at bounding box center [124, 125] width 137 height 14
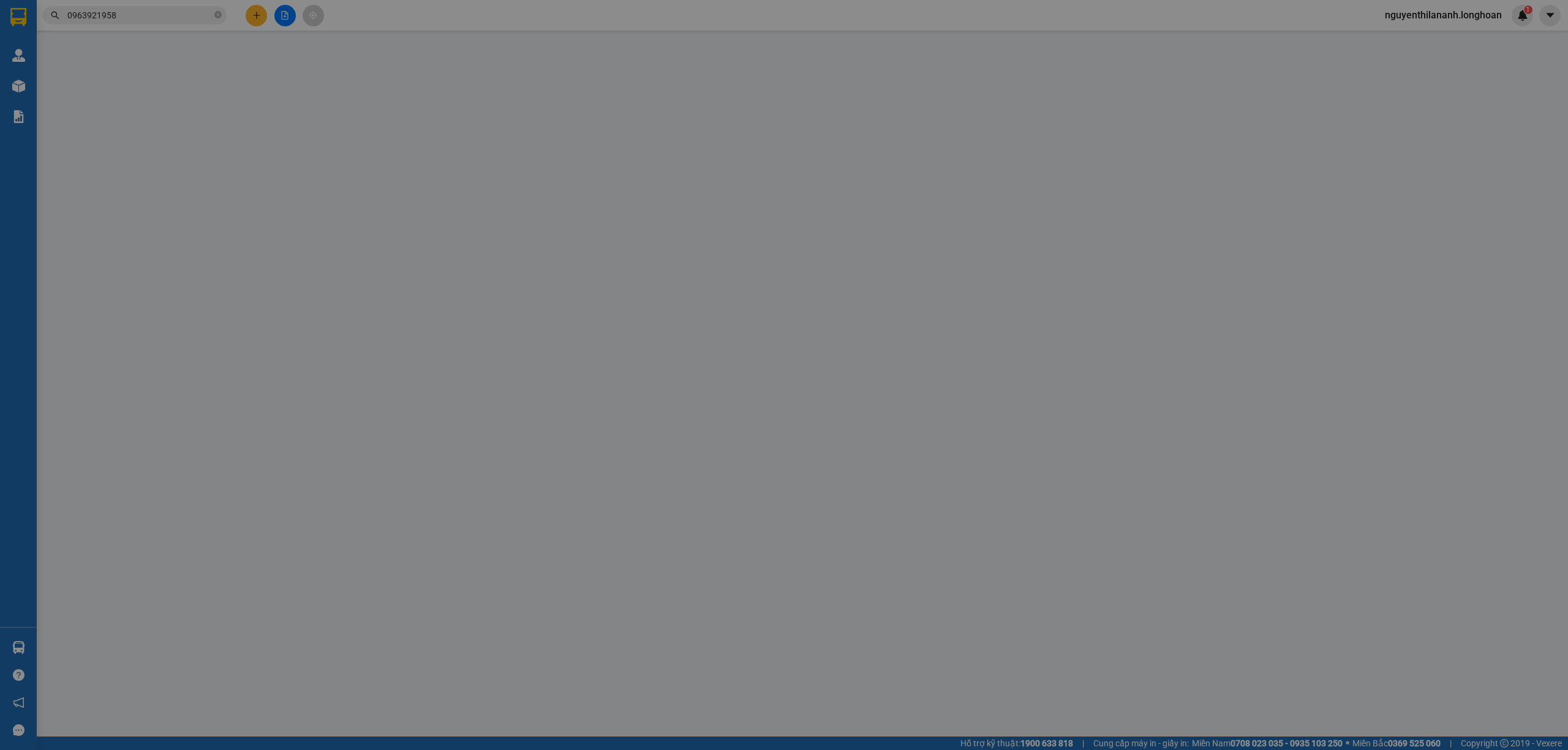
type input "0978131300"
type input "Uyên"
checkbox input "true"
type input "phường Hòa Lạc, xã Móng Cái, tỉnh Quảng Ninh"
type input "0963921958"
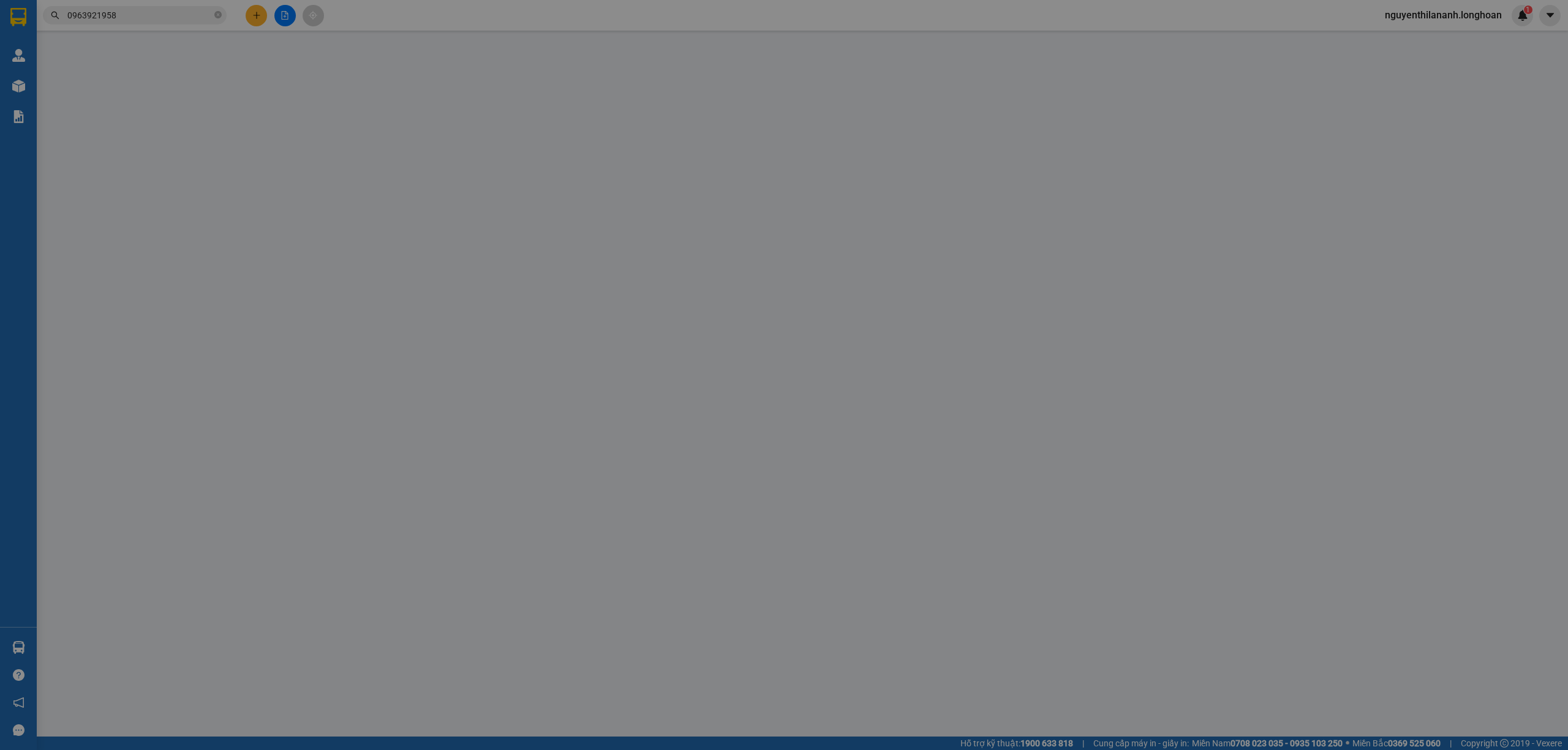
type input "Hữu Anh"
checkbox input "true"
type input "HN - 96B Nguyễn Huy Tưởng, Thanh Xuân"
type input "105.000"
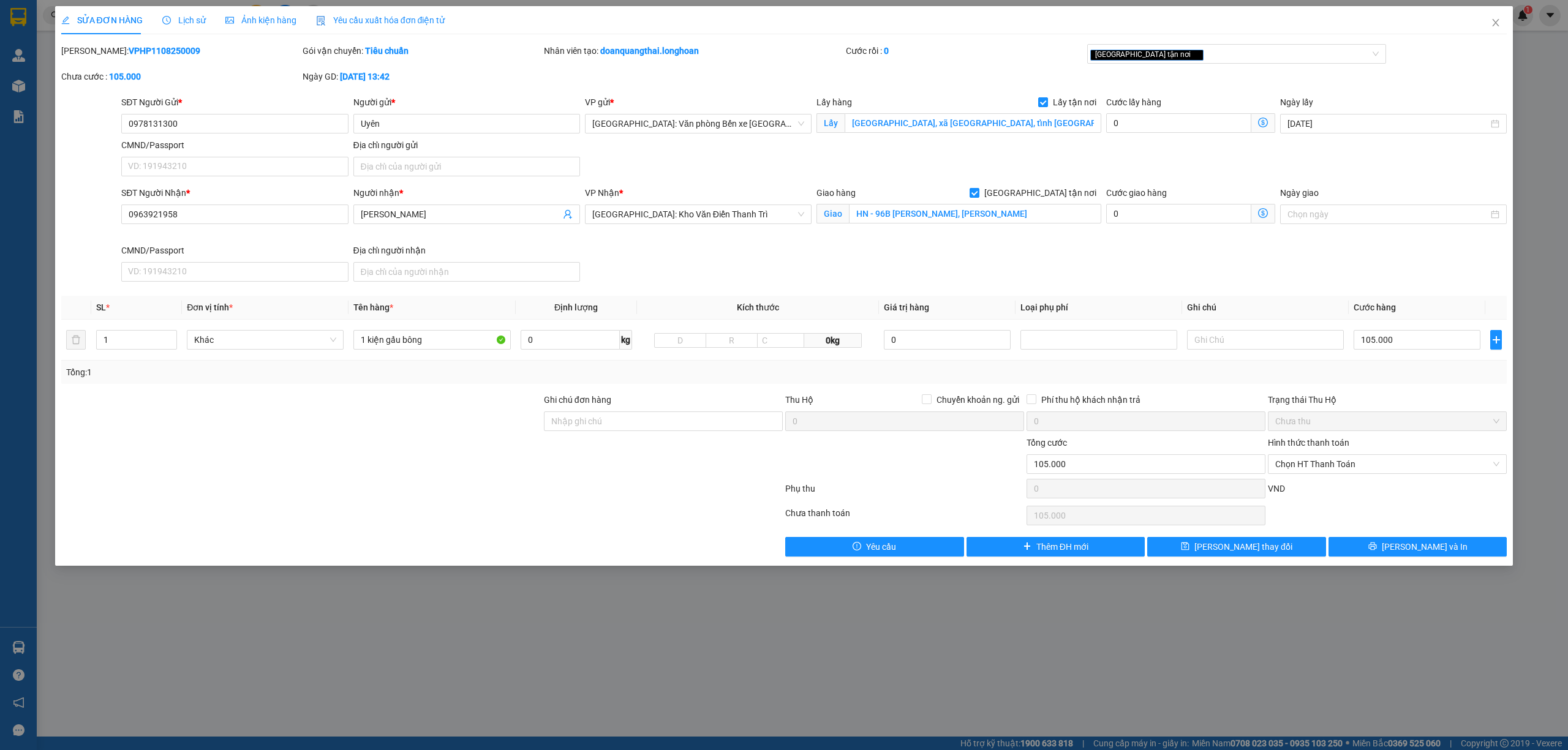
click at [189, 18] on span "Lịch sử" at bounding box center [183, 21] width 43 height 10
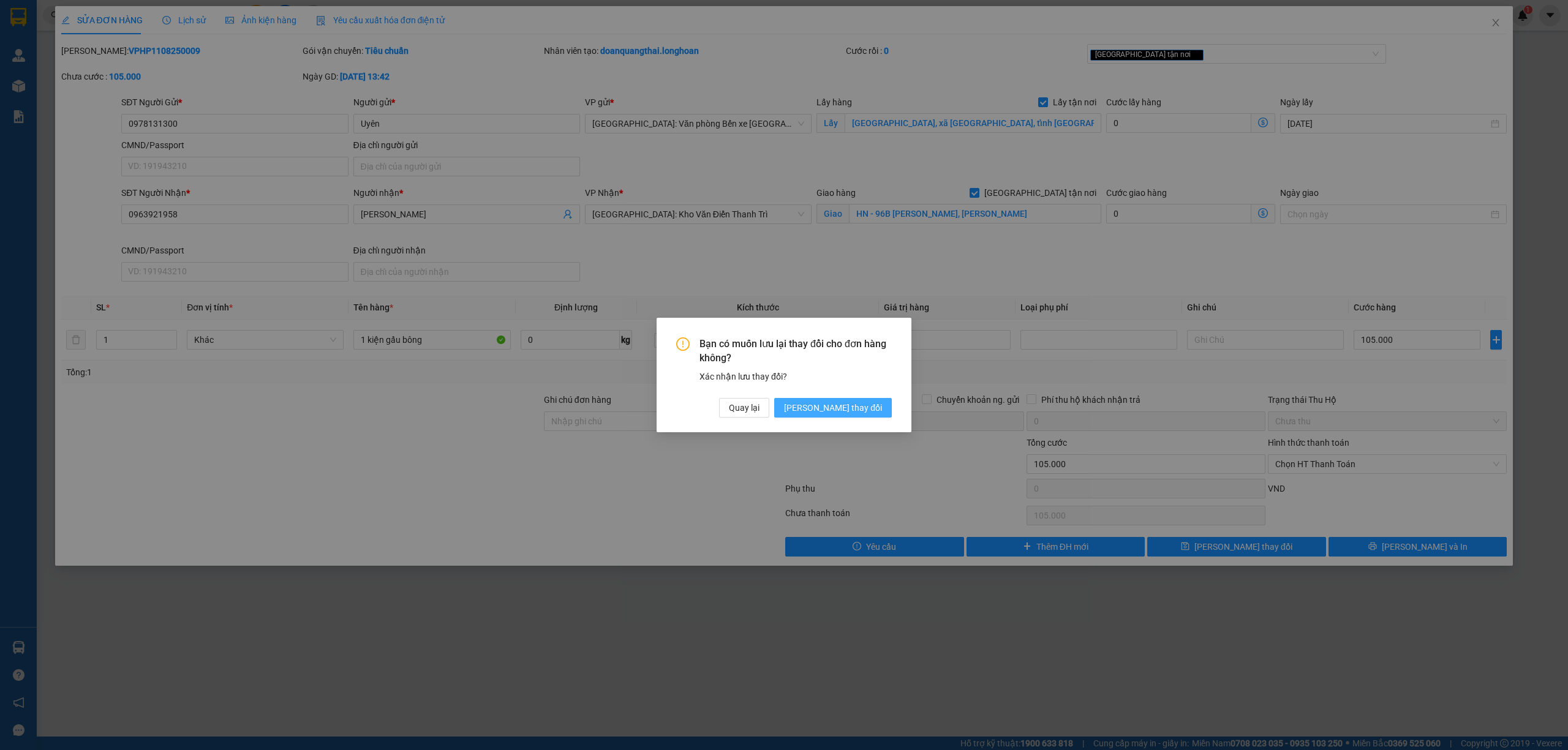
click at [849, 406] on span "Lưu thay đổi" at bounding box center [833, 408] width 98 height 14
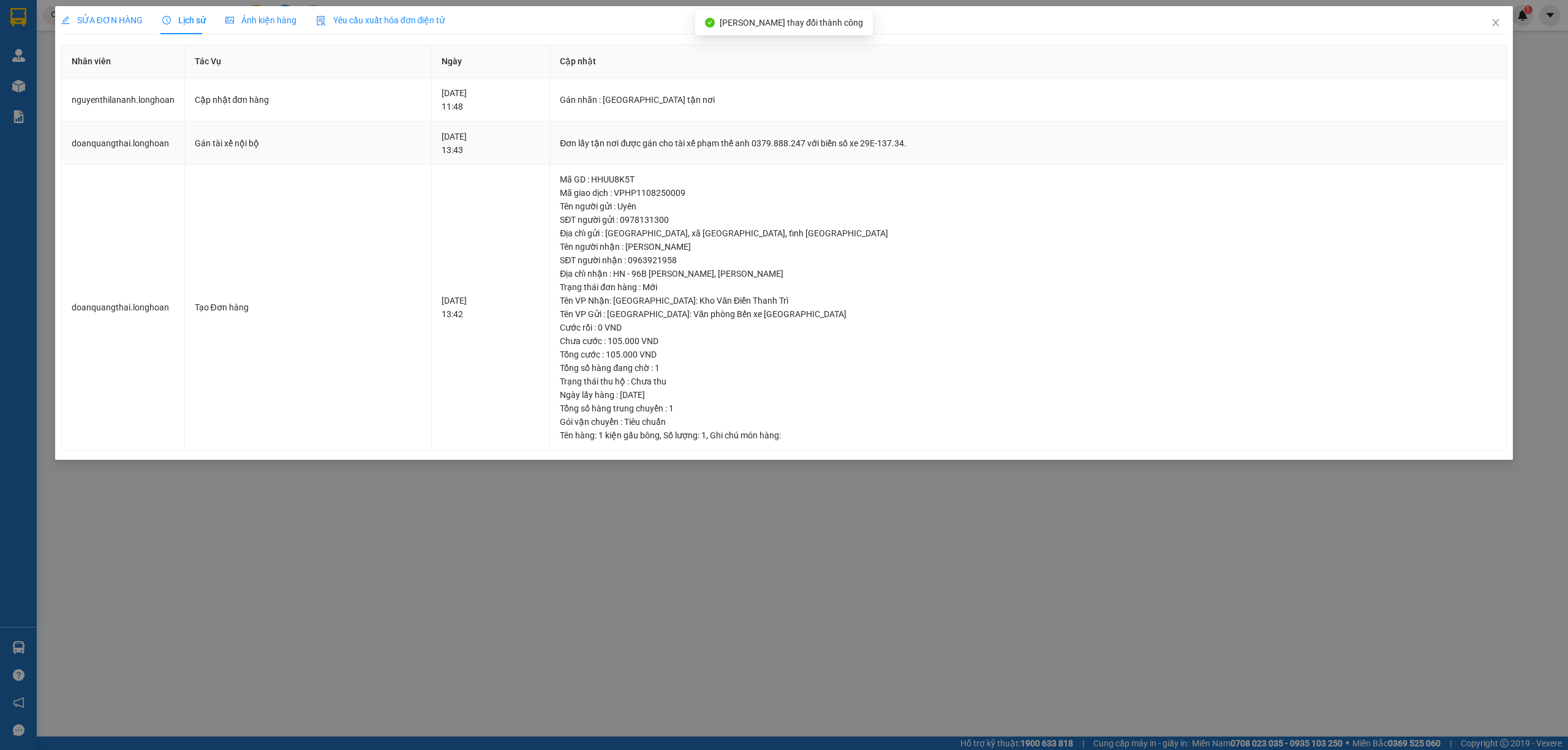
click at [670, 150] on div "Đơn lấy tận nơi được gán cho tài xế phạm thế anh 0379.888.247 với biển số xe 29…" at bounding box center [1027, 143] width 936 height 14
drag, startPoint x: 712, startPoint y: 137, endPoint x: 890, endPoint y: 158, distance: 179.2
click at [890, 158] on td "Đơn lấy tận nơi được gán cho tài xế phạm thế anh 0379.888.247 với biển số xe 29…" at bounding box center [1027, 143] width 957 height 43
click at [875, 170] on td "Mã GD : HHUU8K5T Mã giao dịch : VPHP1108250009 Tên người gửi : Uyên SĐT người g…" at bounding box center [1027, 307] width 957 height 286
